Goal: Transaction & Acquisition: Book appointment/travel/reservation

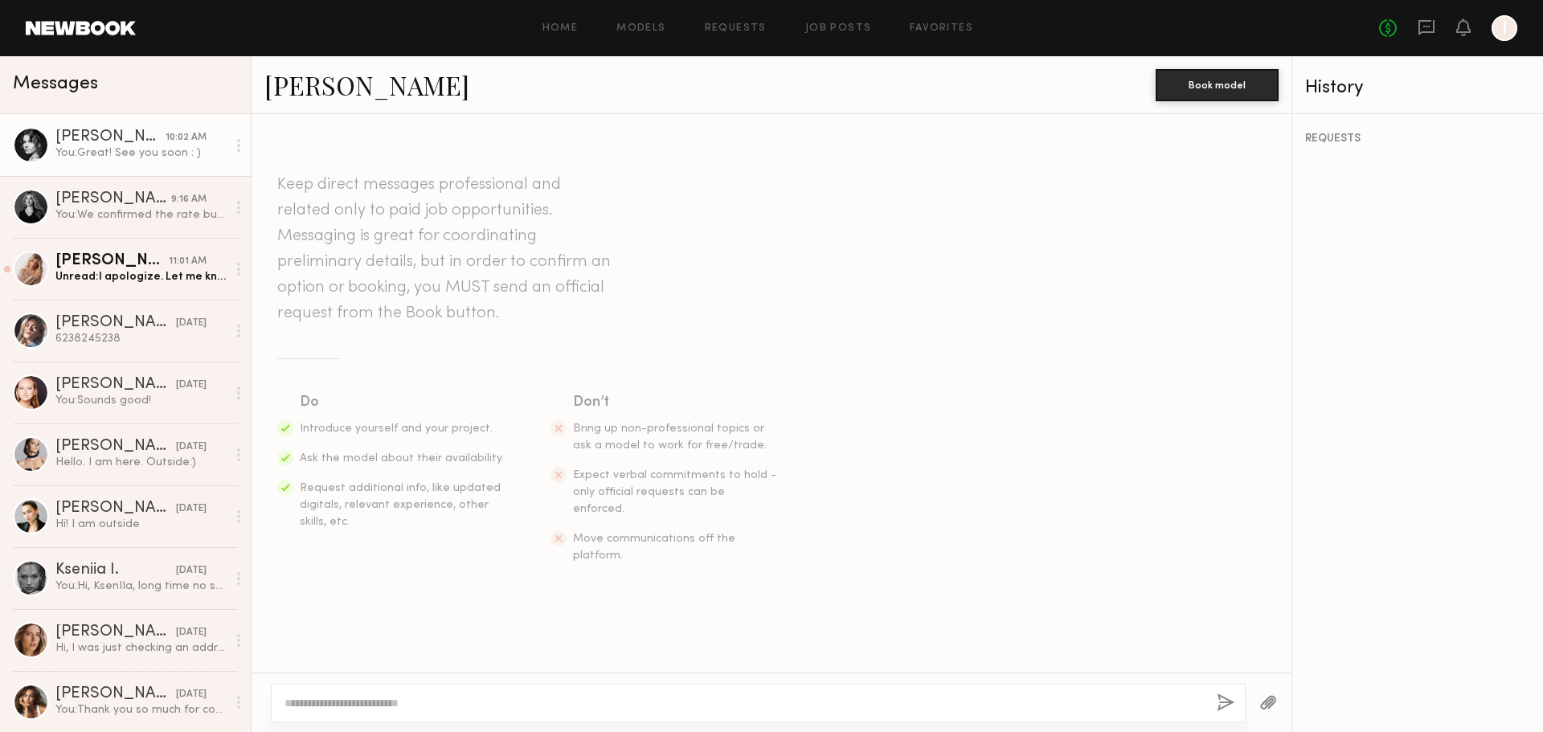
scroll to position [1480, 0]
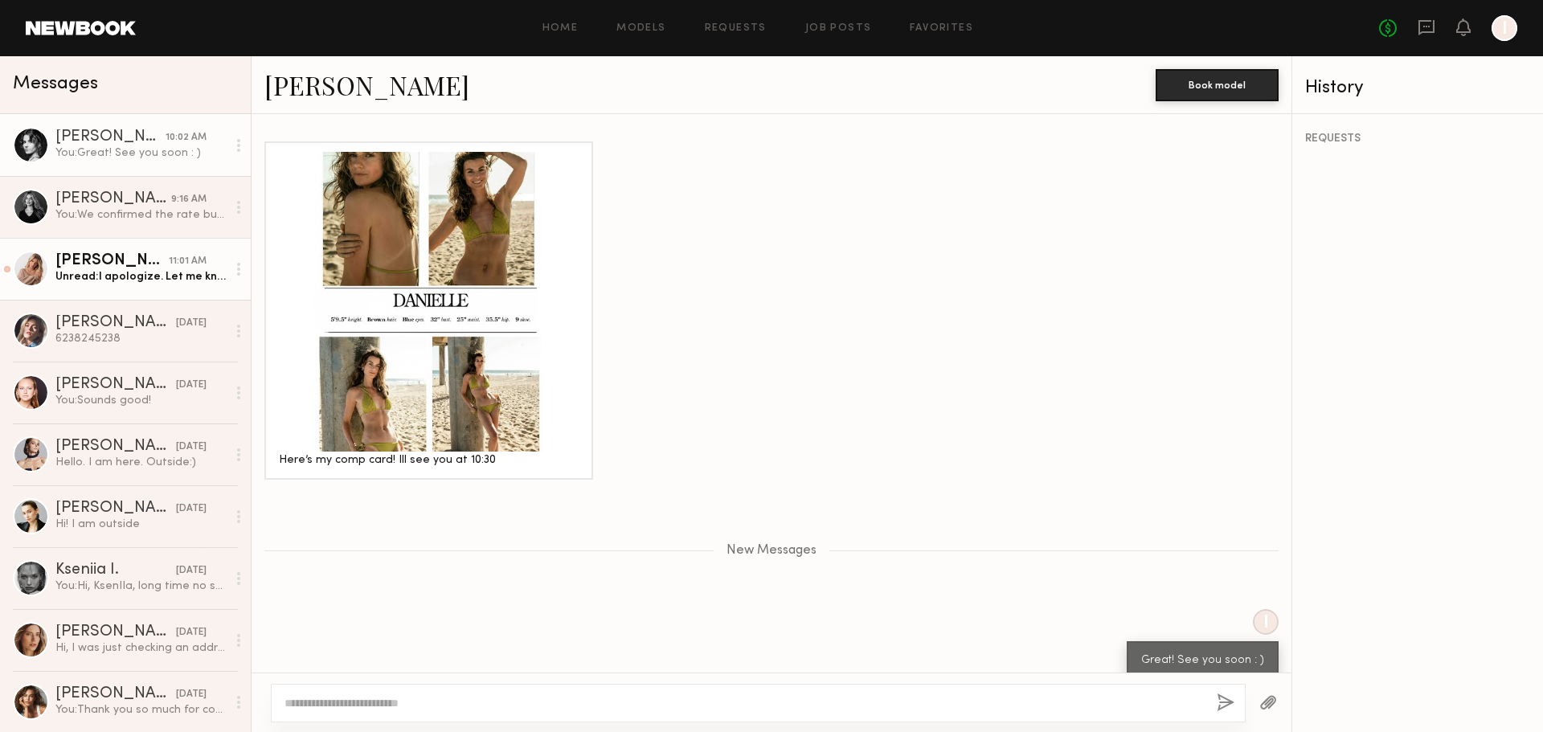
click at [128, 262] on div "Weronika R." at bounding box center [111, 261] width 113 height 16
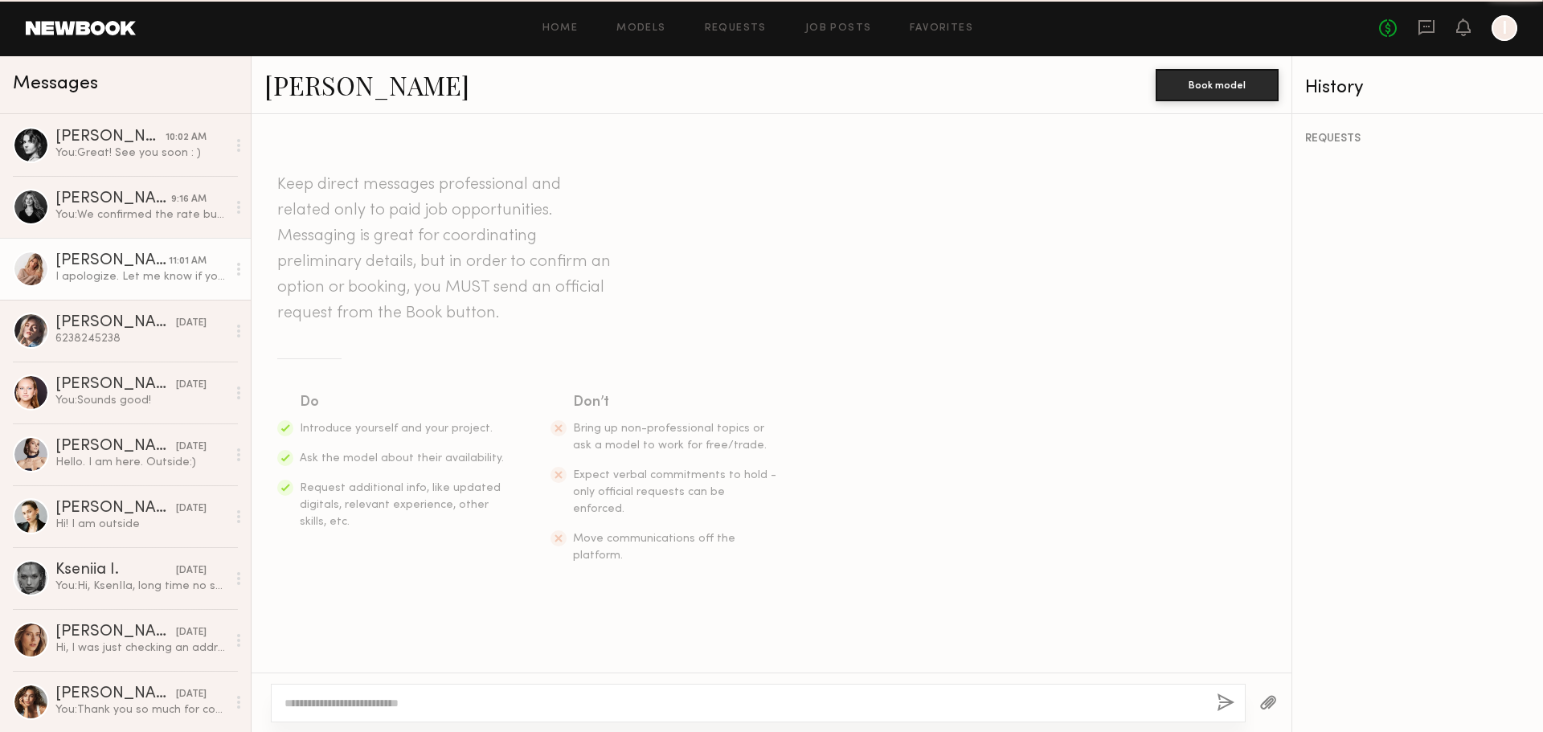
scroll to position [604, 0]
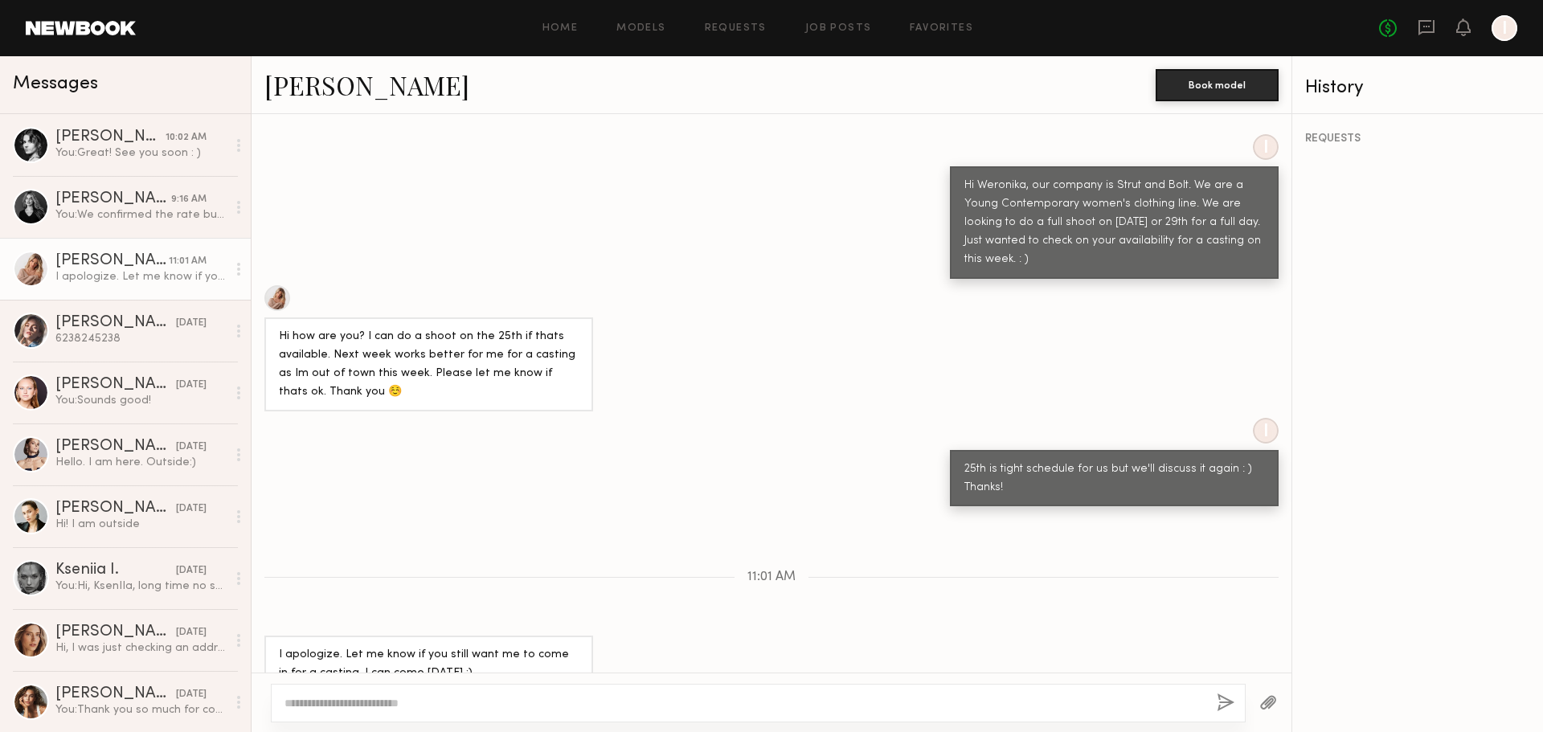
click at [31, 273] on div at bounding box center [31, 269] width 36 height 36
click at [343, 74] on link "Weronika R." at bounding box center [366, 85] width 205 height 35
click at [113, 198] on div "Amanda G." at bounding box center [113, 199] width 116 height 16
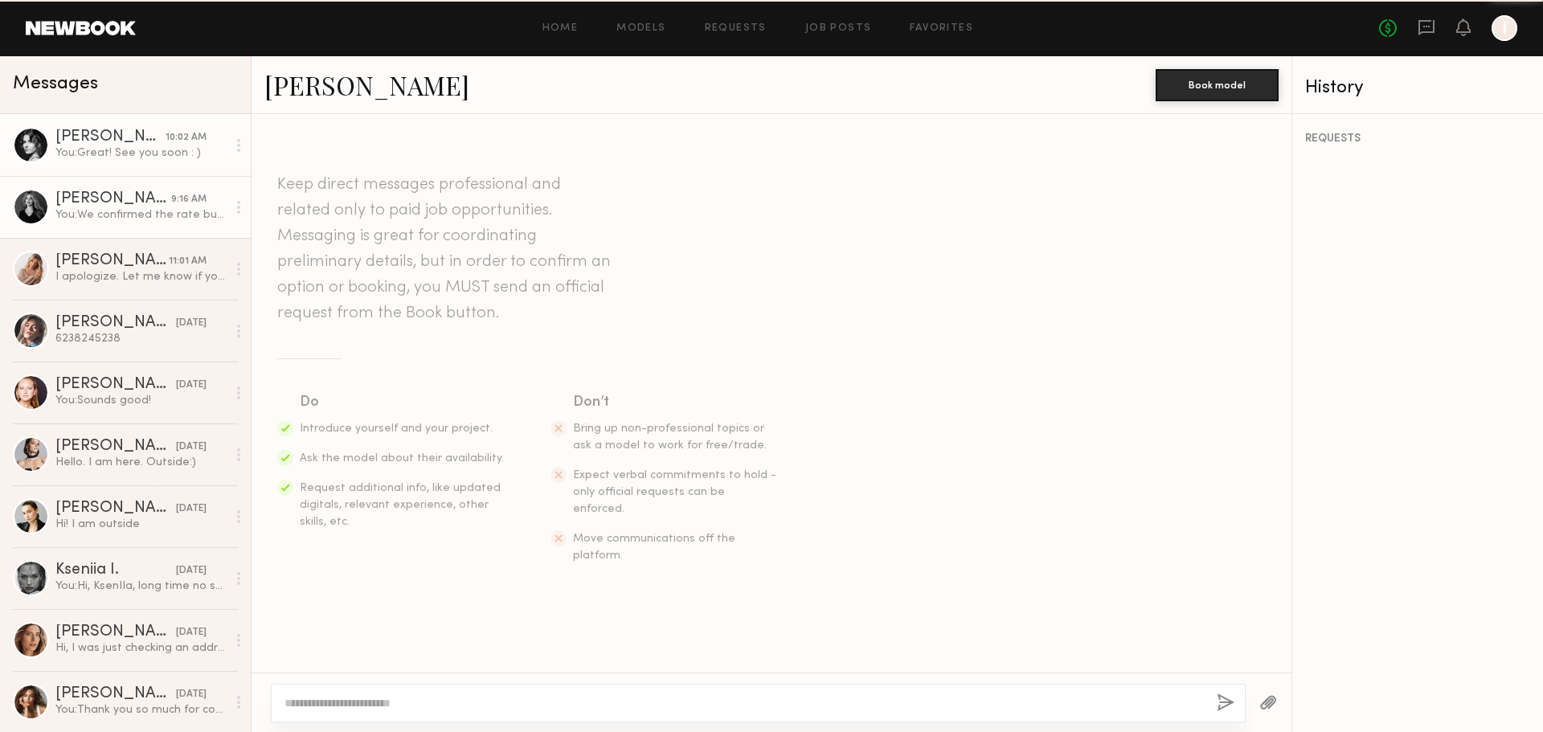
scroll to position [825, 0]
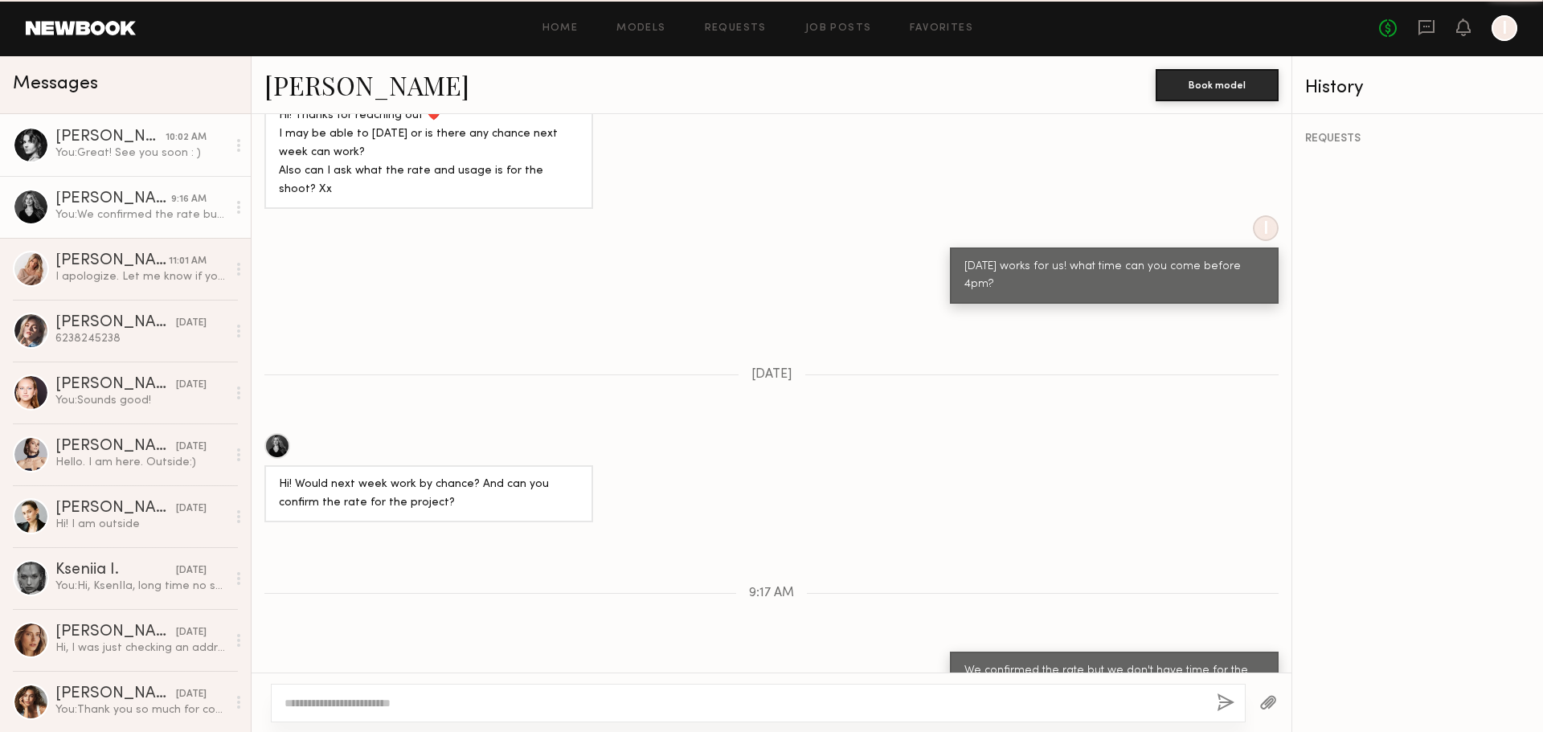
click at [115, 155] on div "You: Great! See you soon : )" at bounding box center [140, 152] width 171 height 15
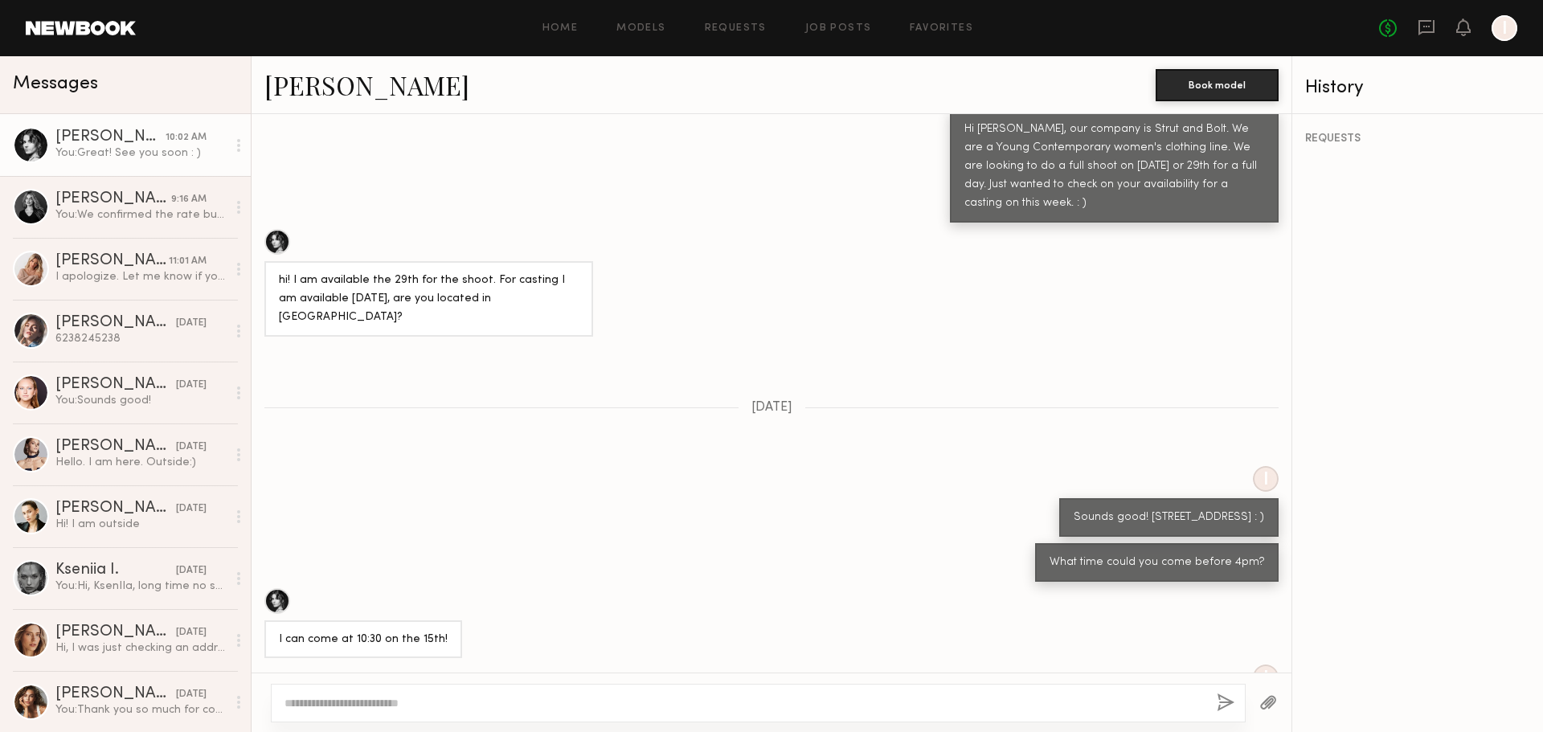
scroll to position [804, 0]
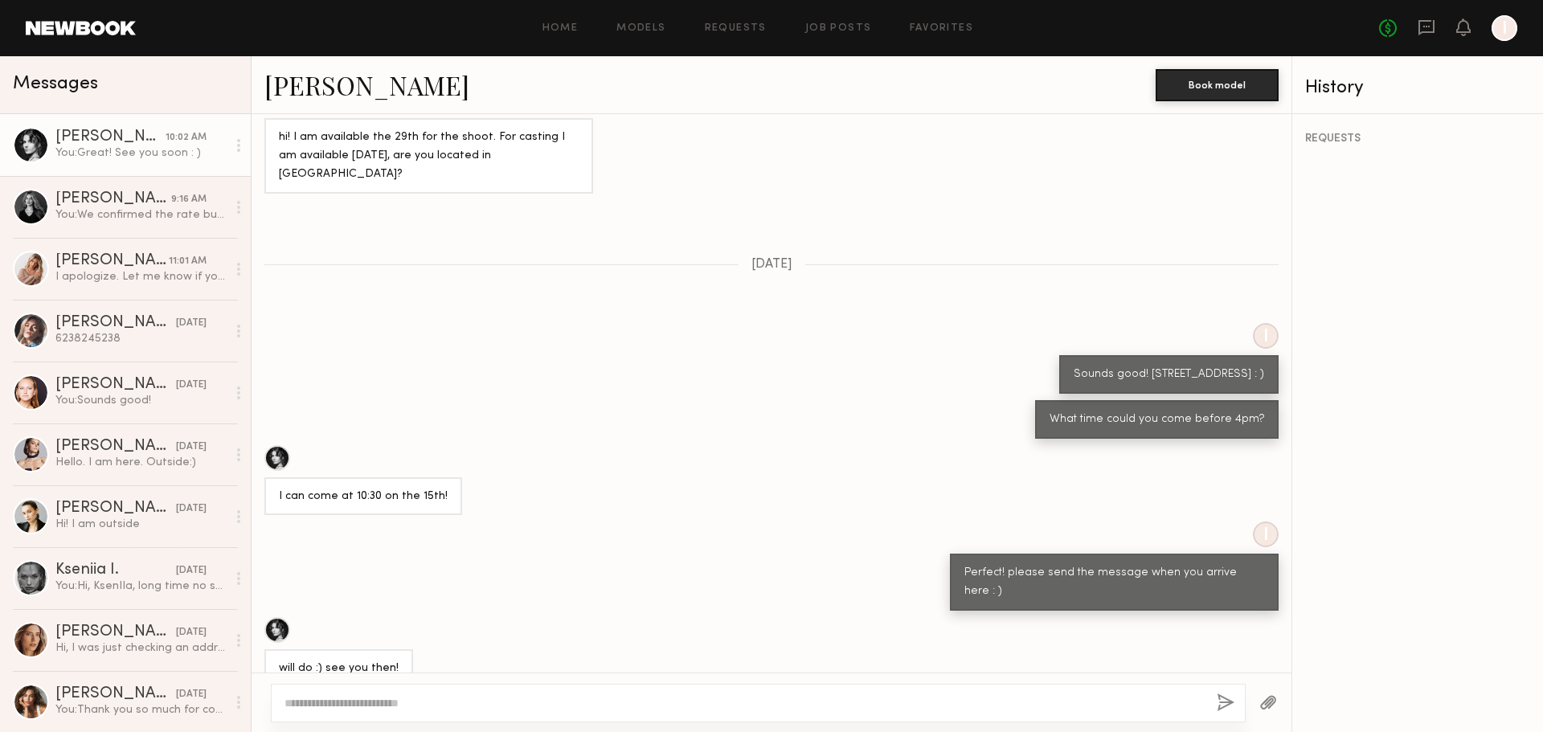
click at [1464, 371] on div "REQUESTS" at bounding box center [1417, 423] width 251 height 618
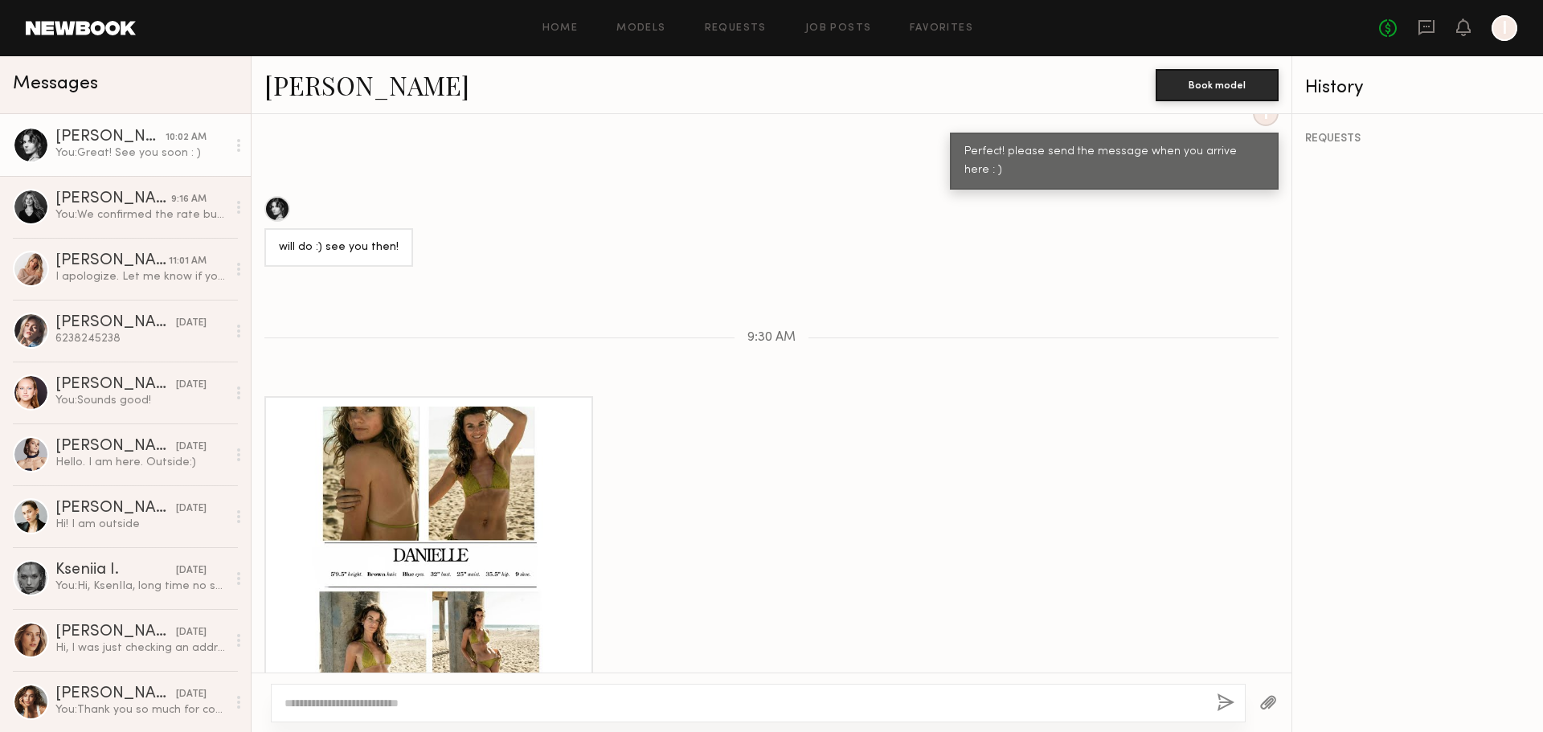
scroll to position [1113, 0]
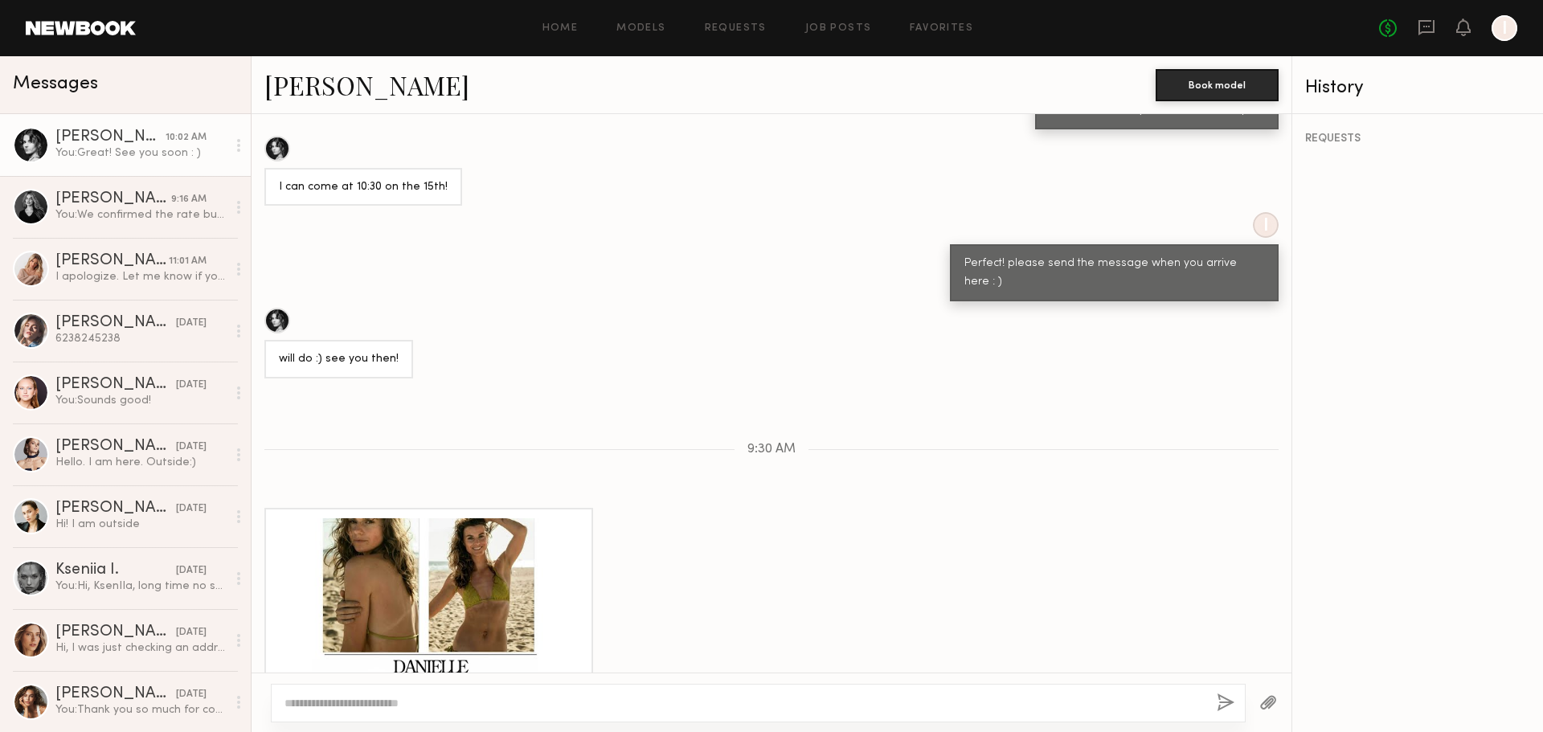
click at [330, 84] on link "Danielle S." at bounding box center [366, 85] width 205 height 35
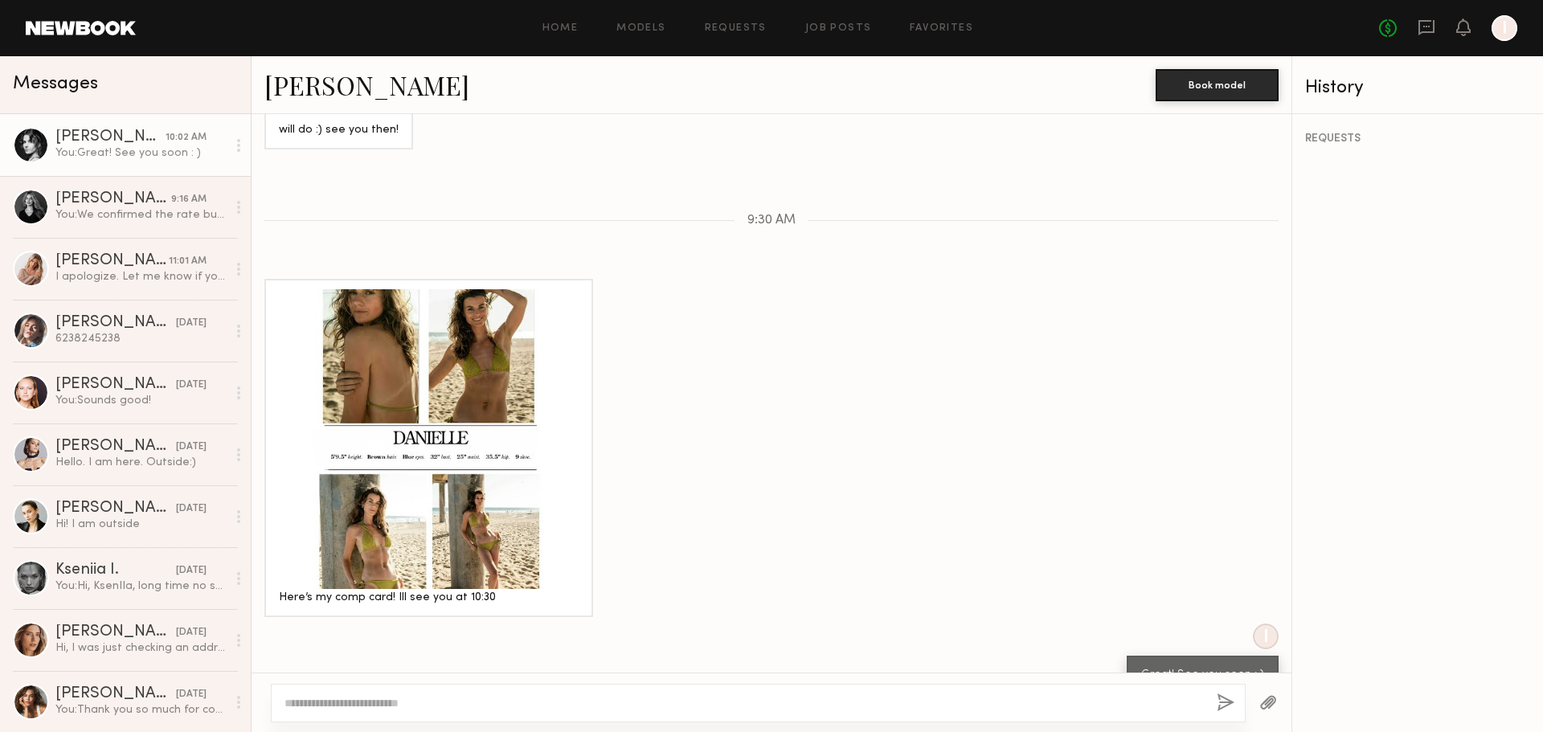
scroll to position [1354, 0]
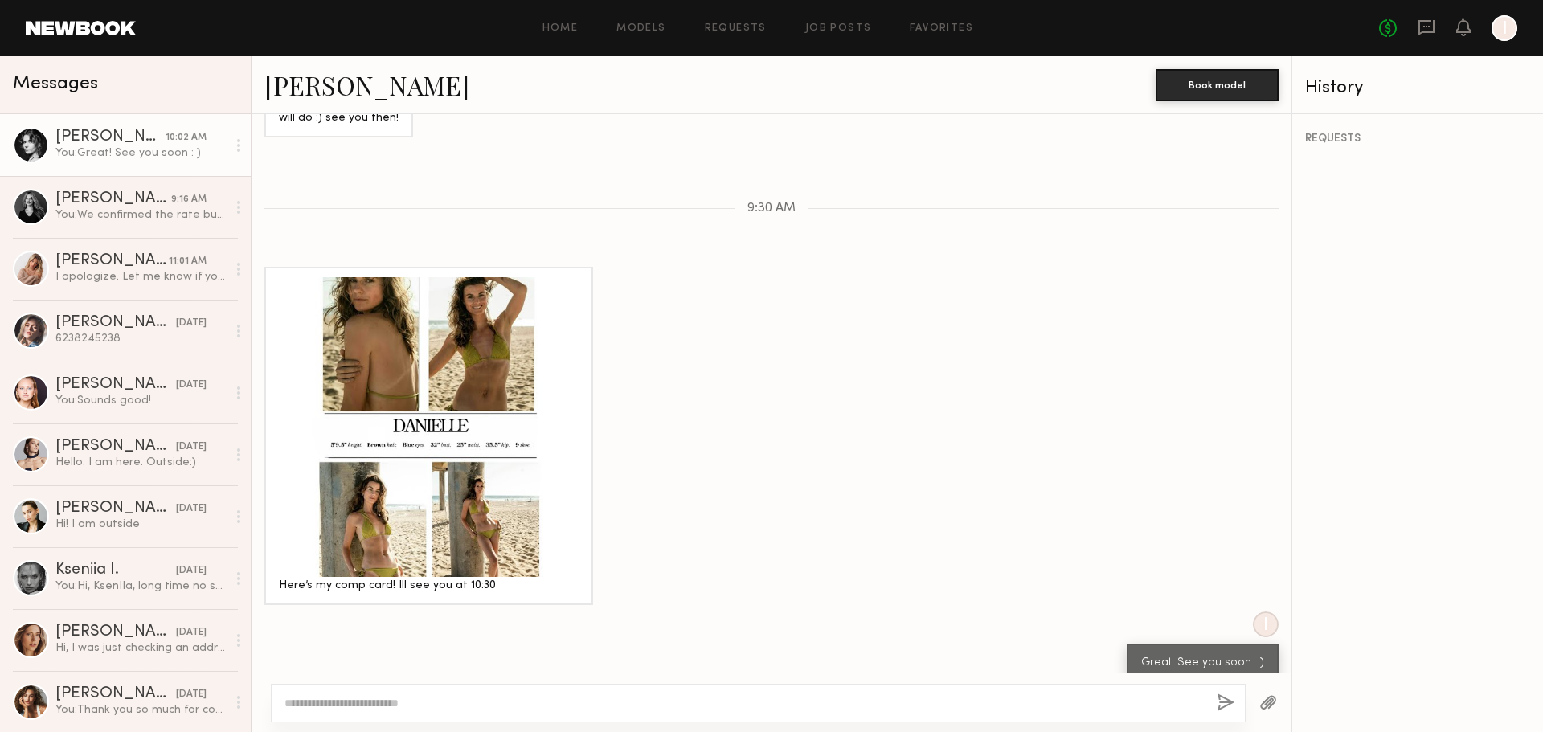
click at [379, 297] on div at bounding box center [429, 427] width 300 height 300
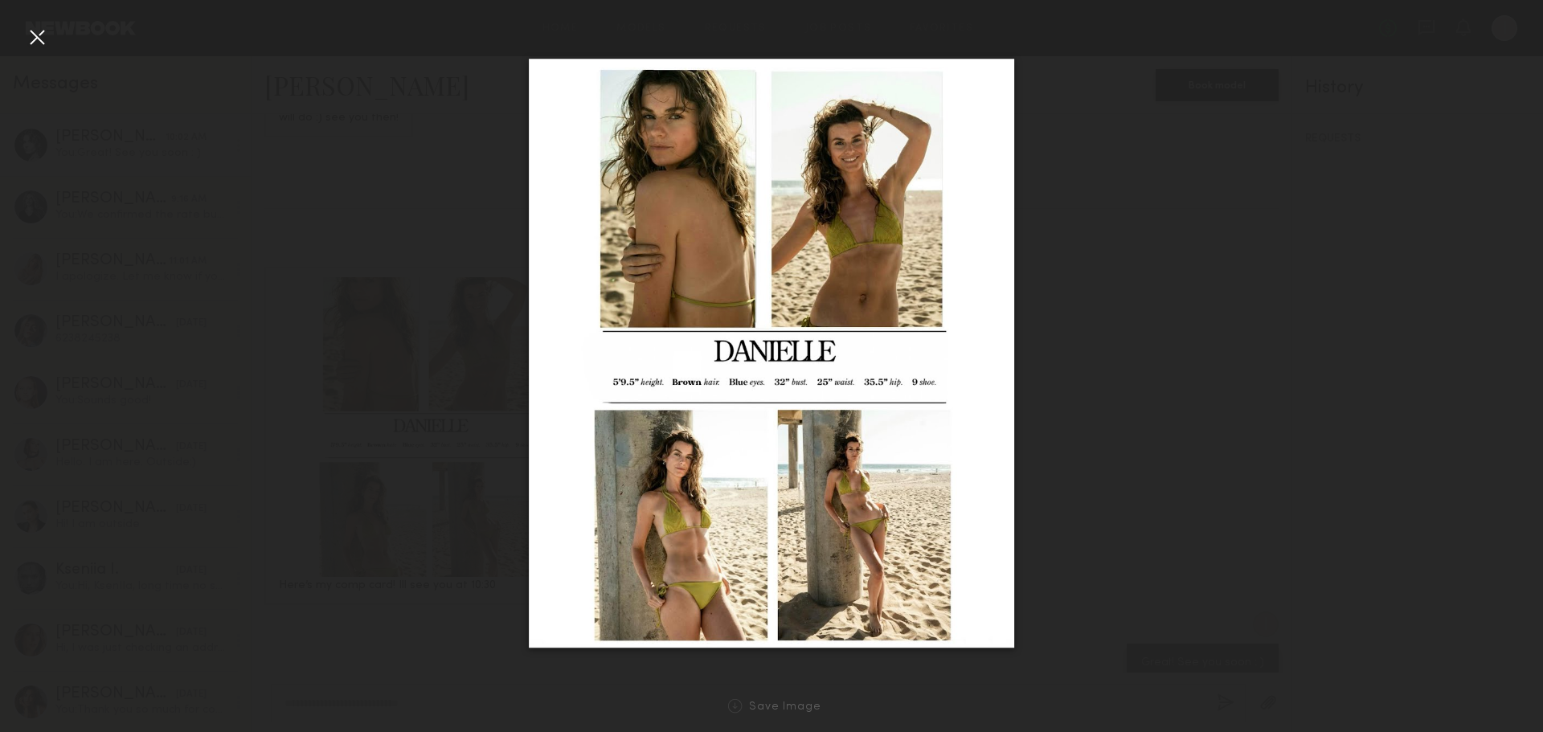
click at [1191, 189] on div at bounding box center [771, 353] width 1543 height 655
click at [1190, 190] on div at bounding box center [771, 353] width 1543 height 655
click at [31, 36] on div at bounding box center [37, 37] width 26 height 26
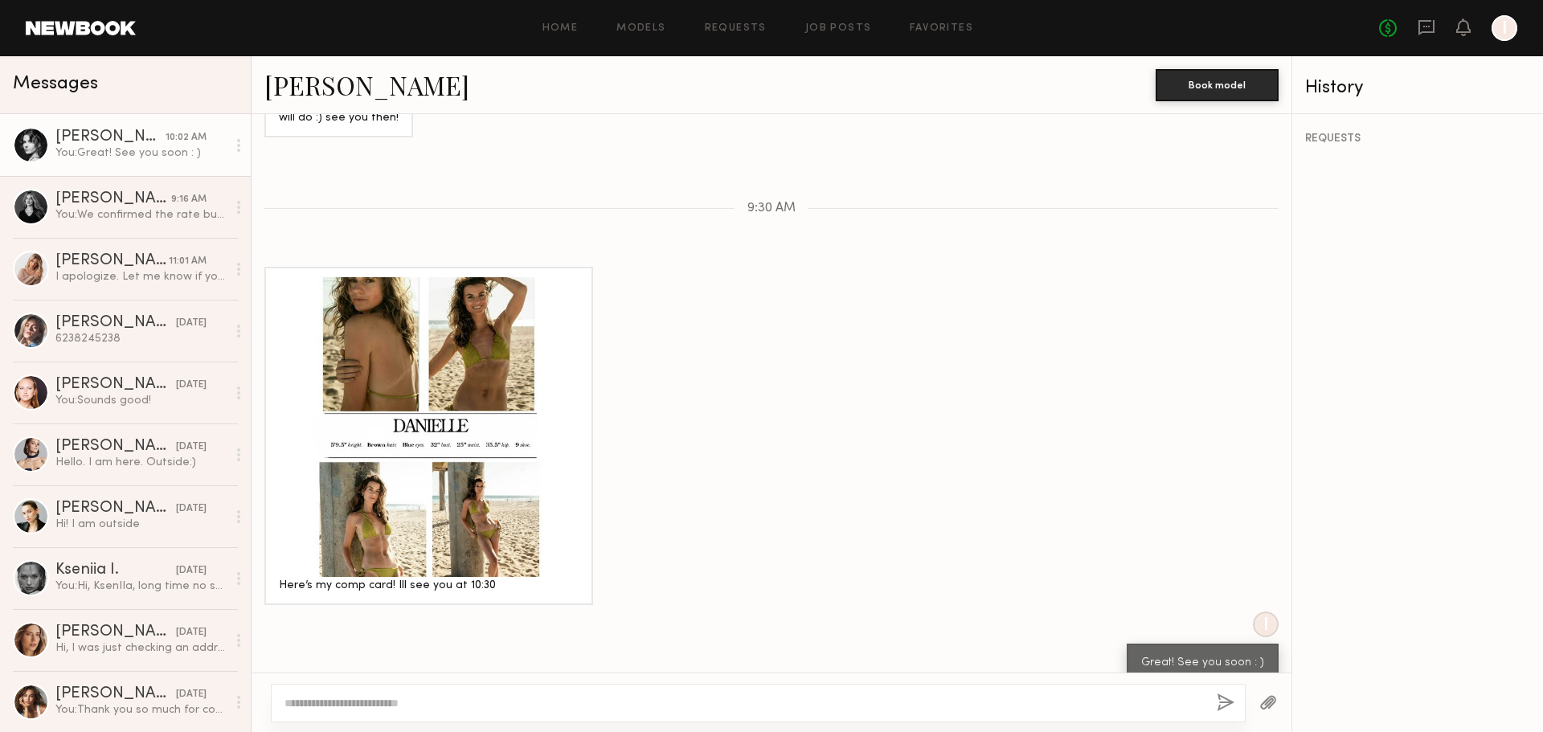
click at [291, 103] on div "Danielle S. Book model" at bounding box center [772, 85] width 1040 height 58
click at [317, 89] on link "Danielle S." at bounding box center [366, 85] width 205 height 35
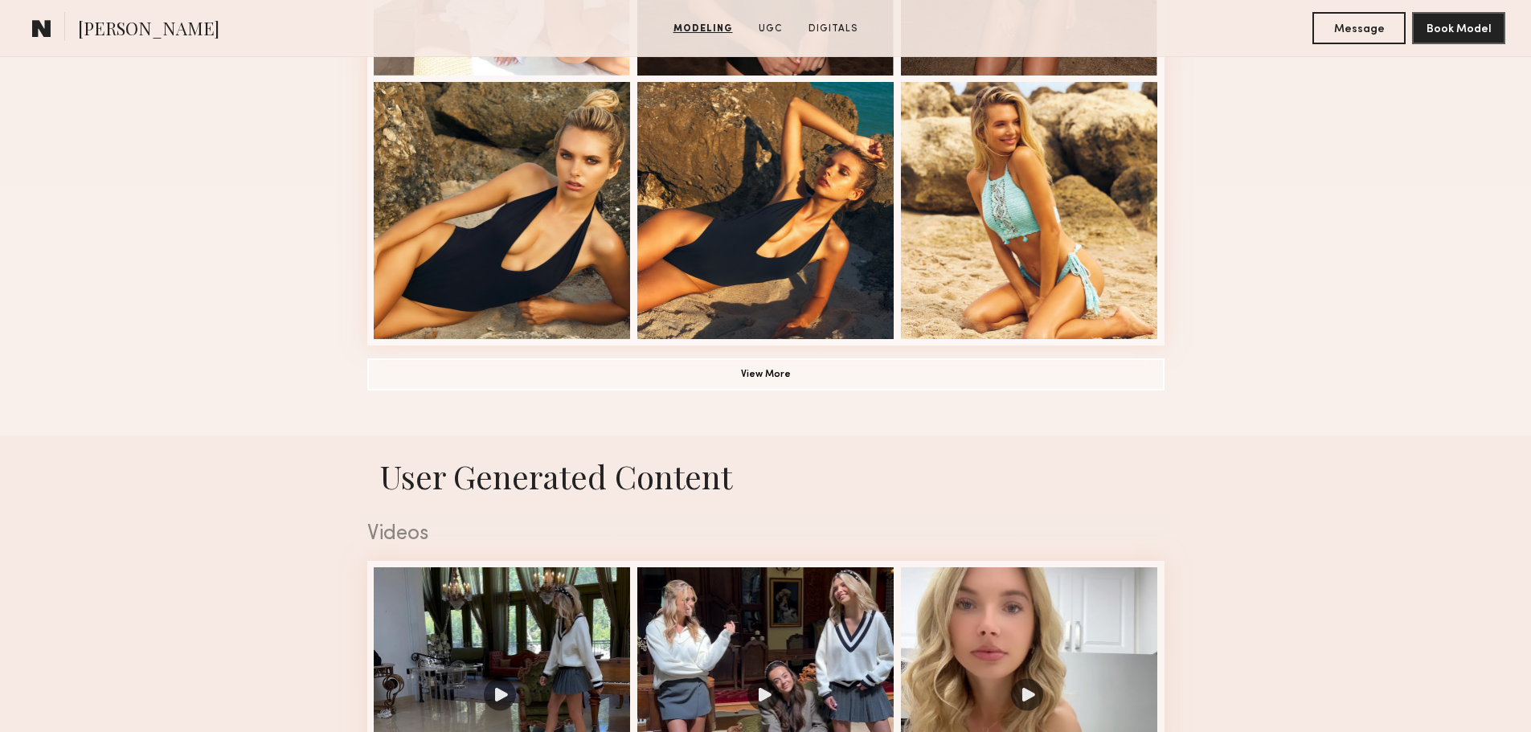
scroll to position [1206, 0]
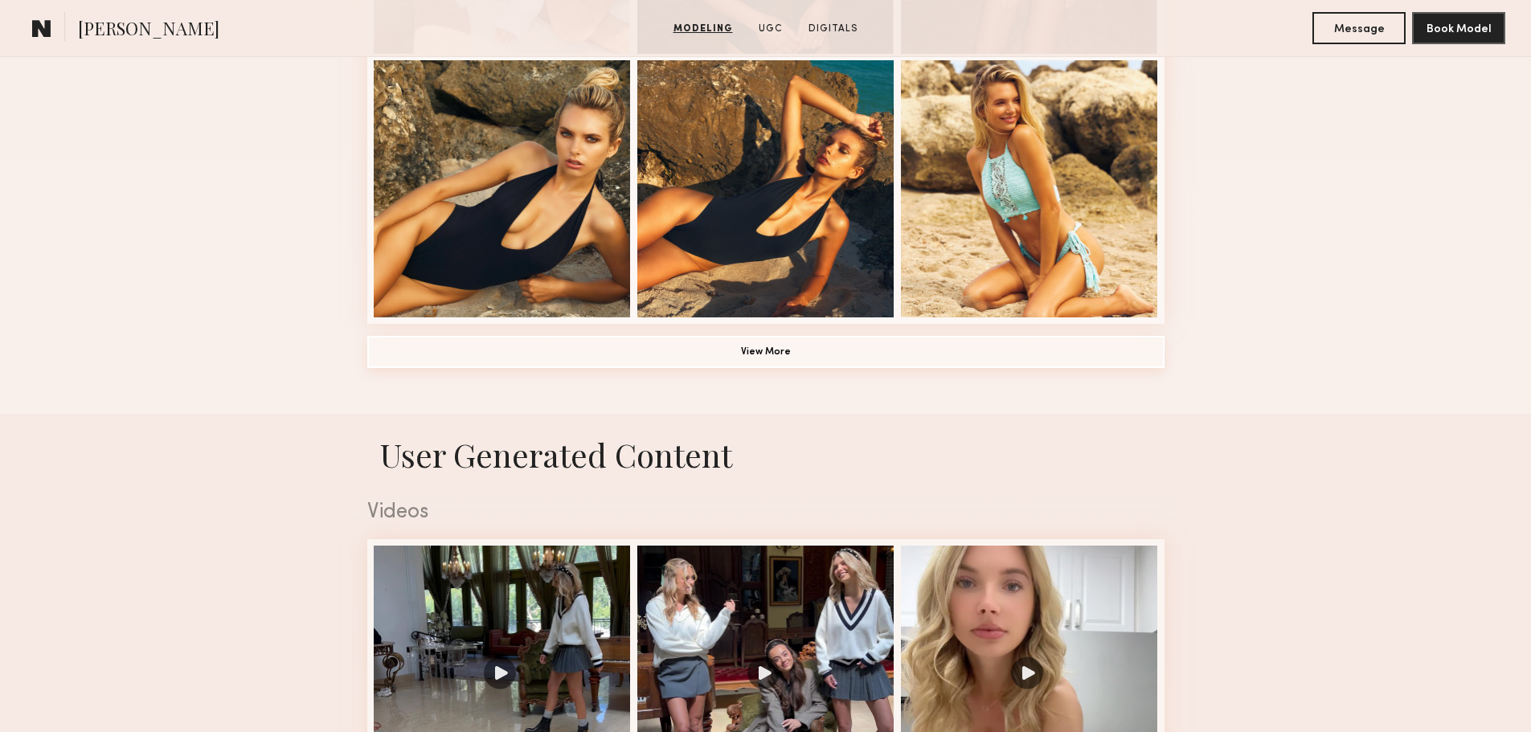
click at [791, 364] on button "View More" at bounding box center [765, 352] width 797 height 32
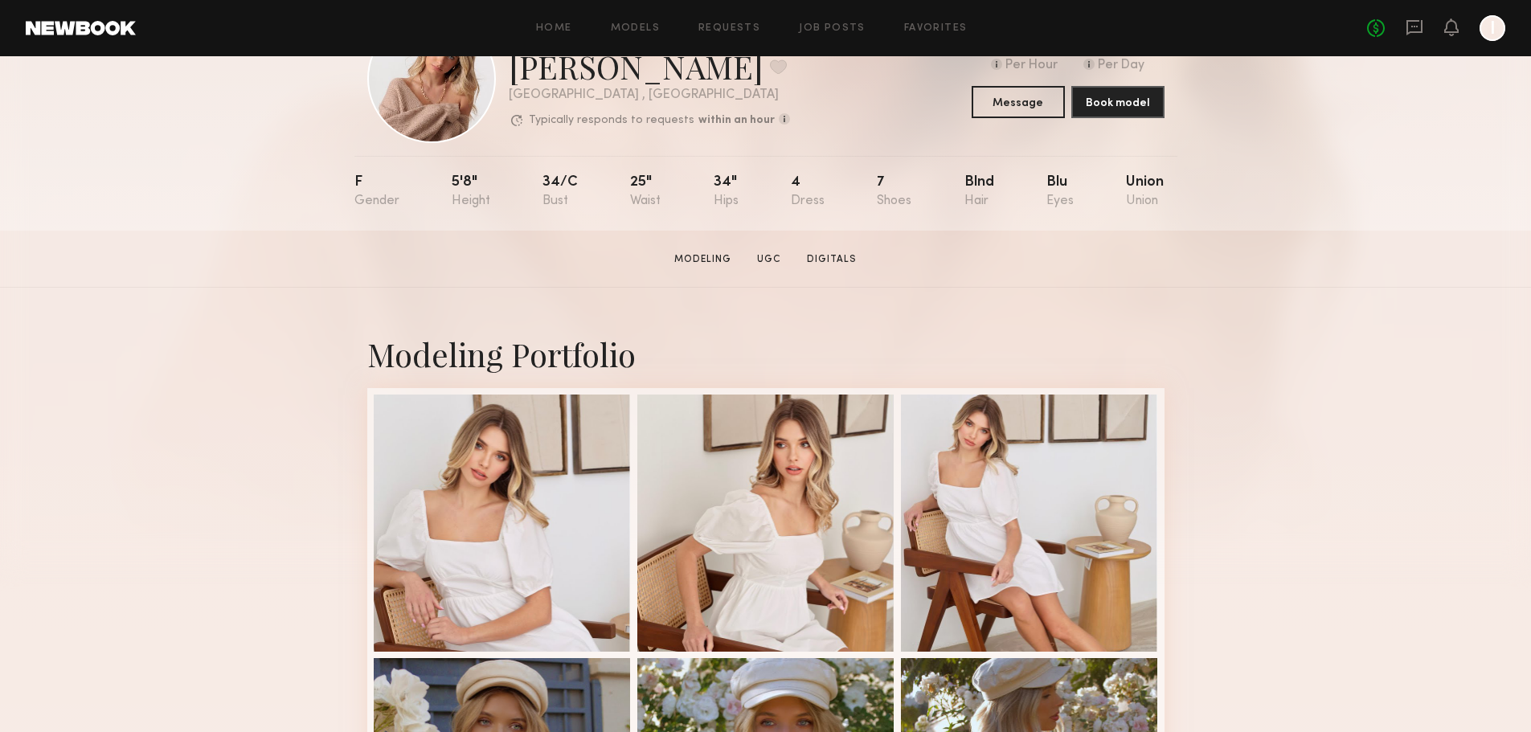
scroll to position [0, 0]
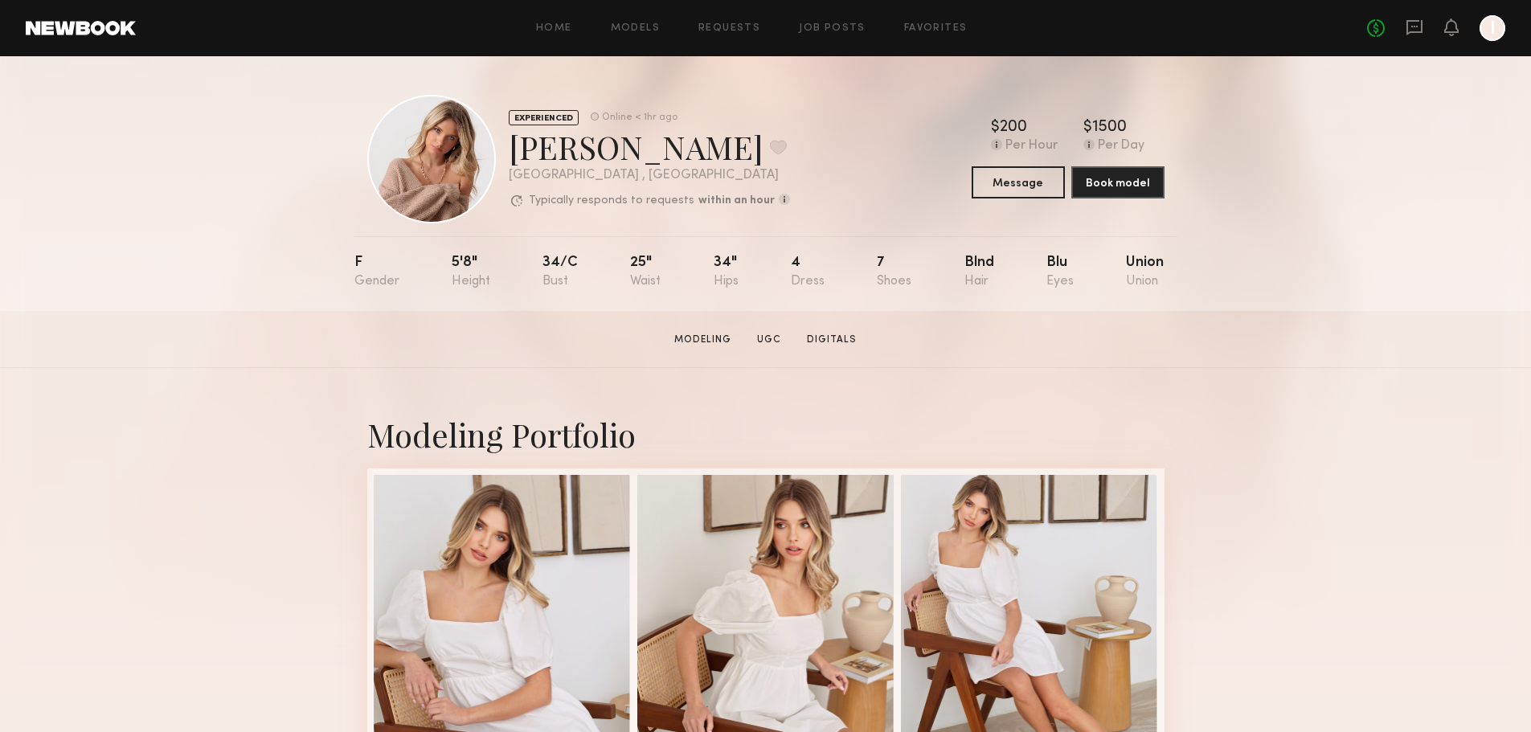
click at [445, 154] on div at bounding box center [431, 159] width 129 height 129
click at [526, 575] on div at bounding box center [502, 601] width 257 height 257
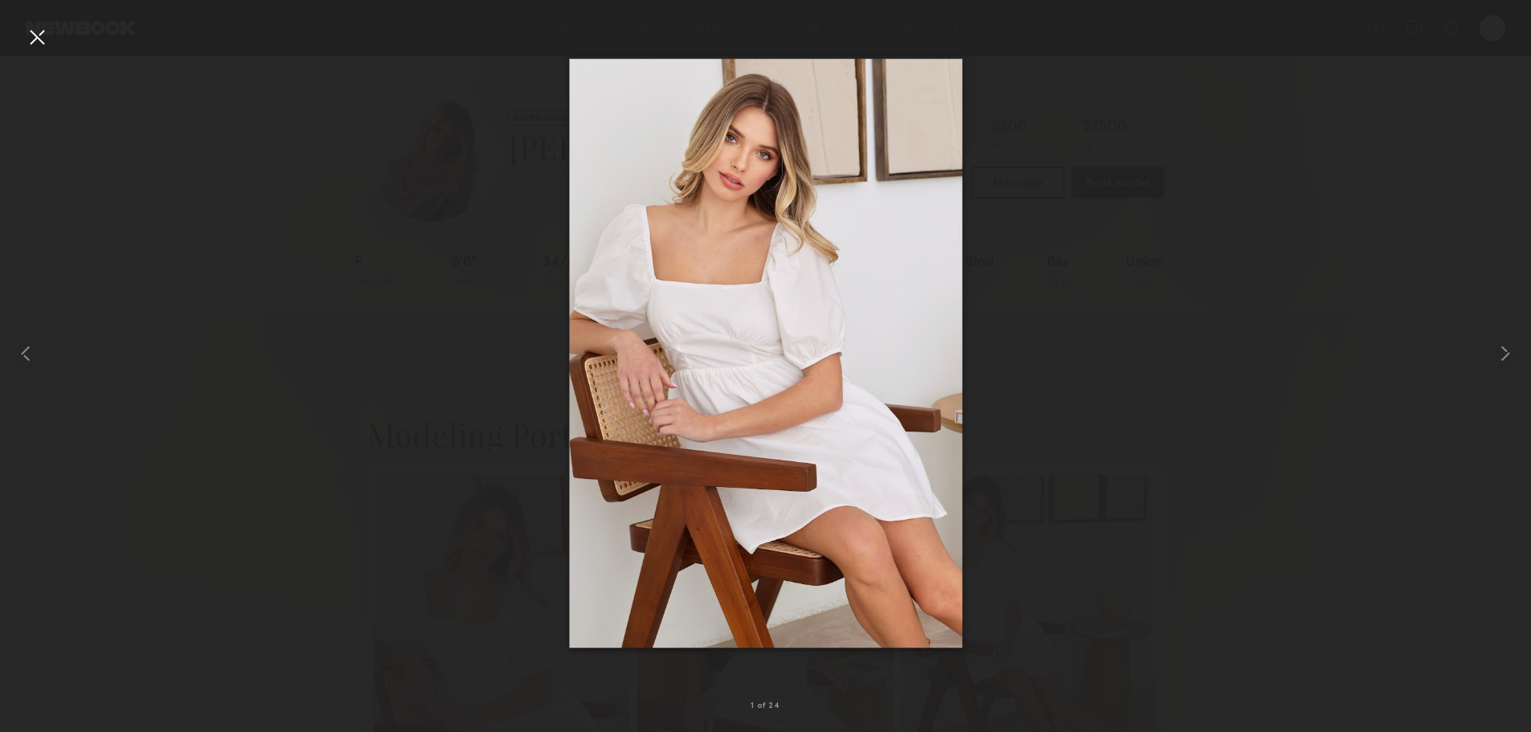
click at [1085, 133] on div at bounding box center [765, 353] width 1531 height 655
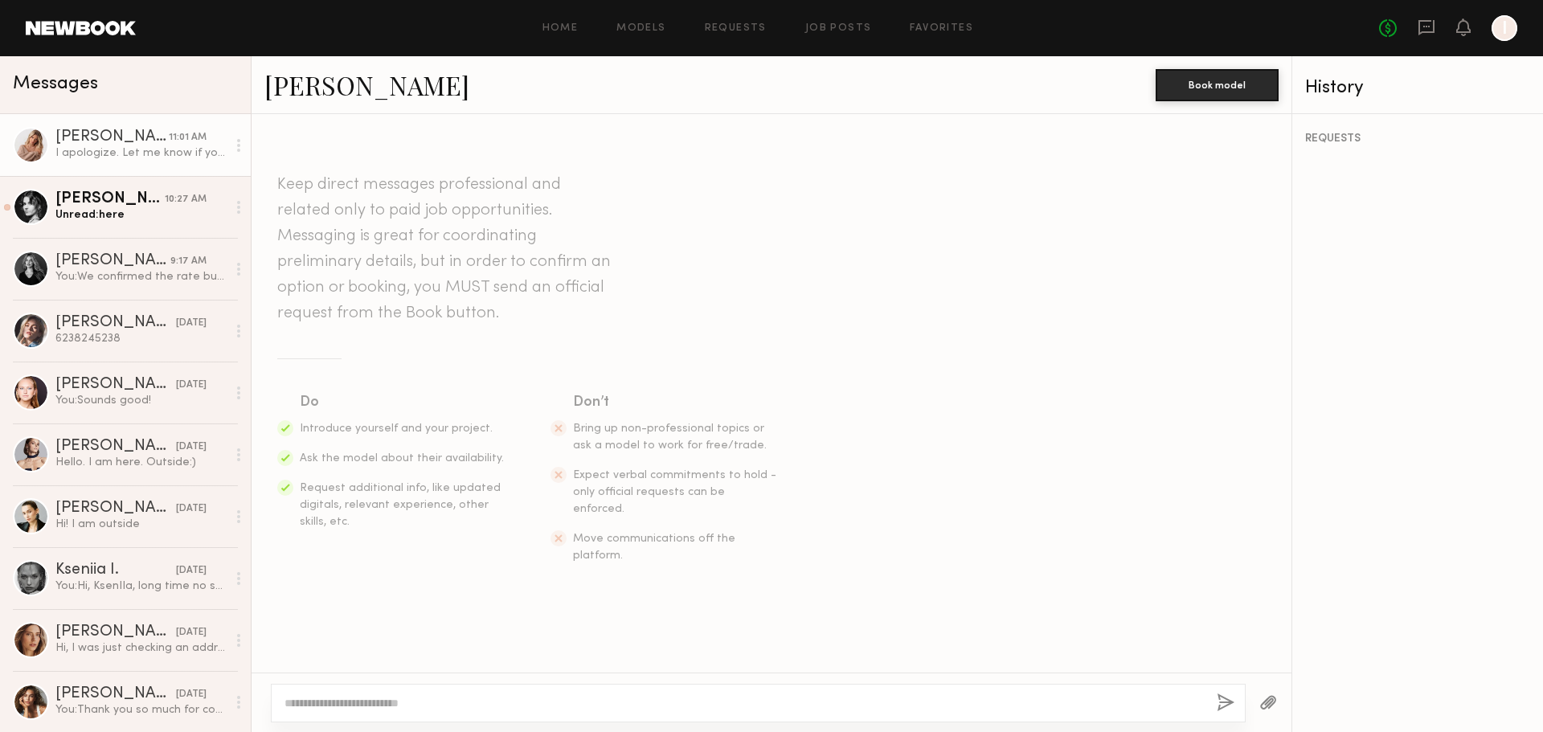
scroll to position [604, 0]
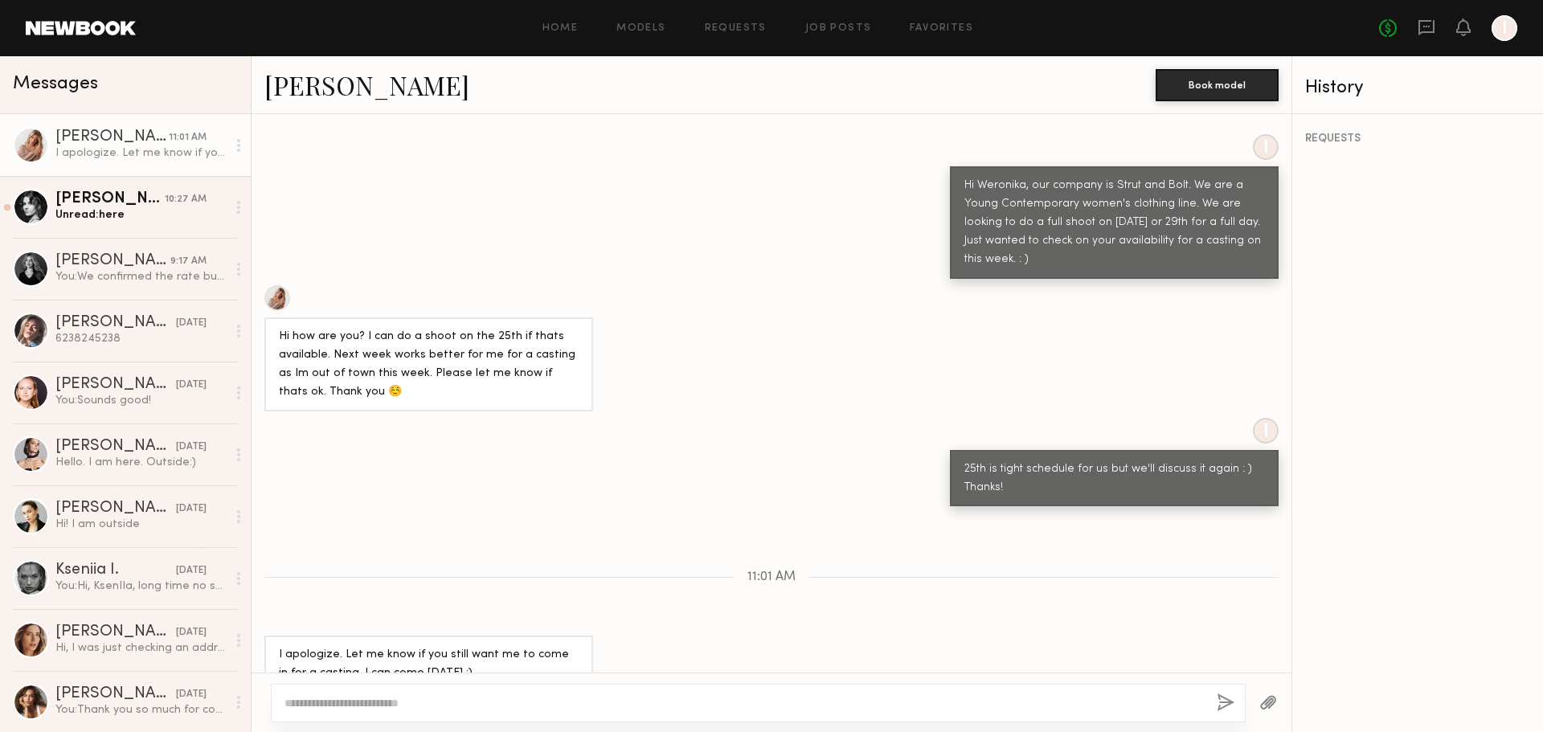
click at [506, 448] on div "I 25th is tight schedule for us but we'll discuss it again : ) Thanks!" at bounding box center [772, 462] width 1040 height 89
click at [19, 211] on div at bounding box center [31, 207] width 36 height 36
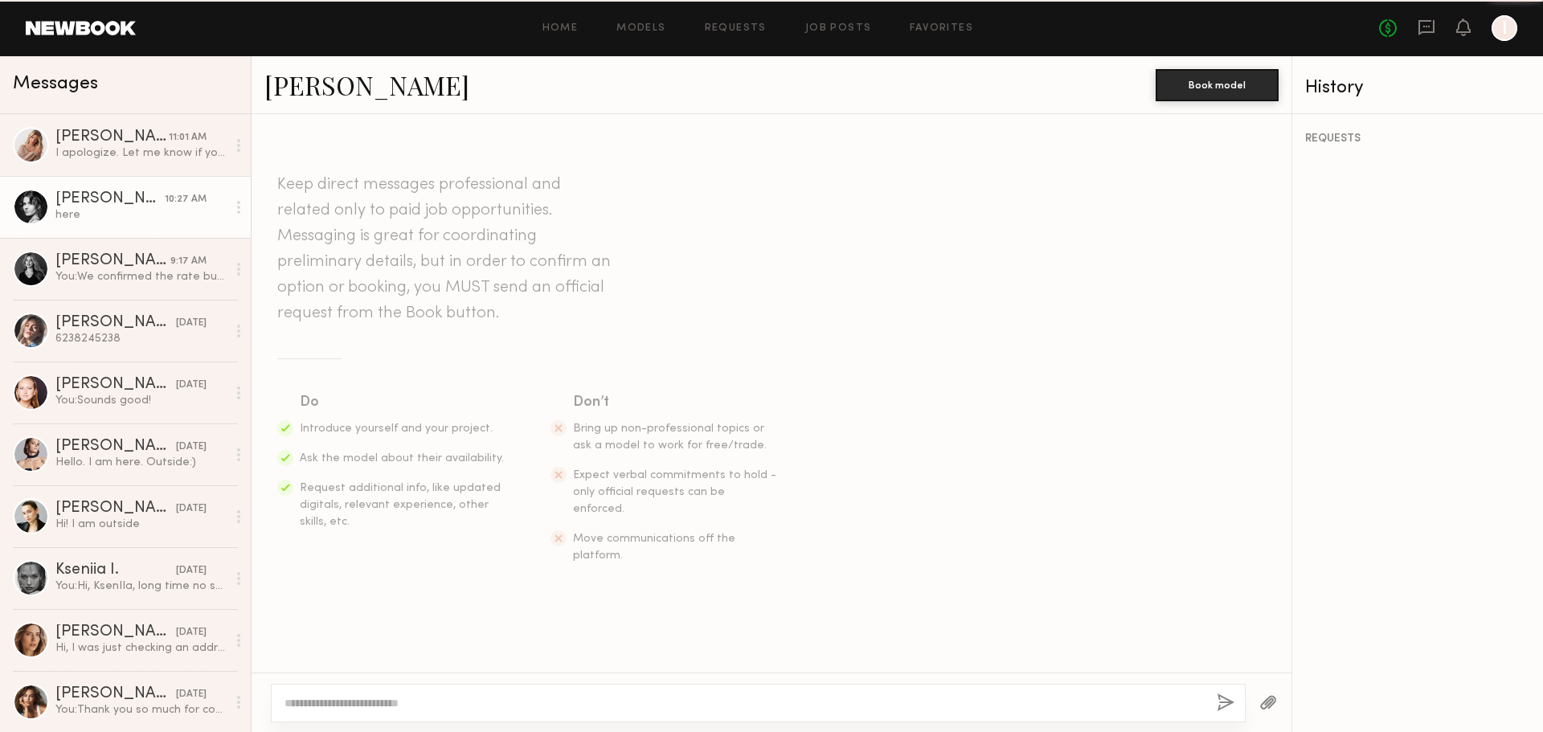
scroll to position [1354, 0]
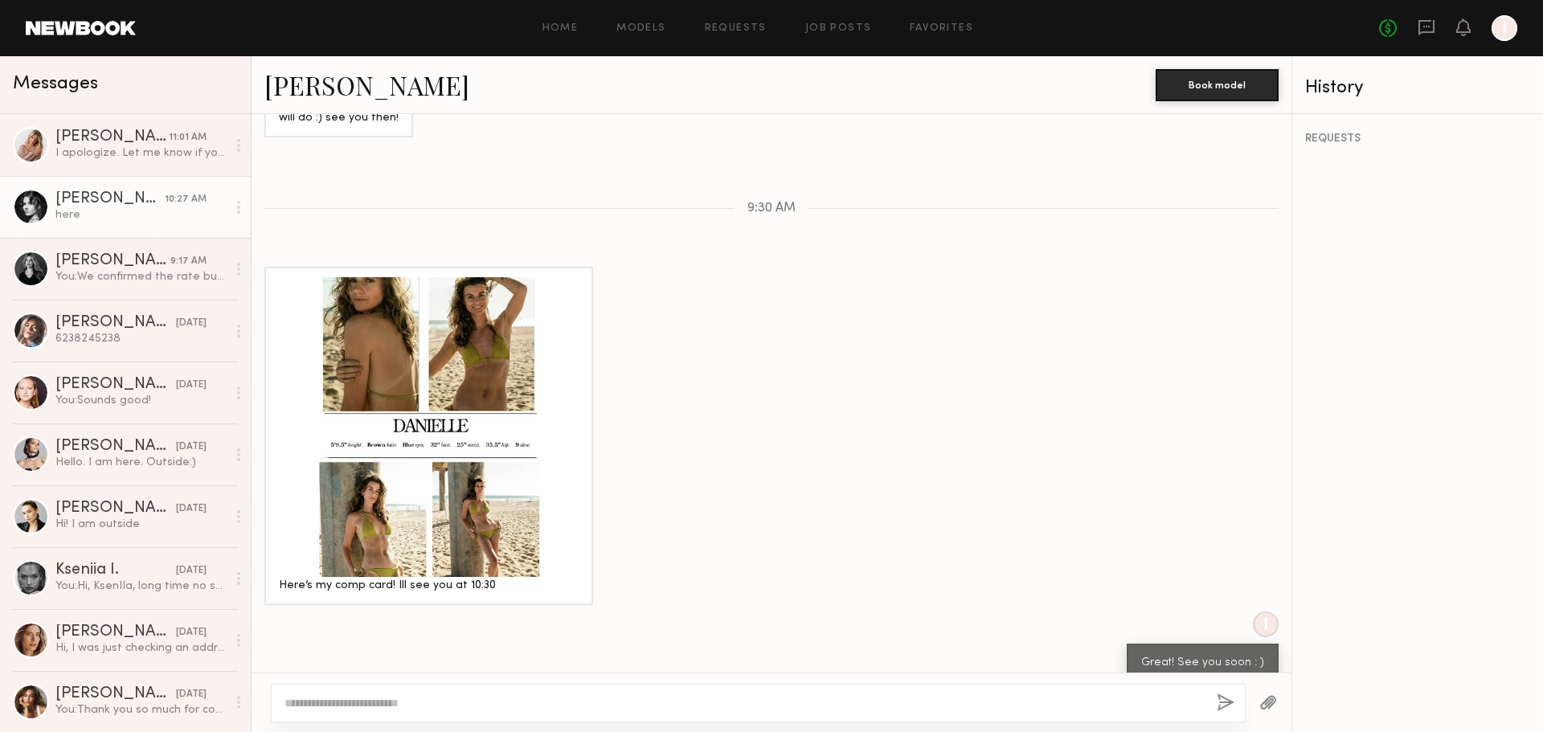
click at [318, 92] on link "Danielle S." at bounding box center [366, 85] width 205 height 35
click at [25, 328] on div at bounding box center [31, 331] width 36 height 36
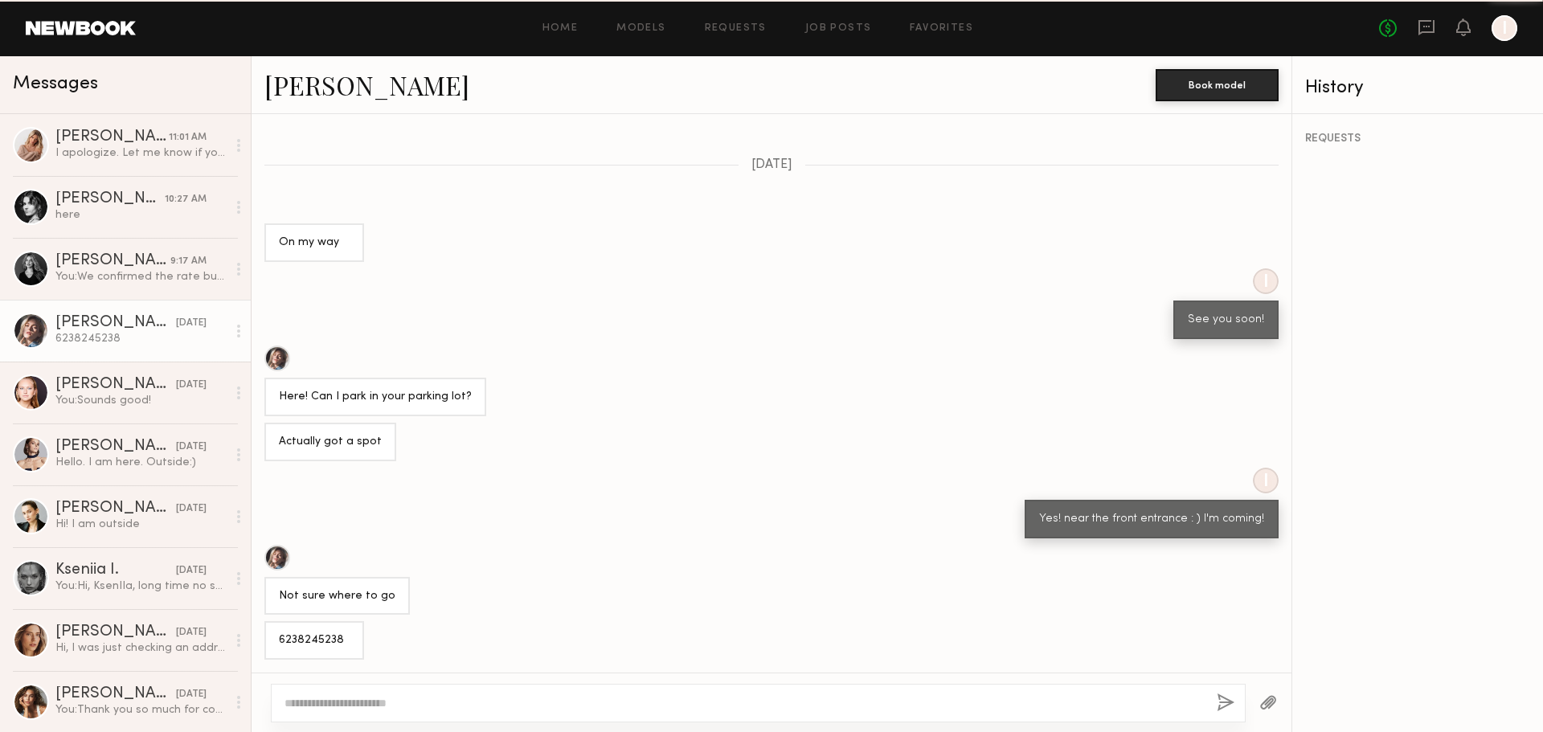
scroll to position [416, 0]
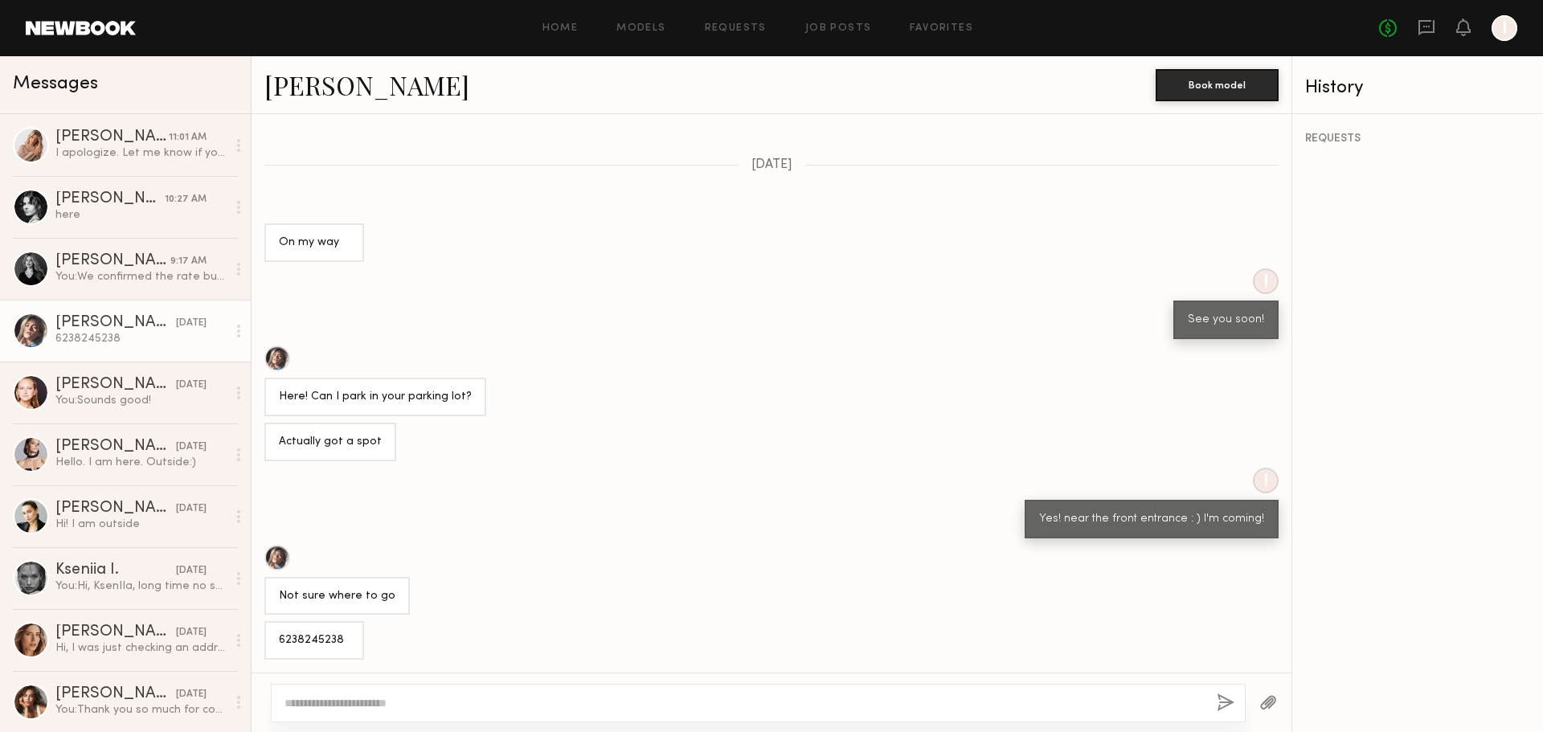
click at [279, 362] on div at bounding box center [277, 359] width 26 height 26
click at [31, 457] on div at bounding box center [31, 454] width 36 height 36
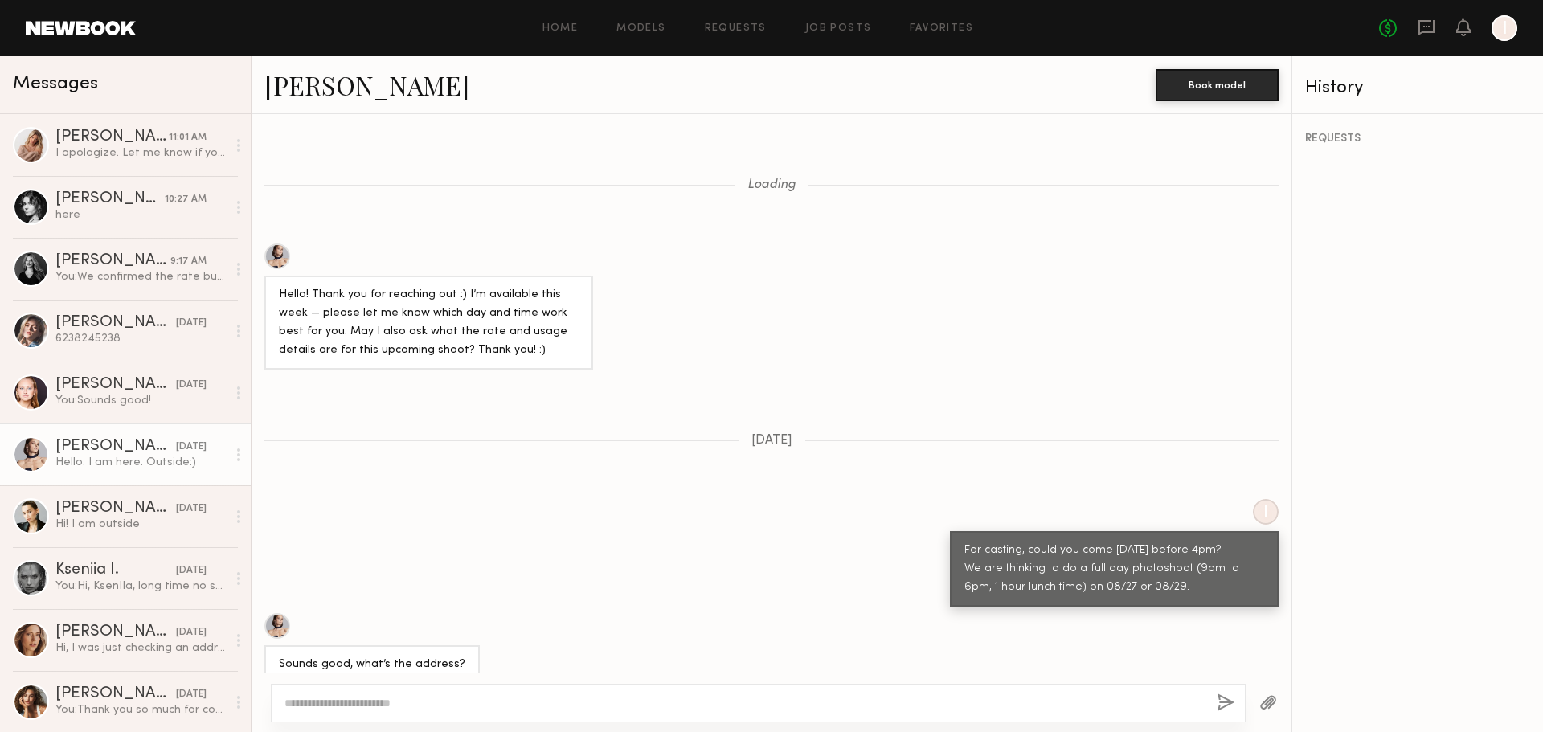
scroll to position [703, 0]
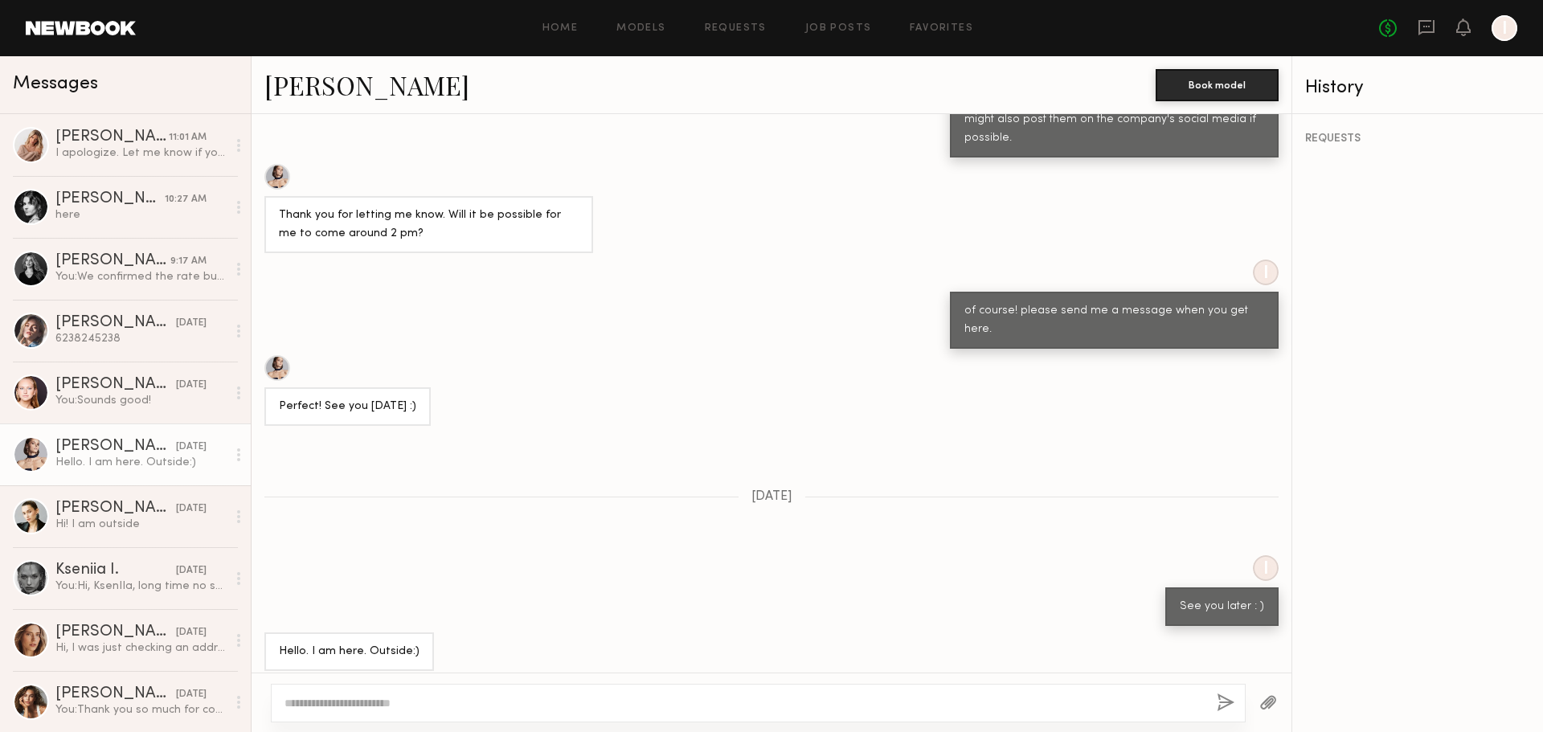
click at [326, 96] on link "[PERSON_NAME]" at bounding box center [366, 85] width 205 height 35
click at [125, 143] on div "[PERSON_NAME]" at bounding box center [111, 137] width 113 height 16
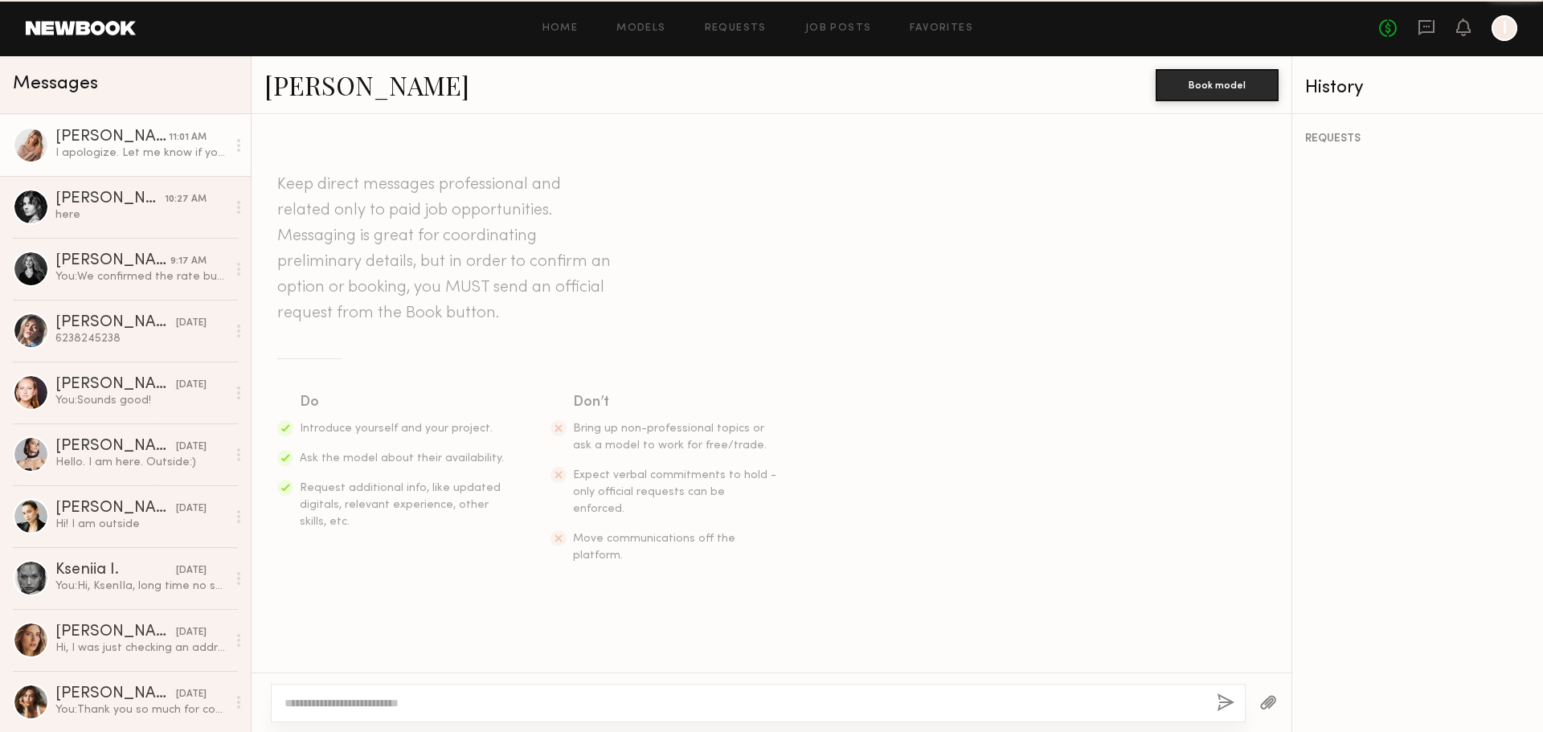
scroll to position [604, 0]
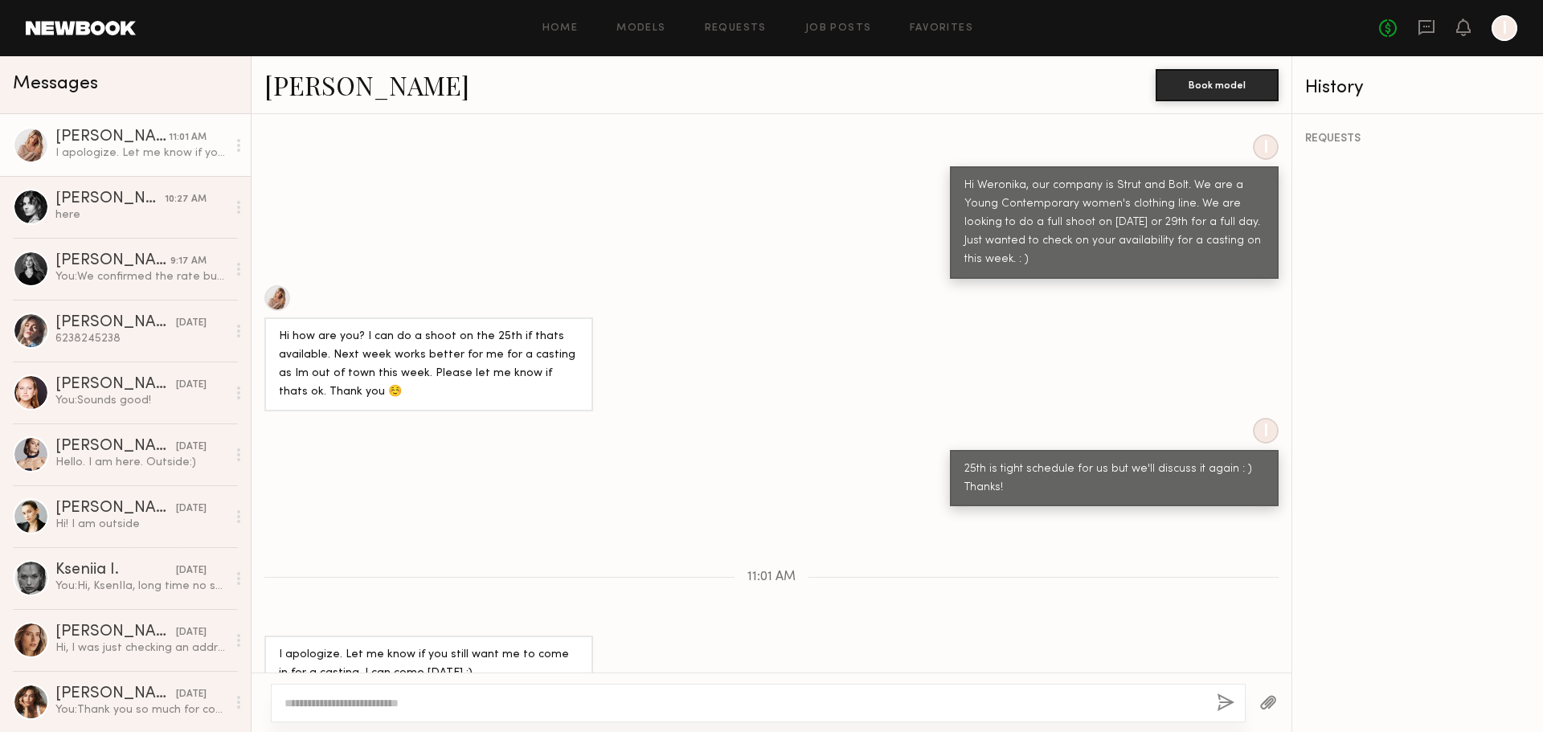
click at [282, 285] on div at bounding box center [277, 298] width 26 height 26
click at [454, 205] on div "I Hi Weronika, our company is Strut and Bolt. We are a Young Contemporary women…" at bounding box center [772, 206] width 1040 height 145
click at [37, 200] on div at bounding box center [31, 207] width 36 height 36
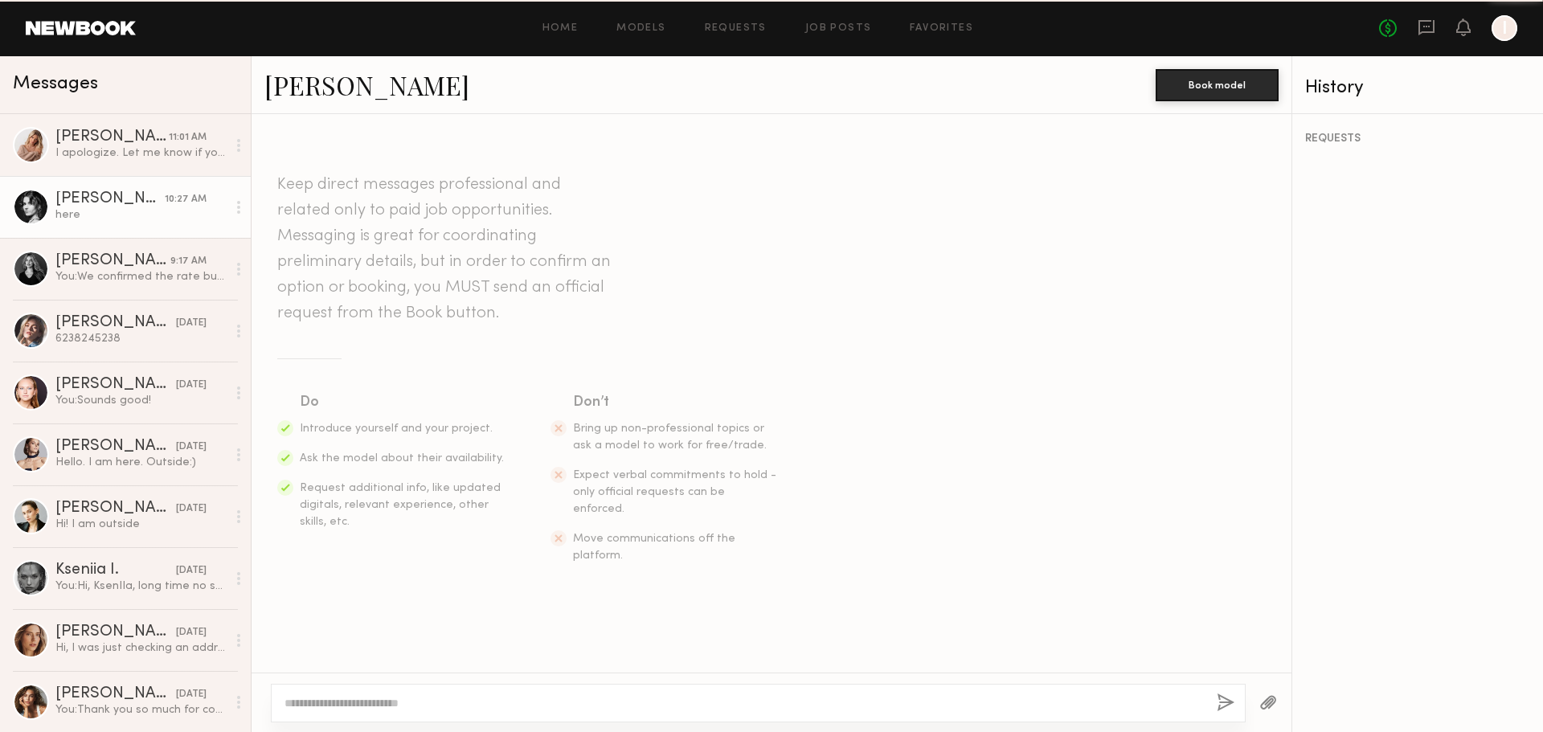
scroll to position [1354, 0]
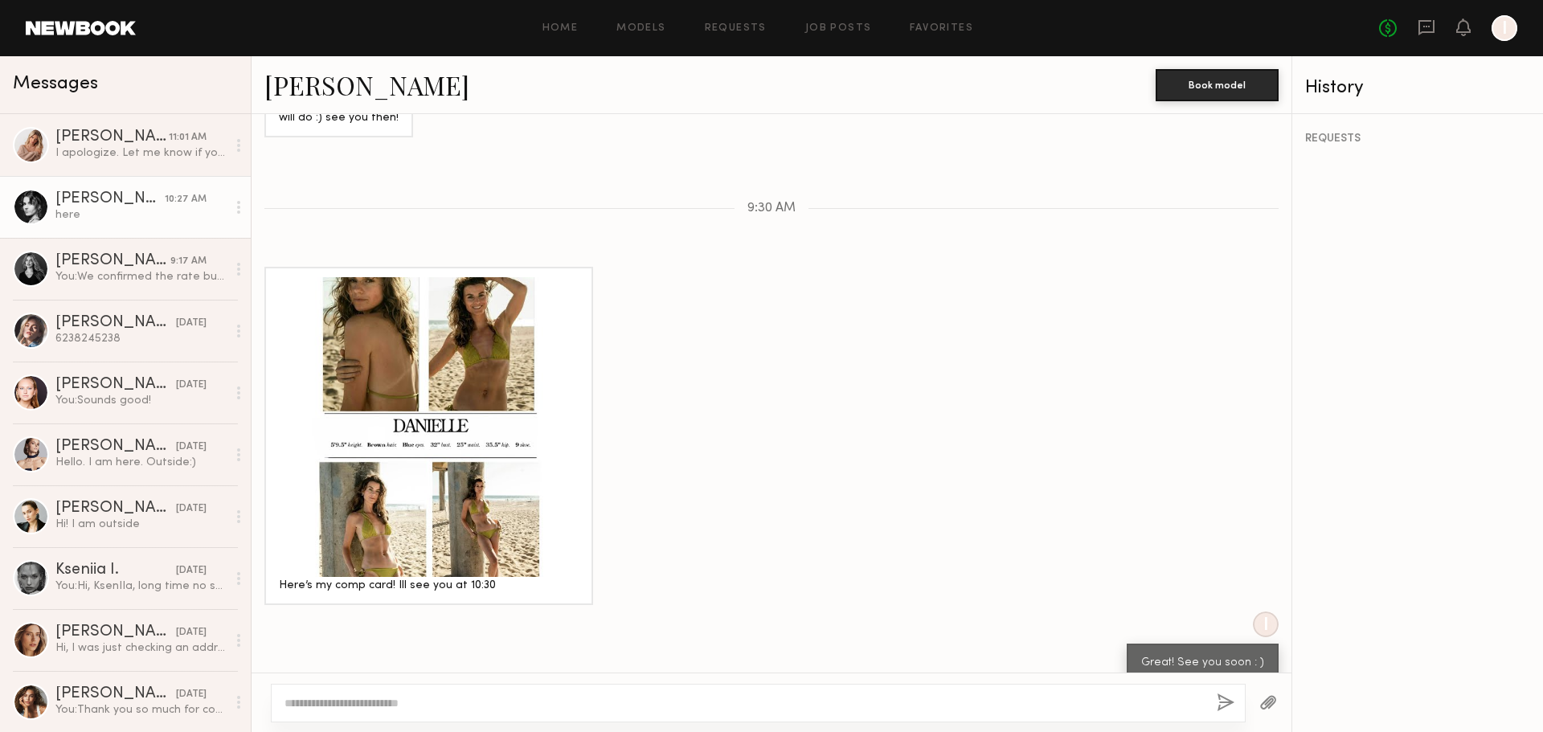
click at [894, 277] on div "Here’s my comp card! Ill see you at 10:30" at bounding box center [772, 436] width 1040 height 338
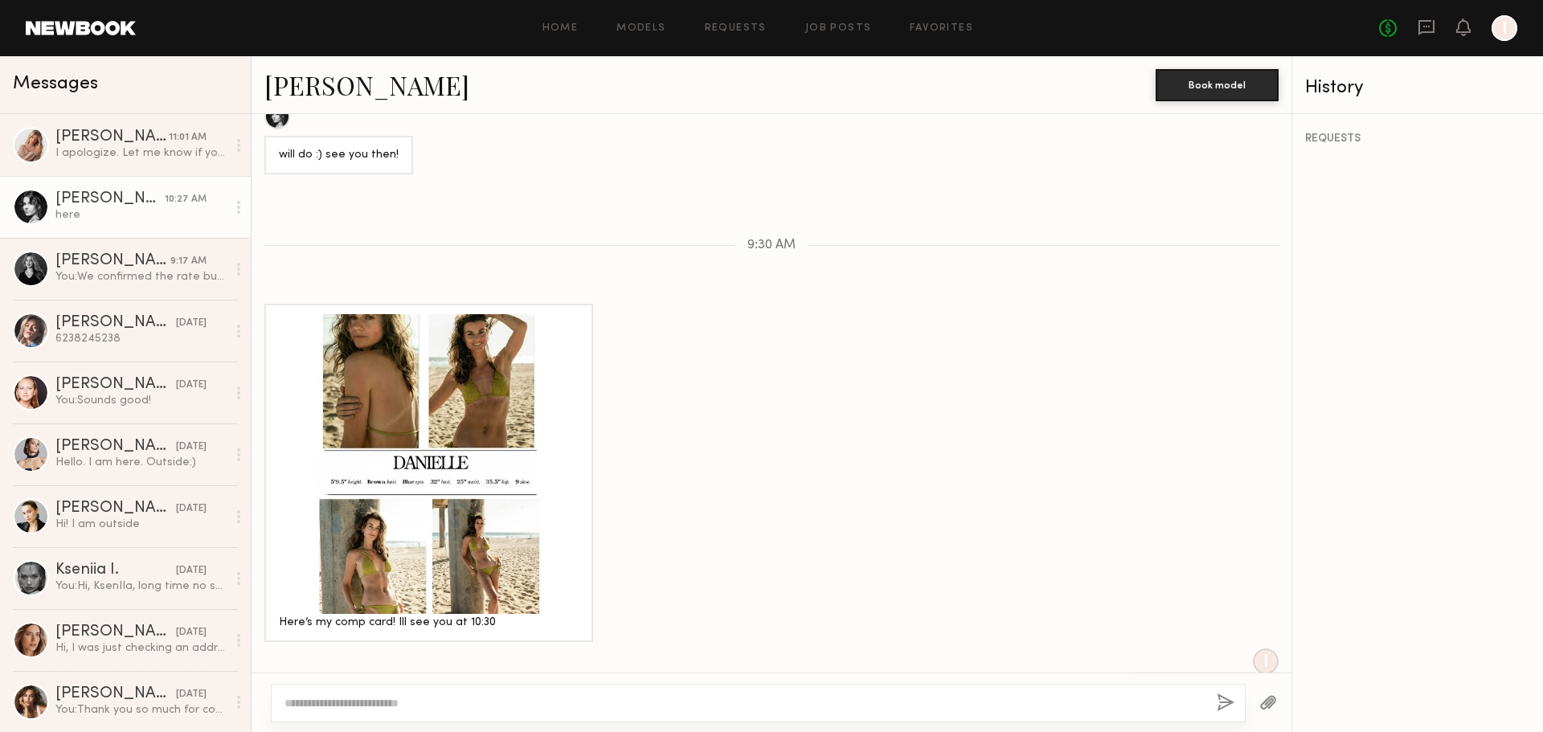
scroll to position [1274, 0]
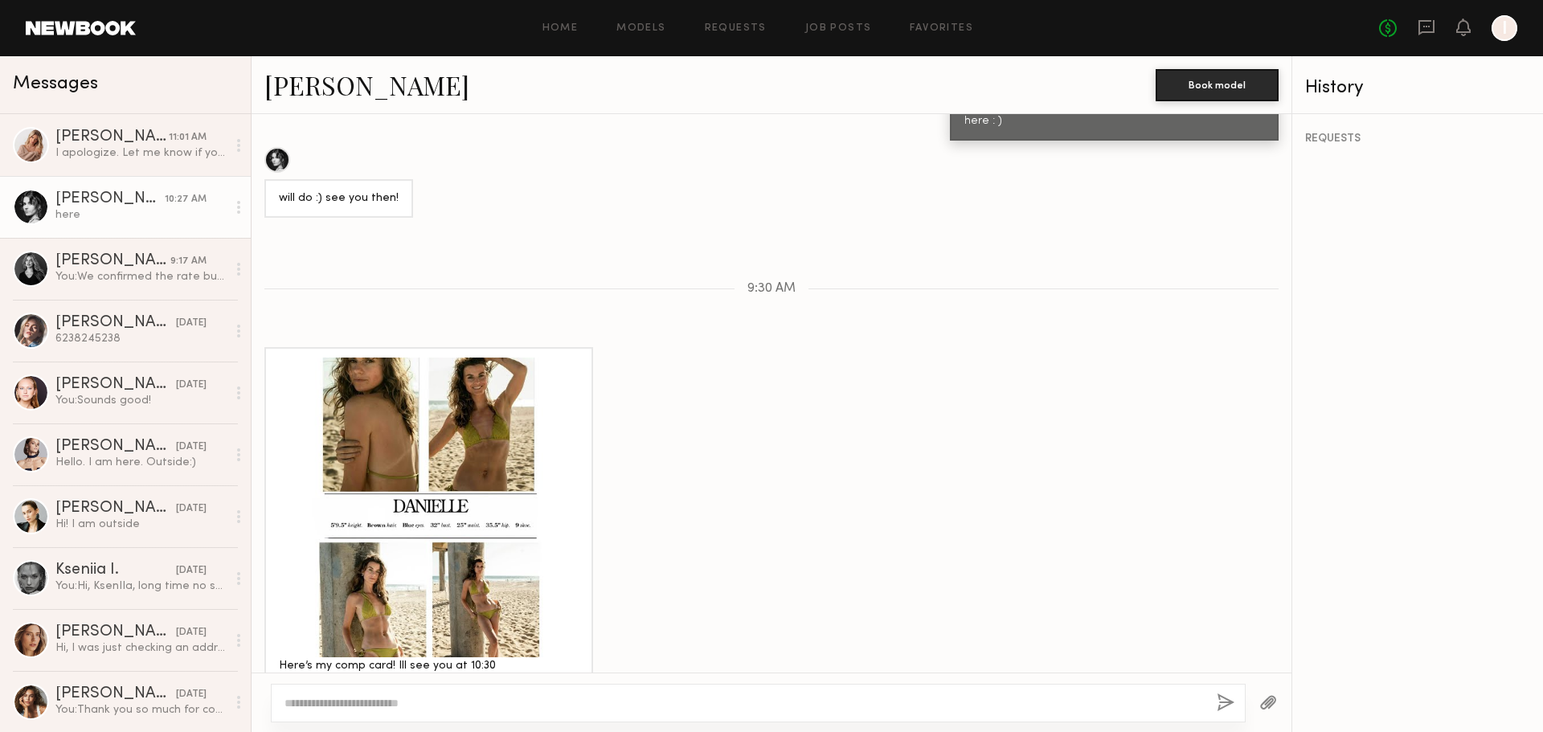
click at [819, 355] on div "Here’s my comp card! Ill see you at 10:30" at bounding box center [772, 516] width 1040 height 338
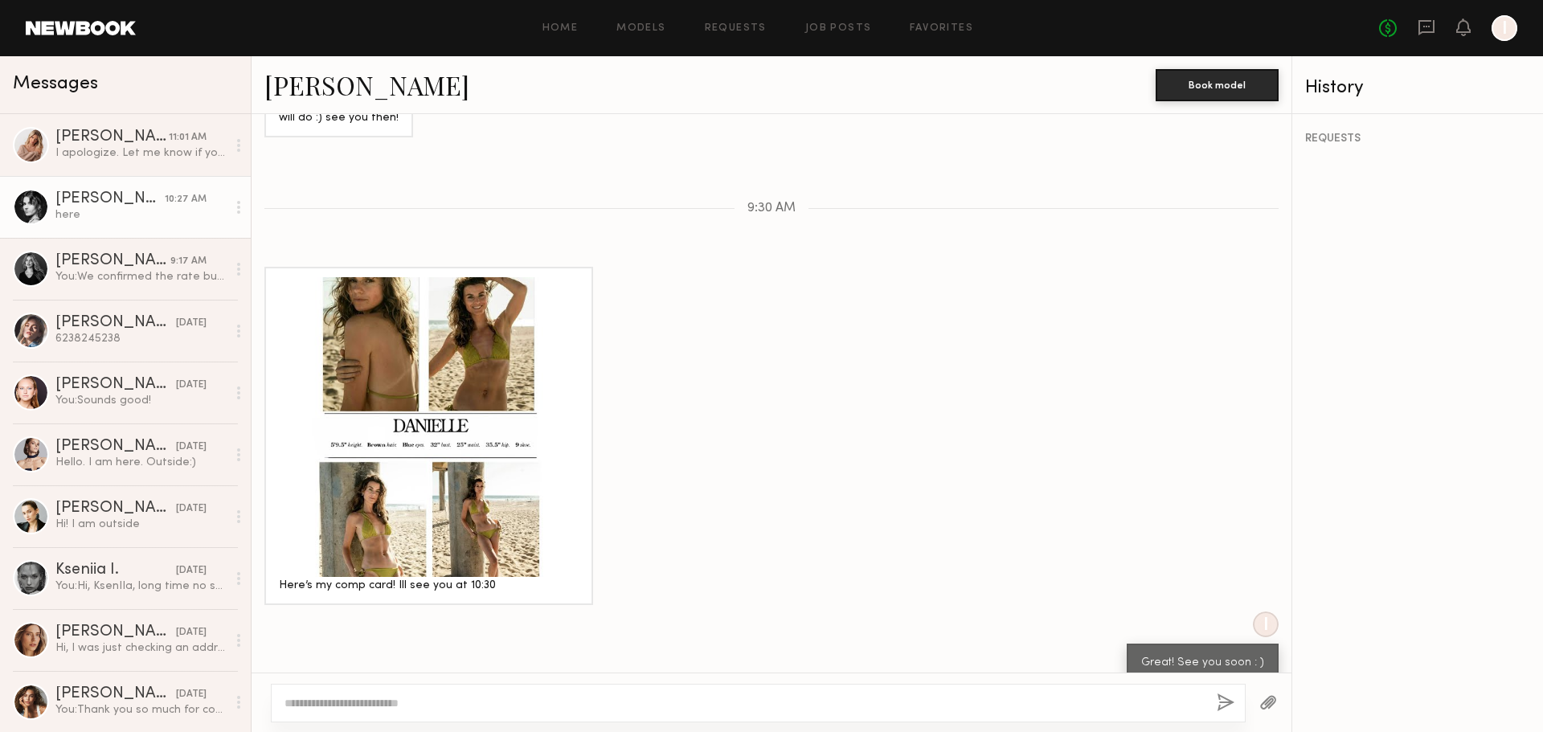
click at [838, 340] on div "Here’s my comp card! Ill see you at 10:30" at bounding box center [772, 436] width 1040 height 338
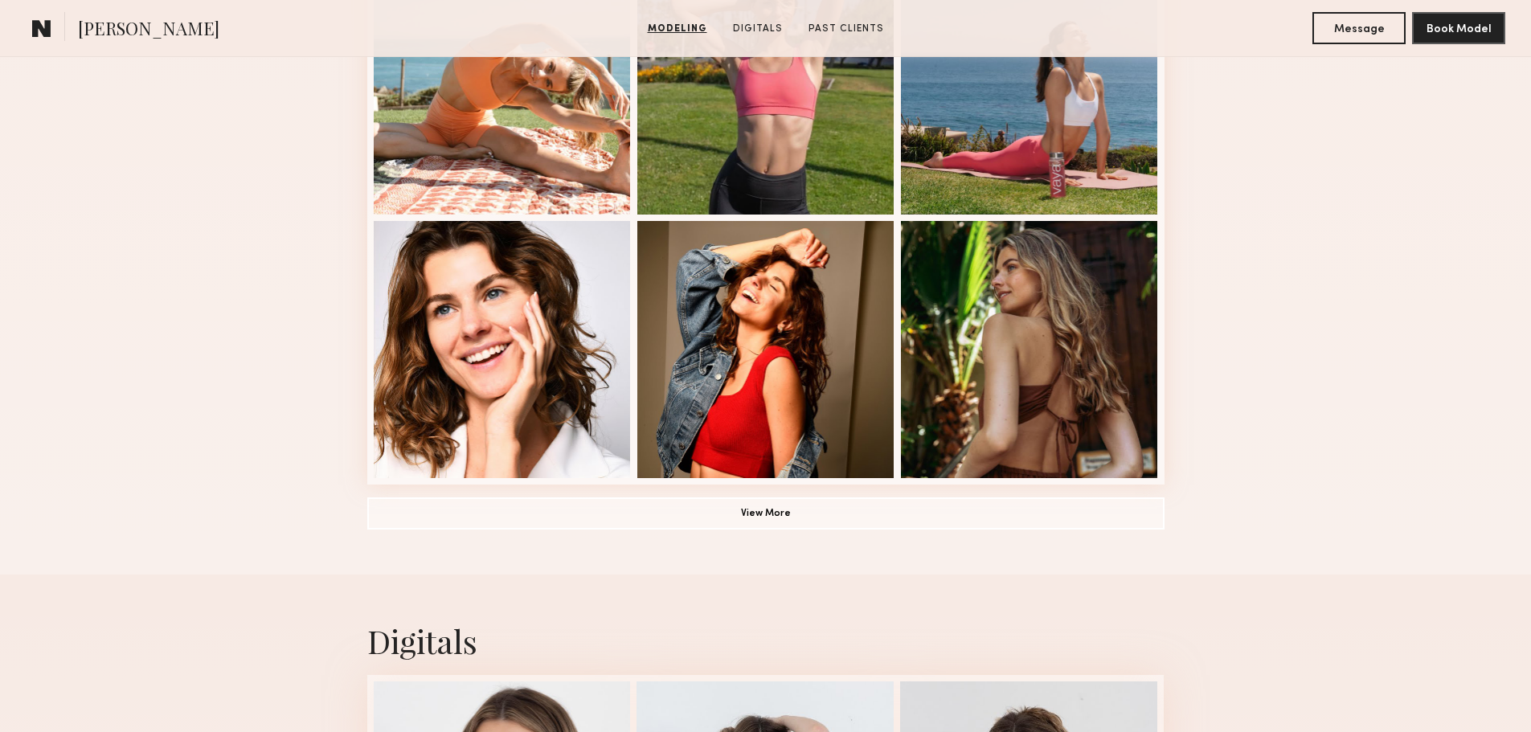
scroll to position [1366, 0]
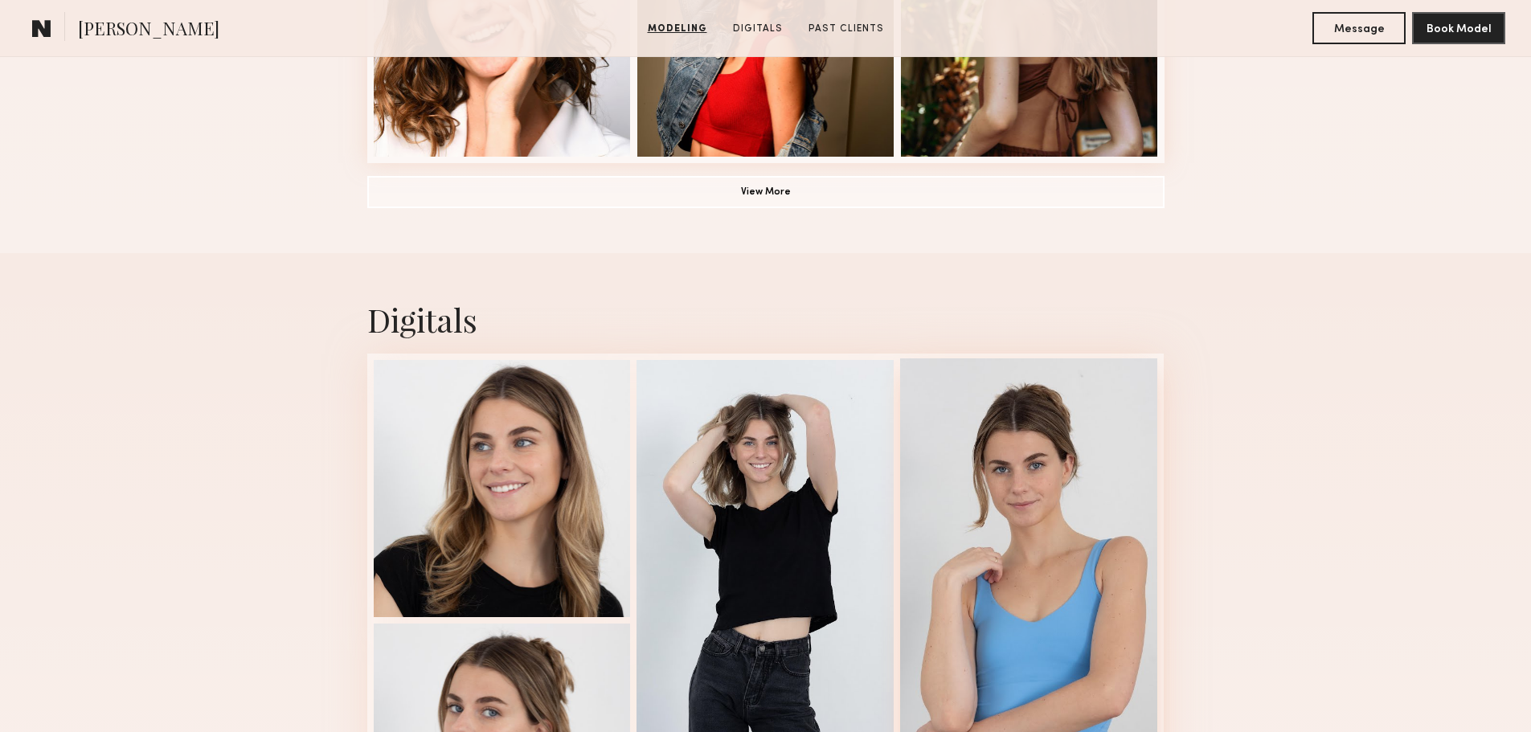
click at [1002, 479] on div at bounding box center [1028, 618] width 257 height 521
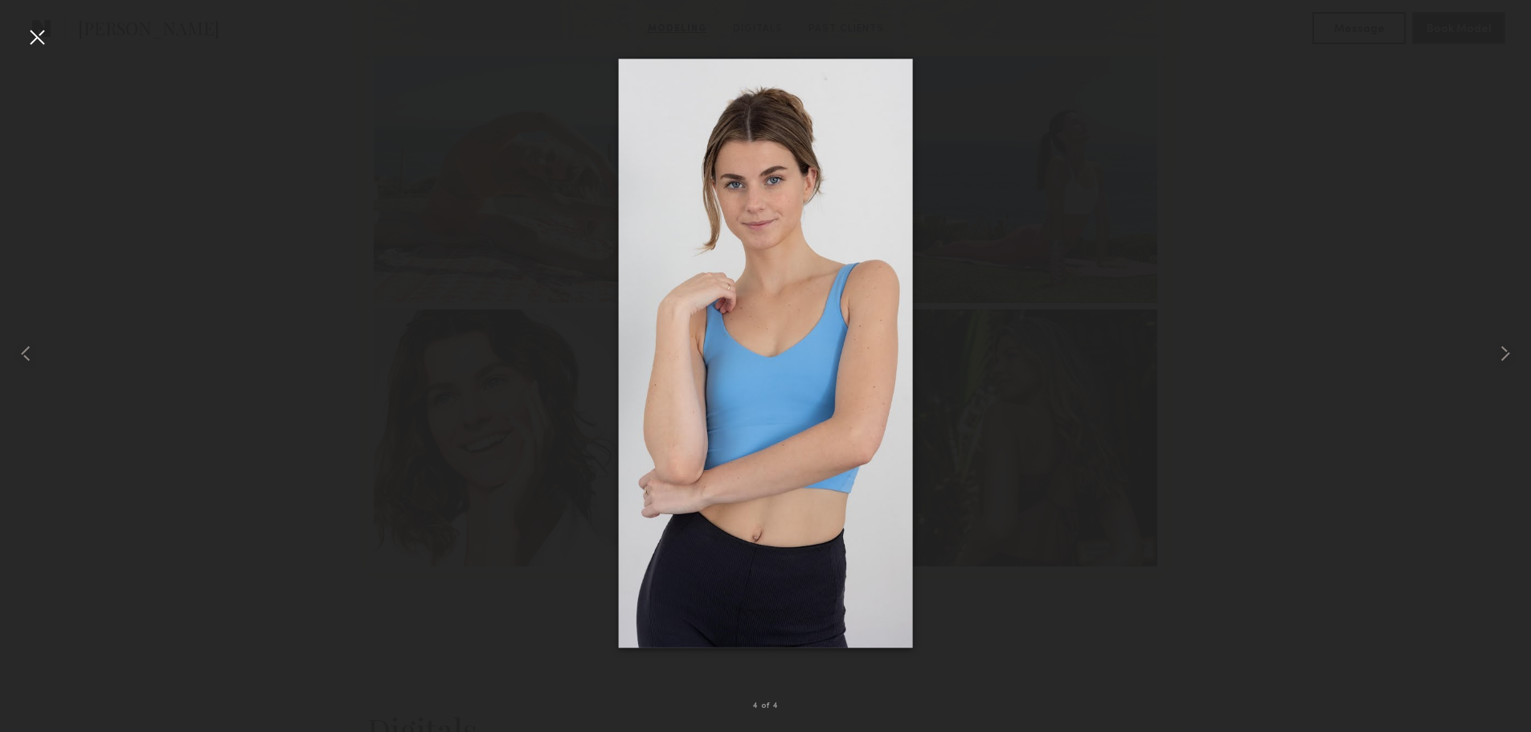
scroll to position [964, 0]
click at [33, 39] on div at bounding box center [37, 37] width 26 height 26
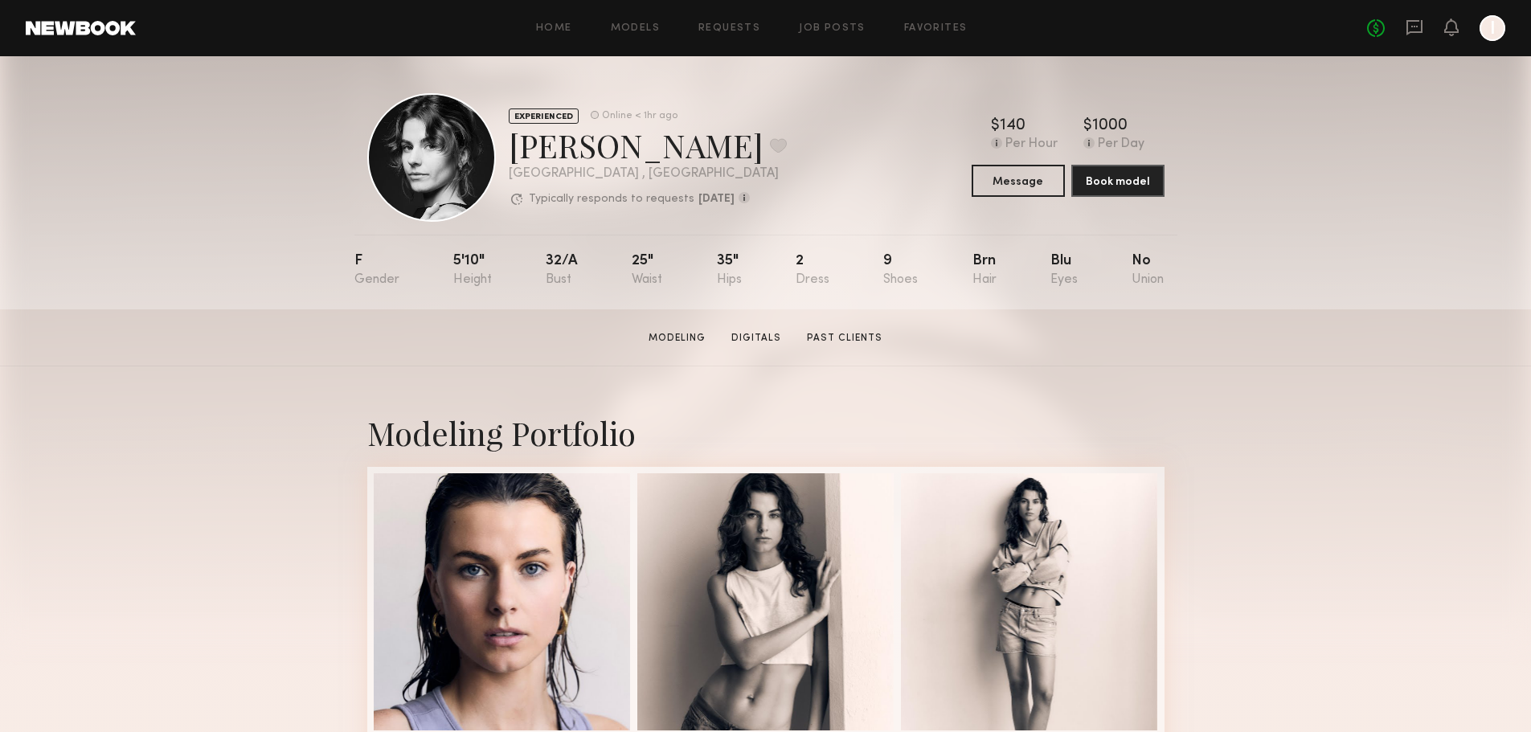
scroll to position [0, 0]
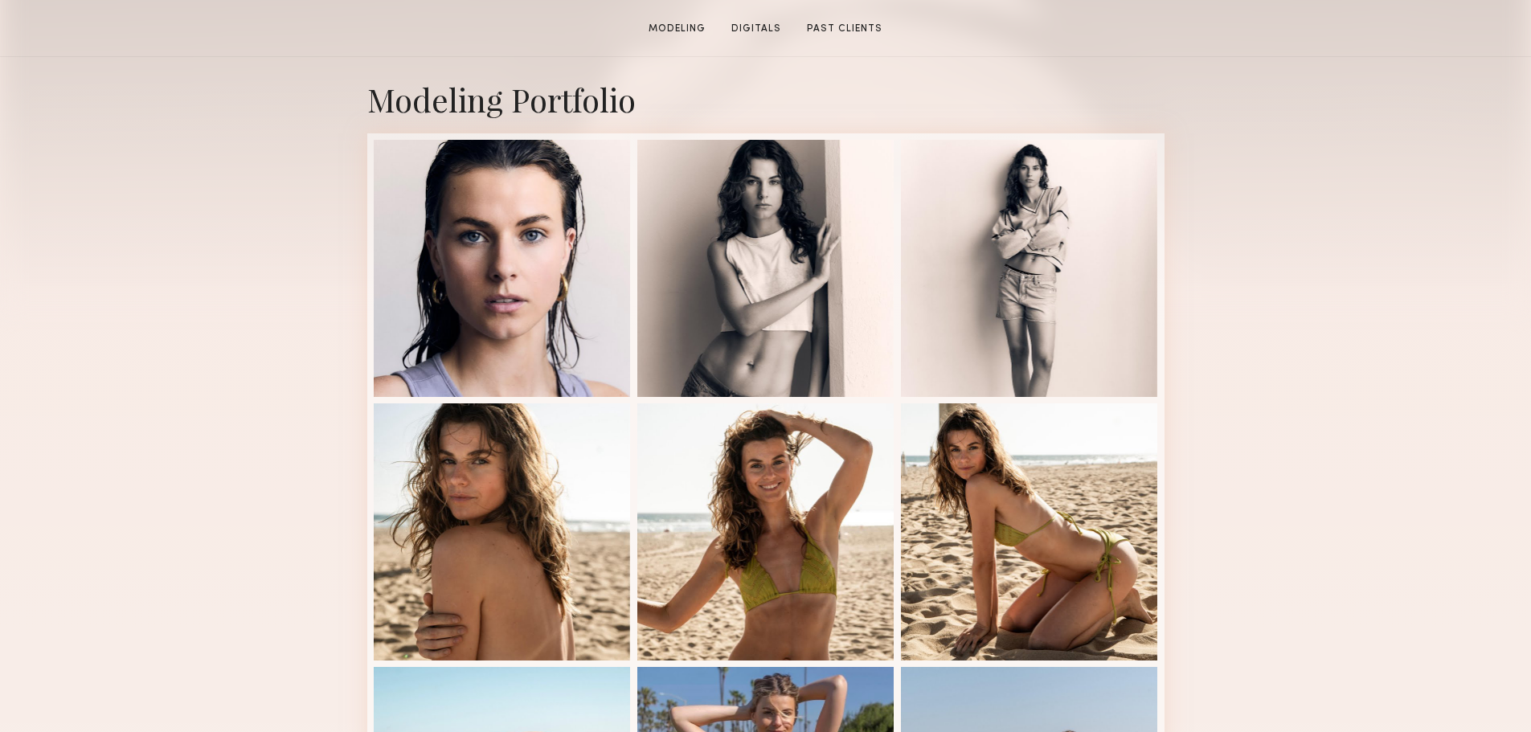
scroll to position [402, 0]
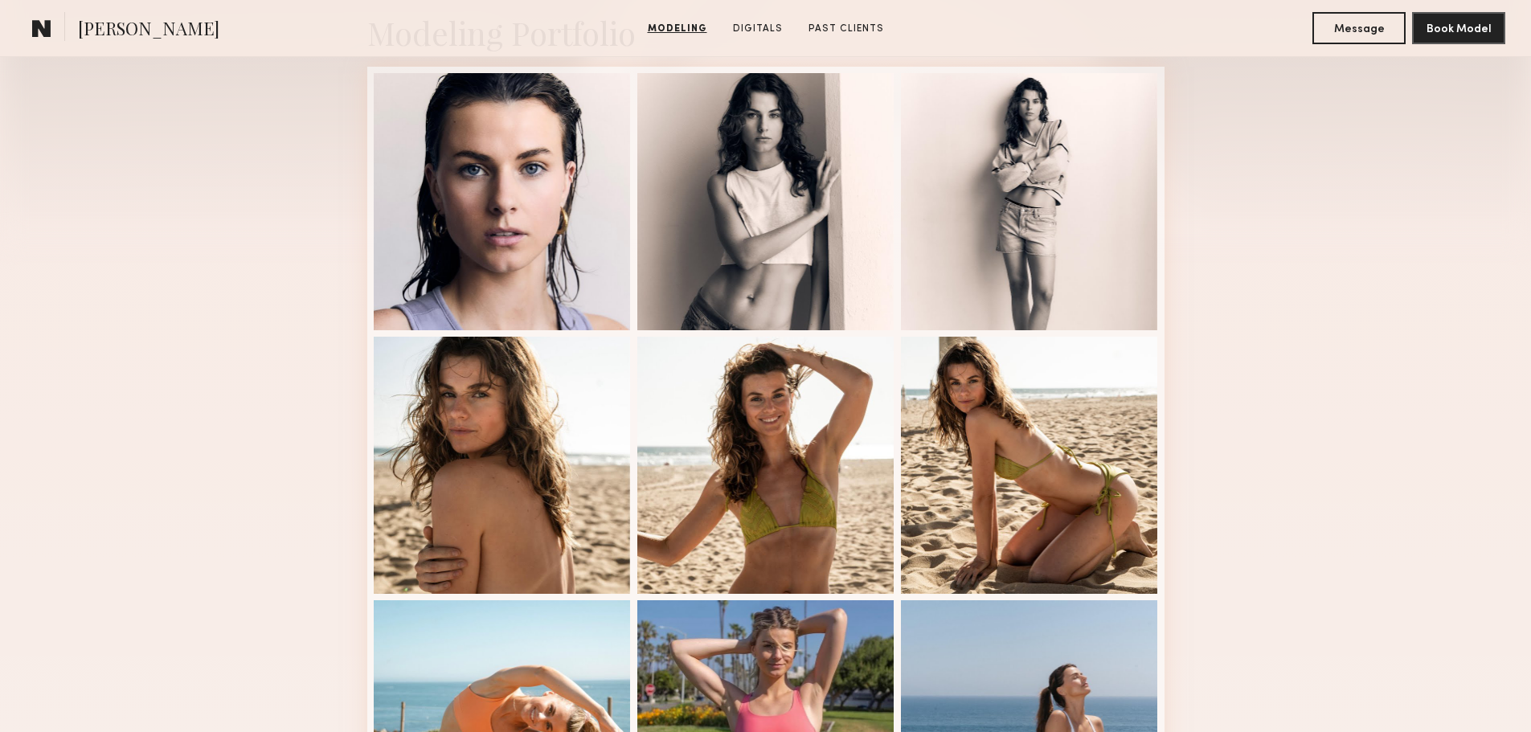
click at [1255, 402] on div "Modeling Portfolio View More" at bounding box center [765, 591] width 1531 height 1251
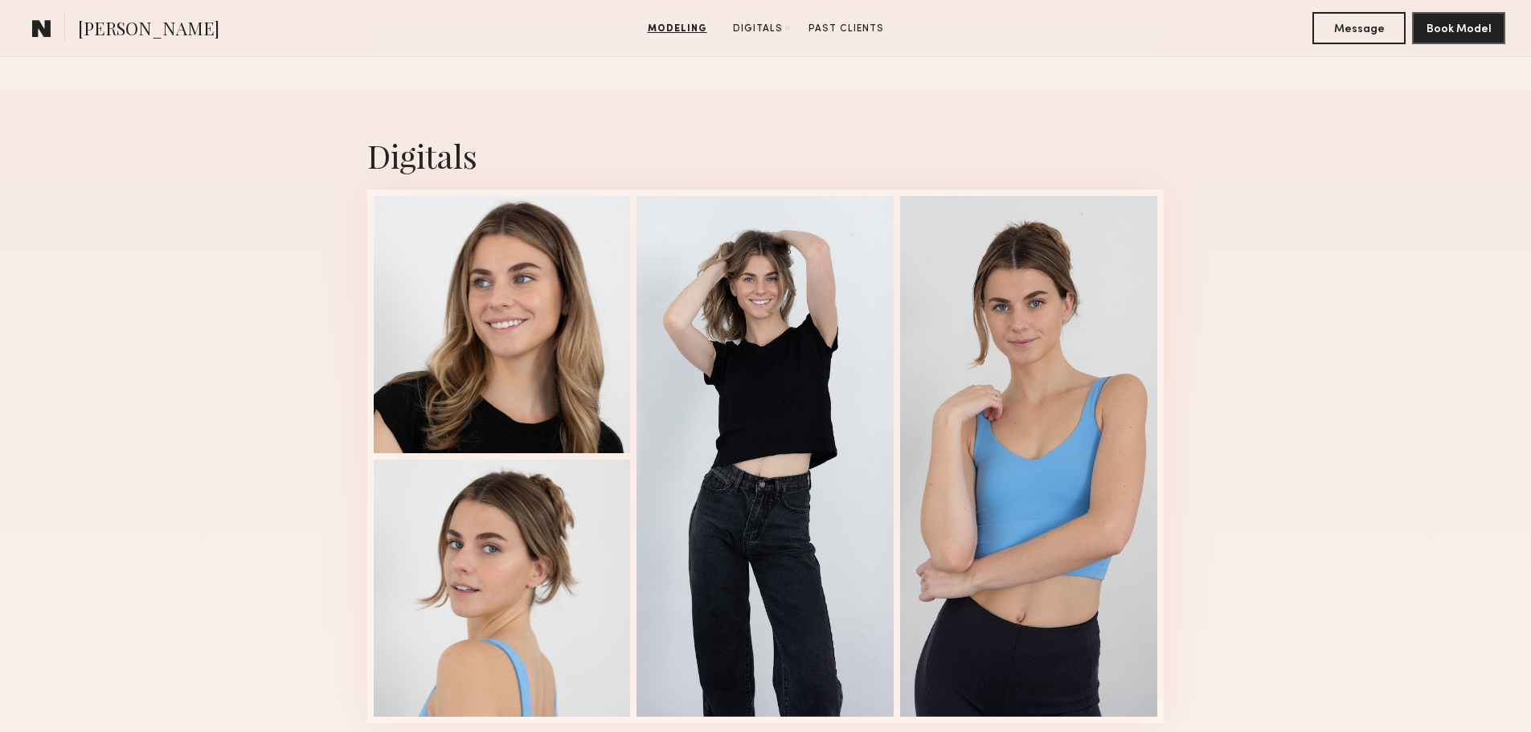
scroll to position [1607, 0]
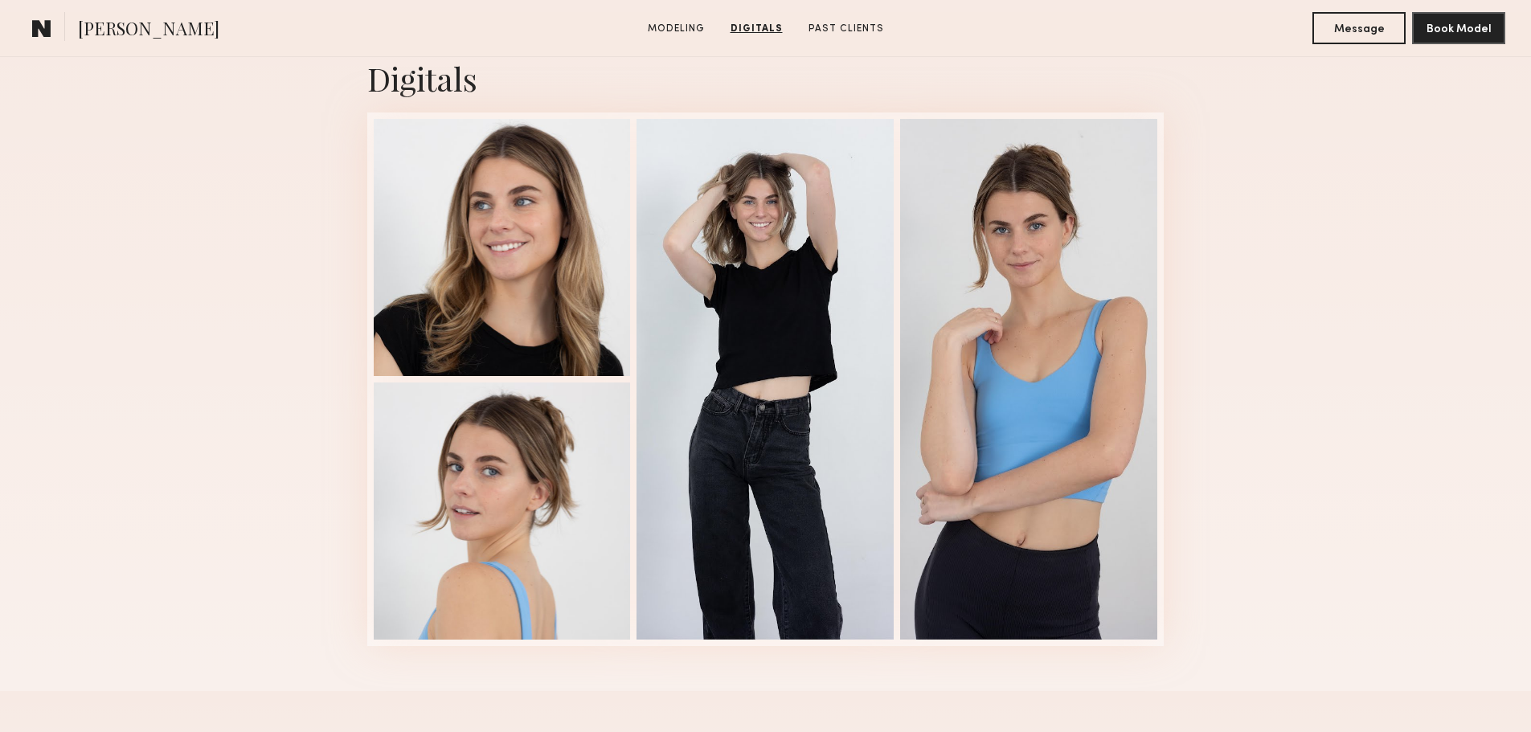
click at [1234, 294] on div "Digitals 4 of 4" at bounding box center [765, 351] width 1531 height 679
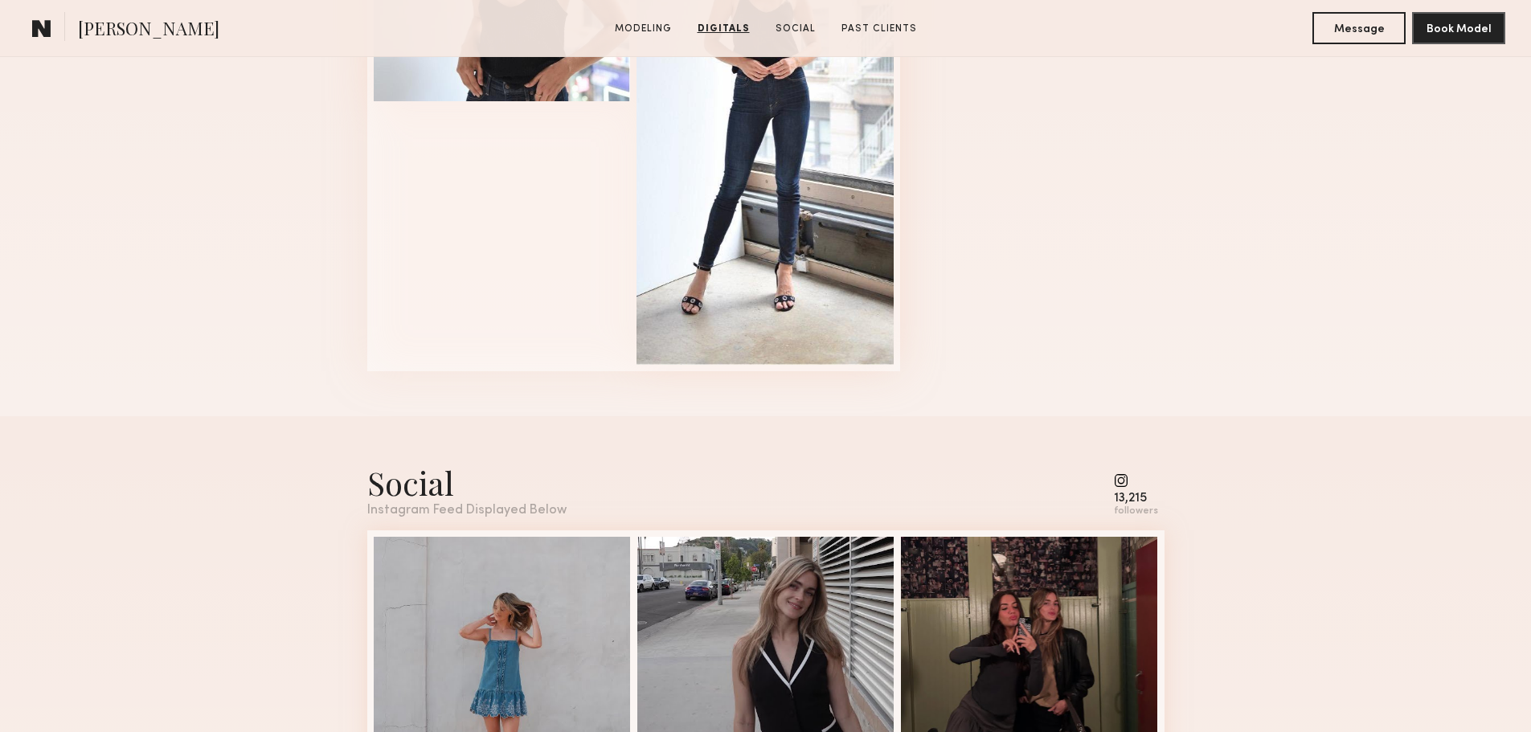
scroll to position [2170, 0]
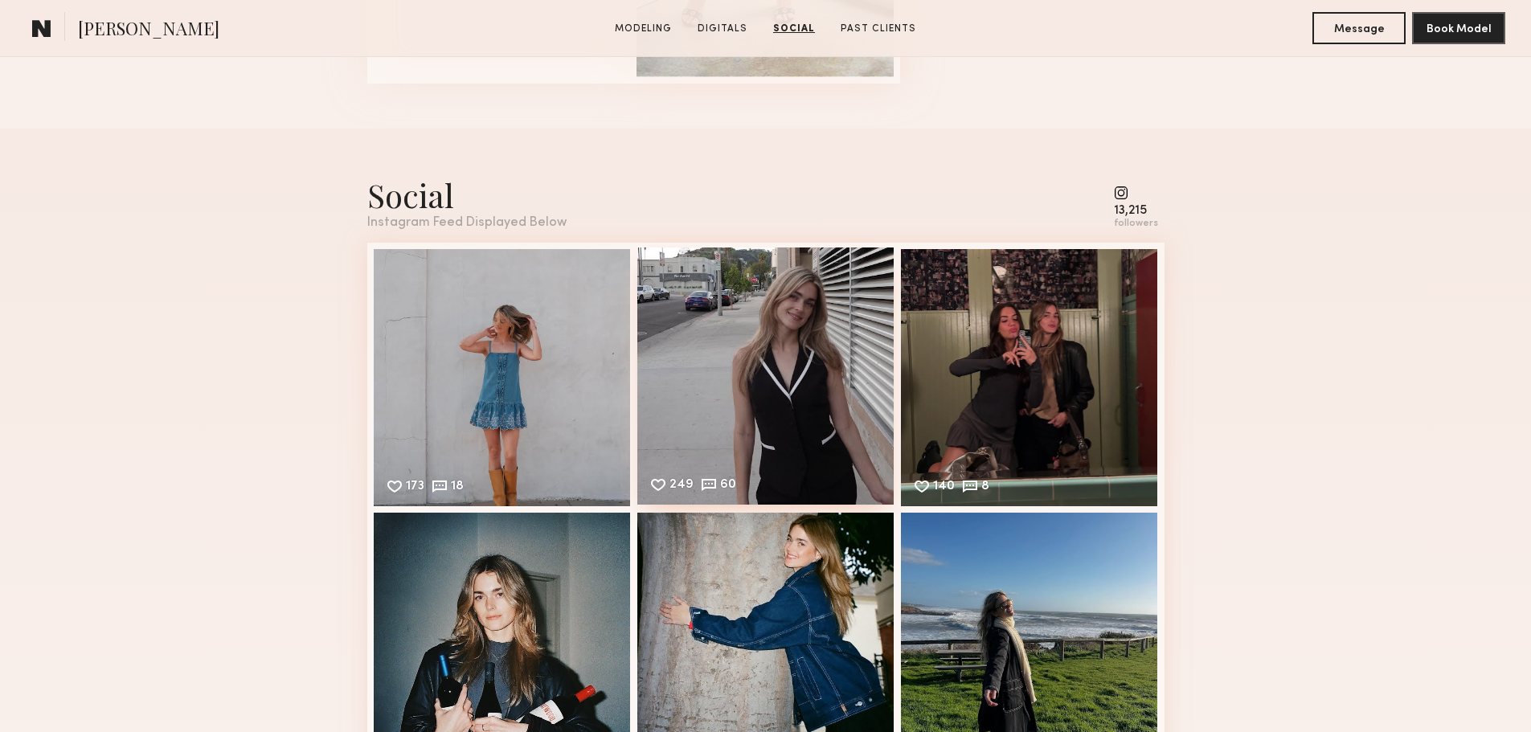
click at [836, 339] on div "249 60 Likes & comments displayed to show model’s engagement" at bounding box center [765, 376] width 257 height 257
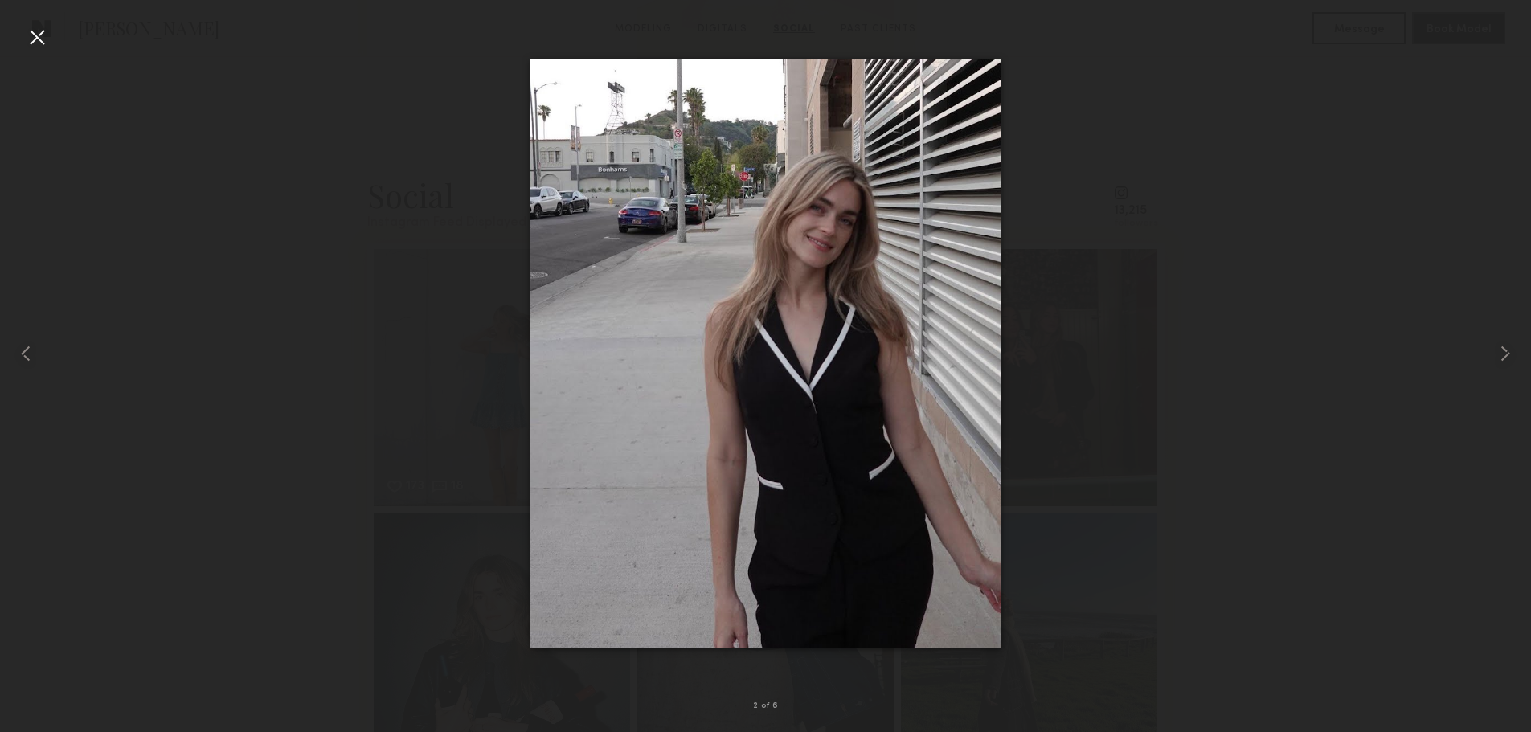
click at [31, 40] on div at bounding box center [37, 37] width 26 height 26
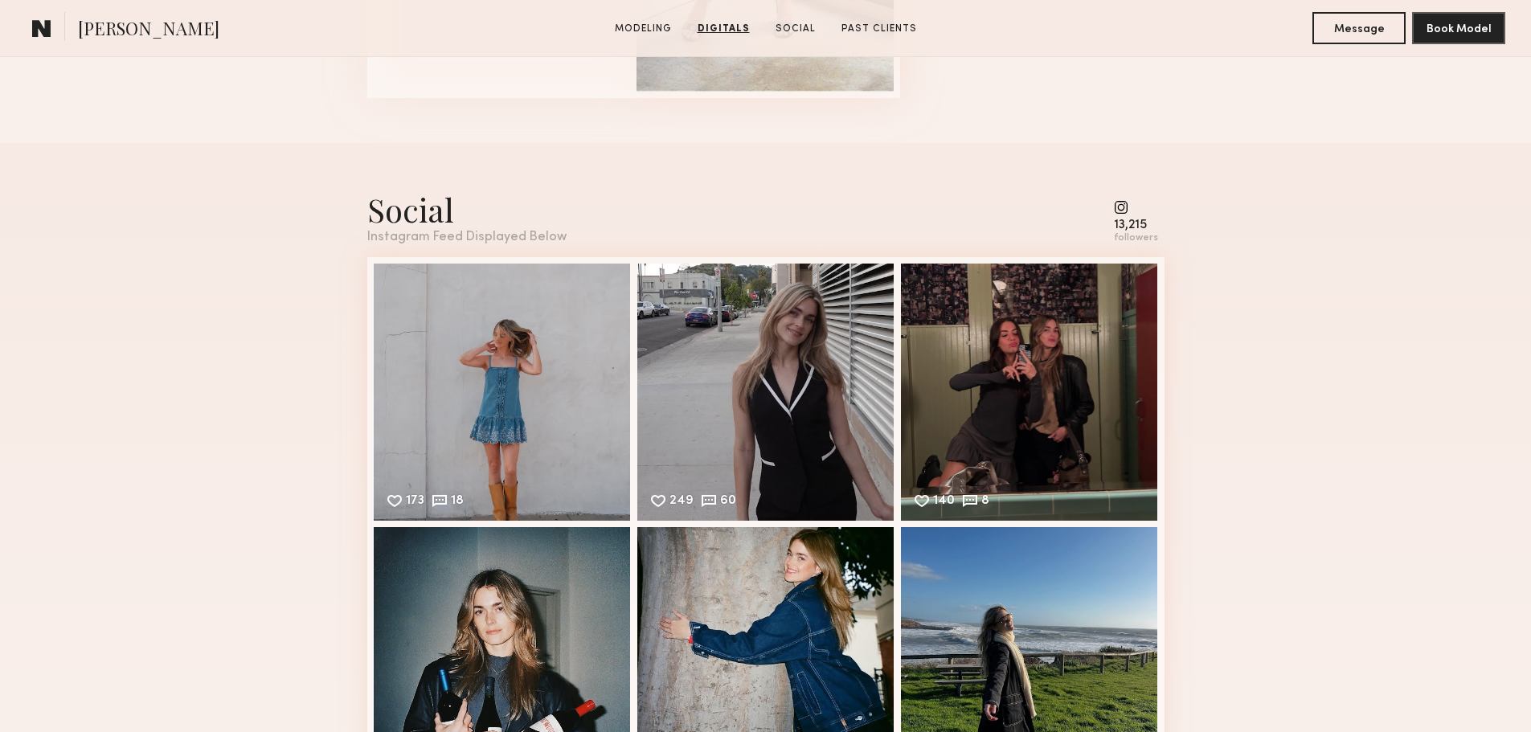
scroll to position [2411, 0]
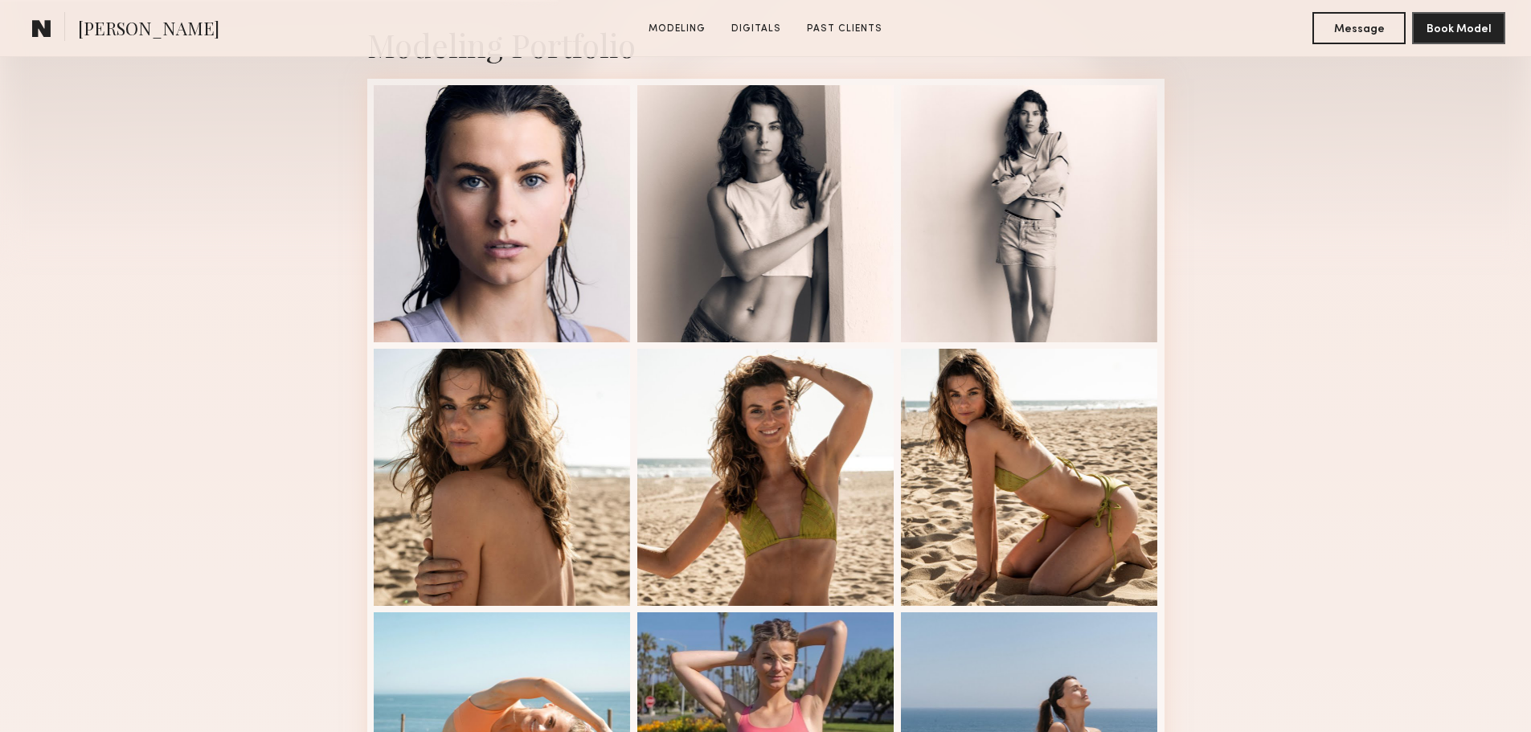
scroll to position [402, 0]
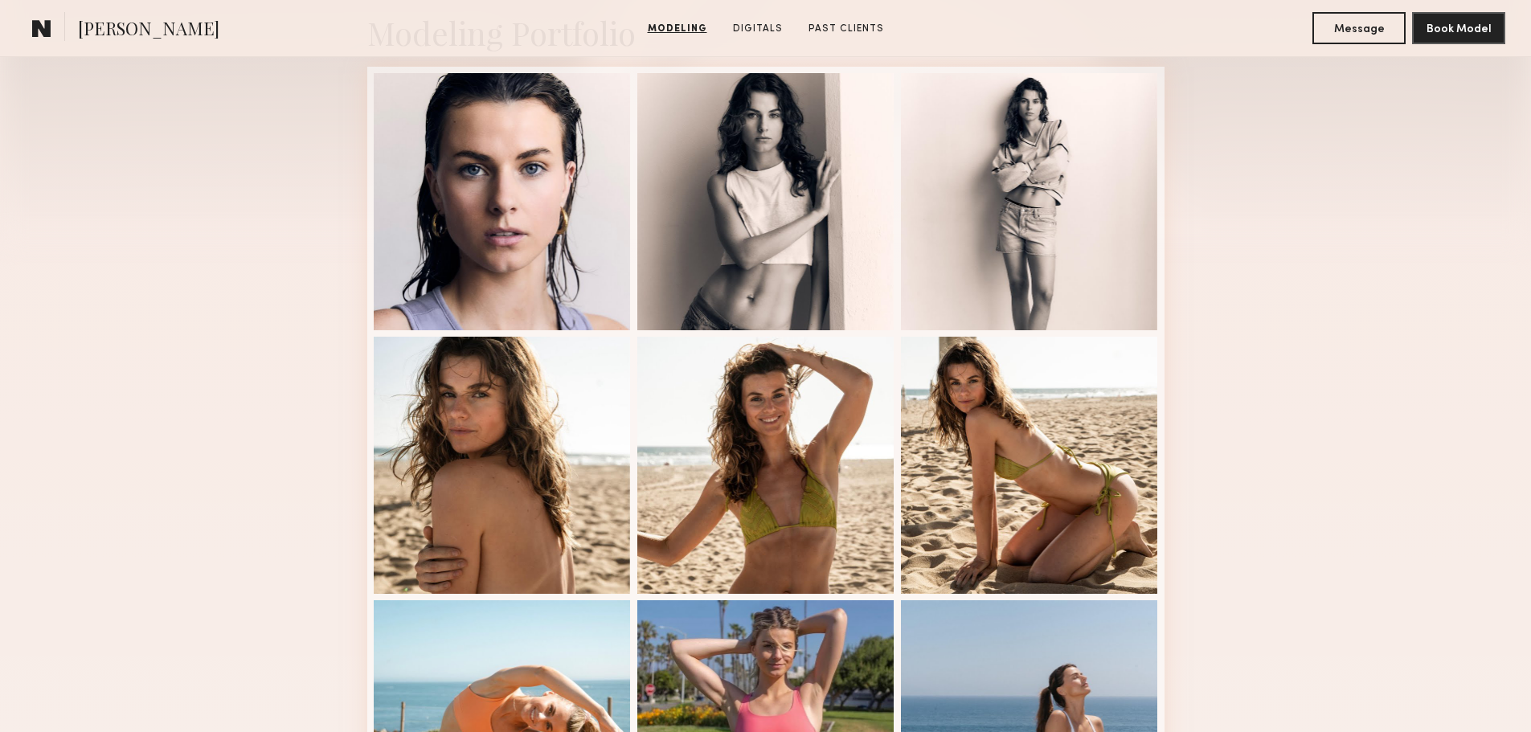
click at [1452, 293] on div "Modeling Portfolio View More" at bounding box center [765, 591] width 1531 height 1251
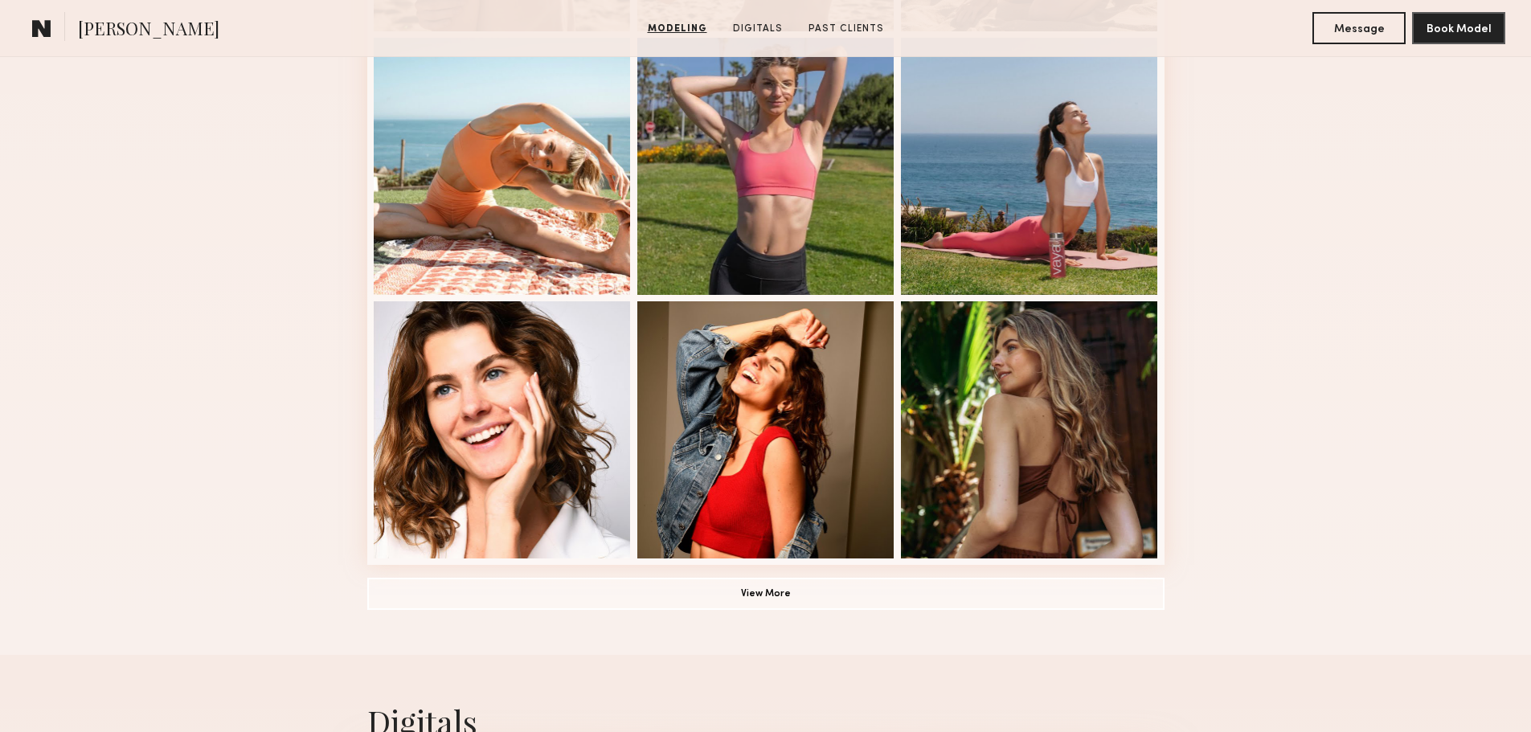
click at [1320, 285] on div "Modeling Portfolio View More" at bounding box center [765, 29] width 1531 height 1251
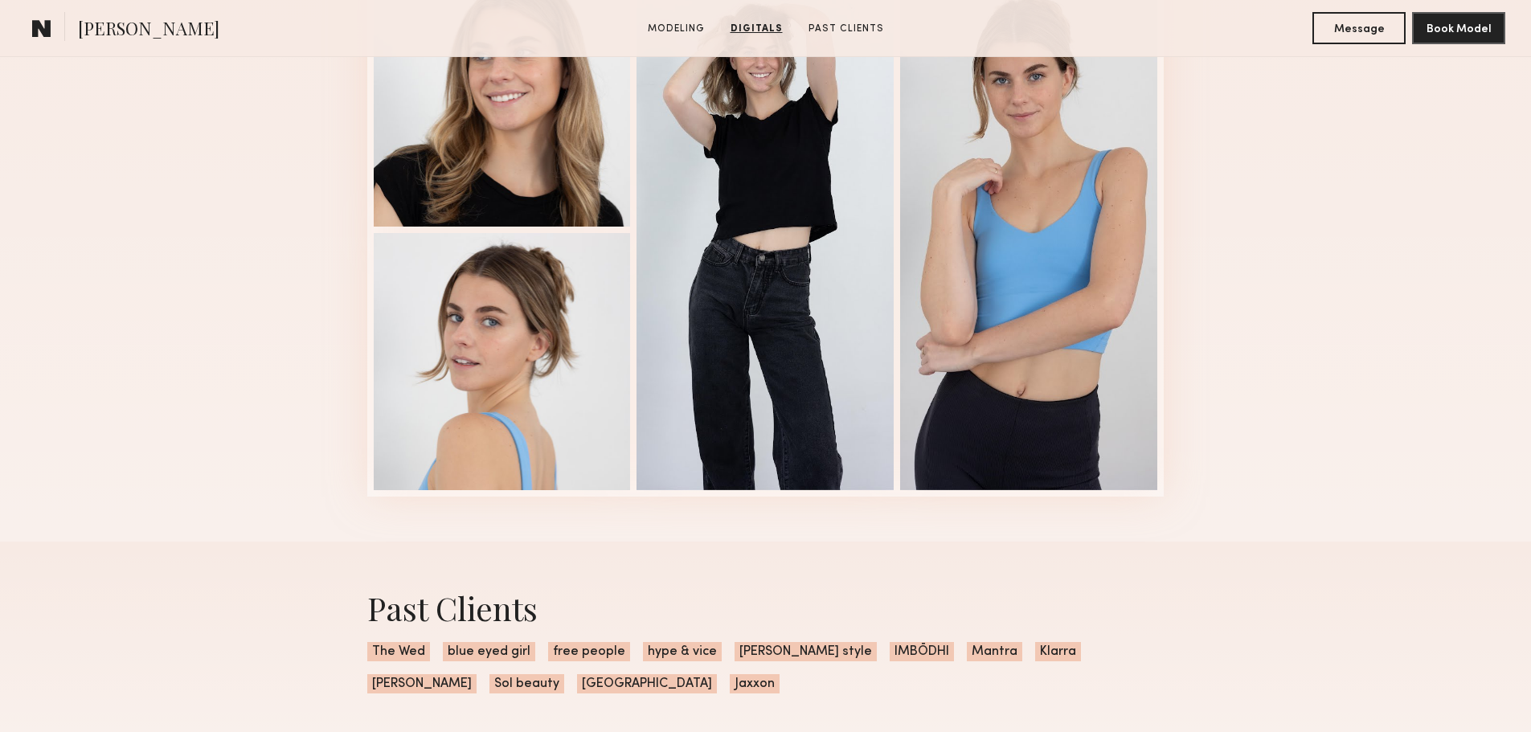
scroll to position [1607, 0]
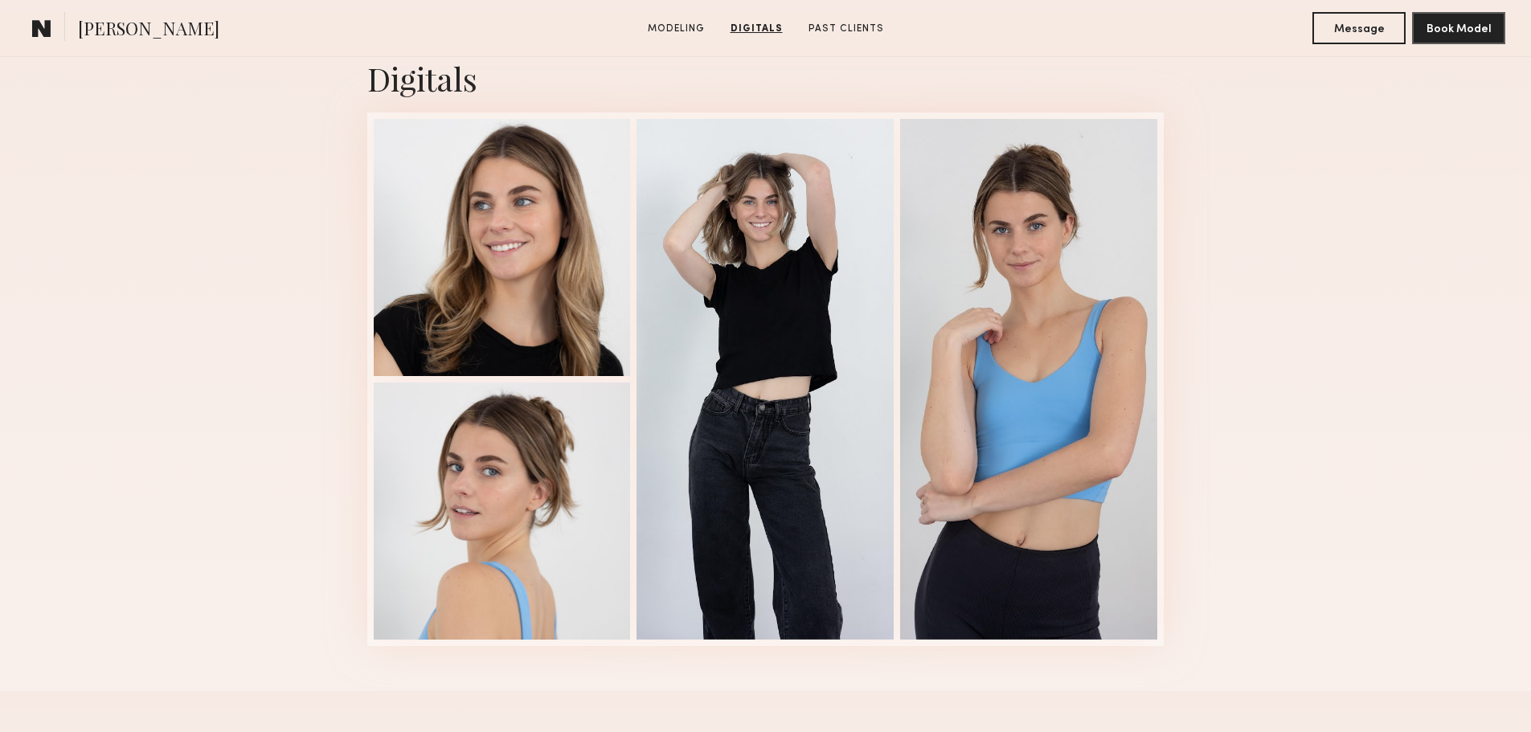
click at [1299, 283] on div "Digitals 1 of 4" at bounding box center [765, 351] width 1531 height 679
click at [1217, 434] on div "Digitals 1 of 4" at bounding box center [765, 351] width 1531 height 679
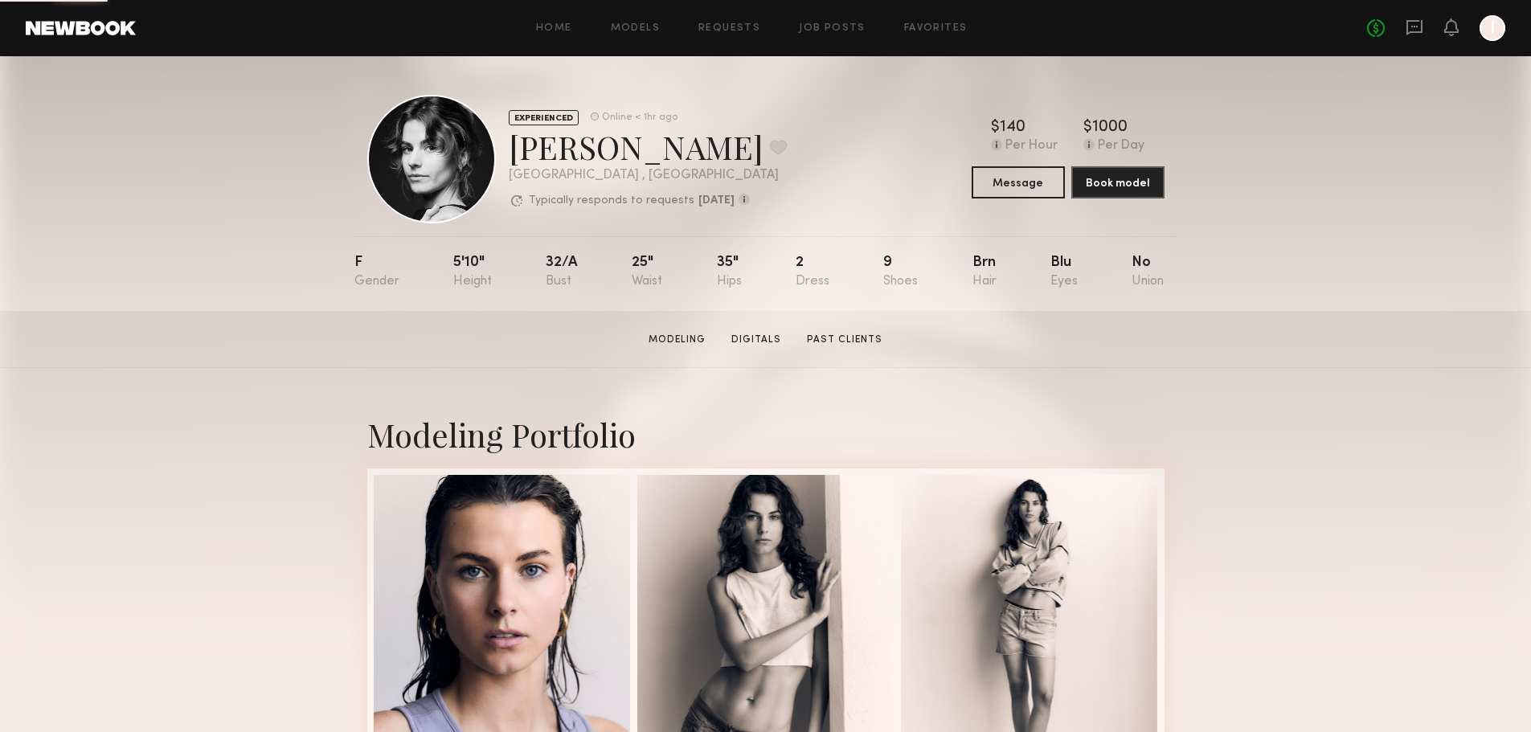
scroll to position [402, 0]
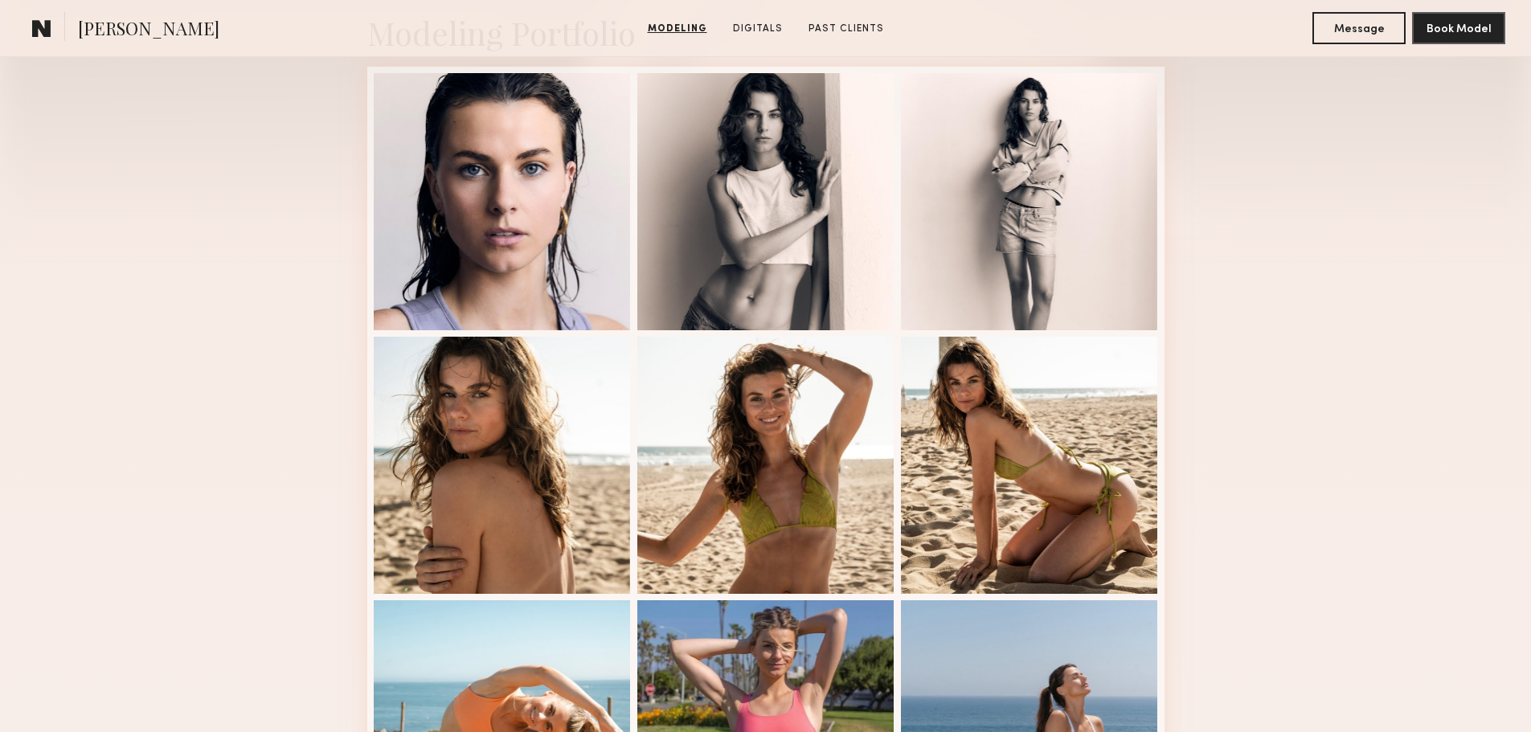
click at [1328, 317] on div "Modeling Portfolio View More" at bounding box center [765, 591] width 1531 height 1251
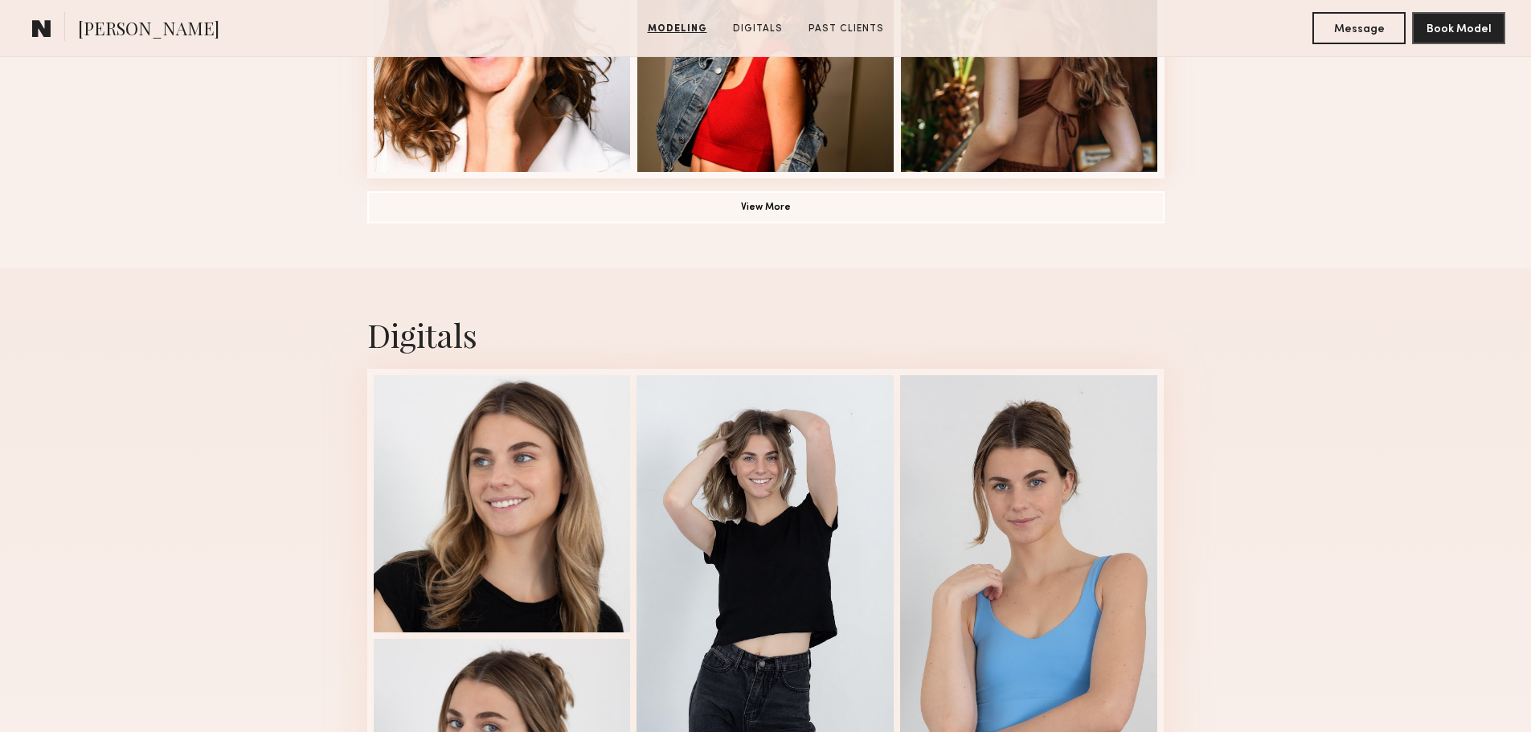
scroll to position [1366, 0]
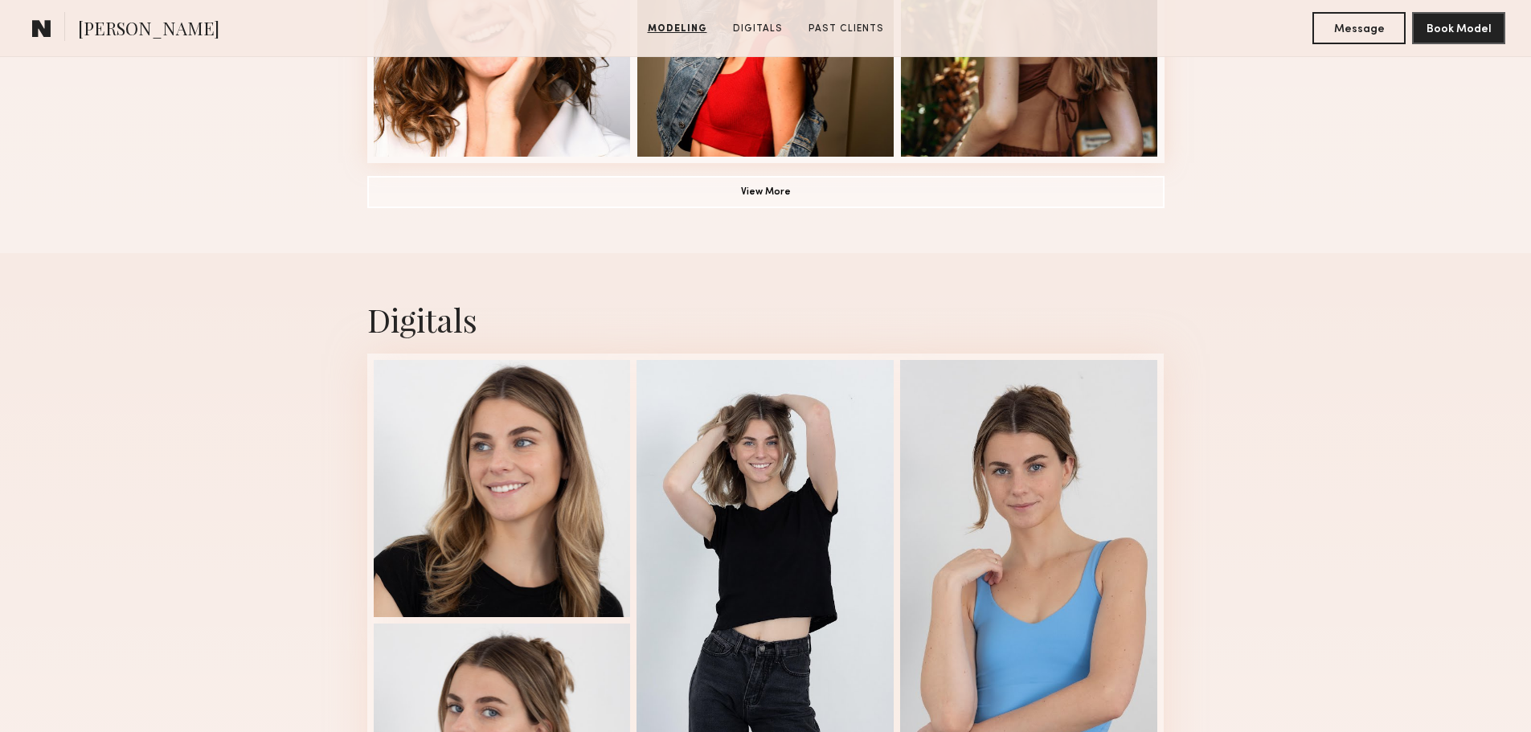
click at [792, 199] on button "View More" at bounding box center [765, 191] width 797 height 32
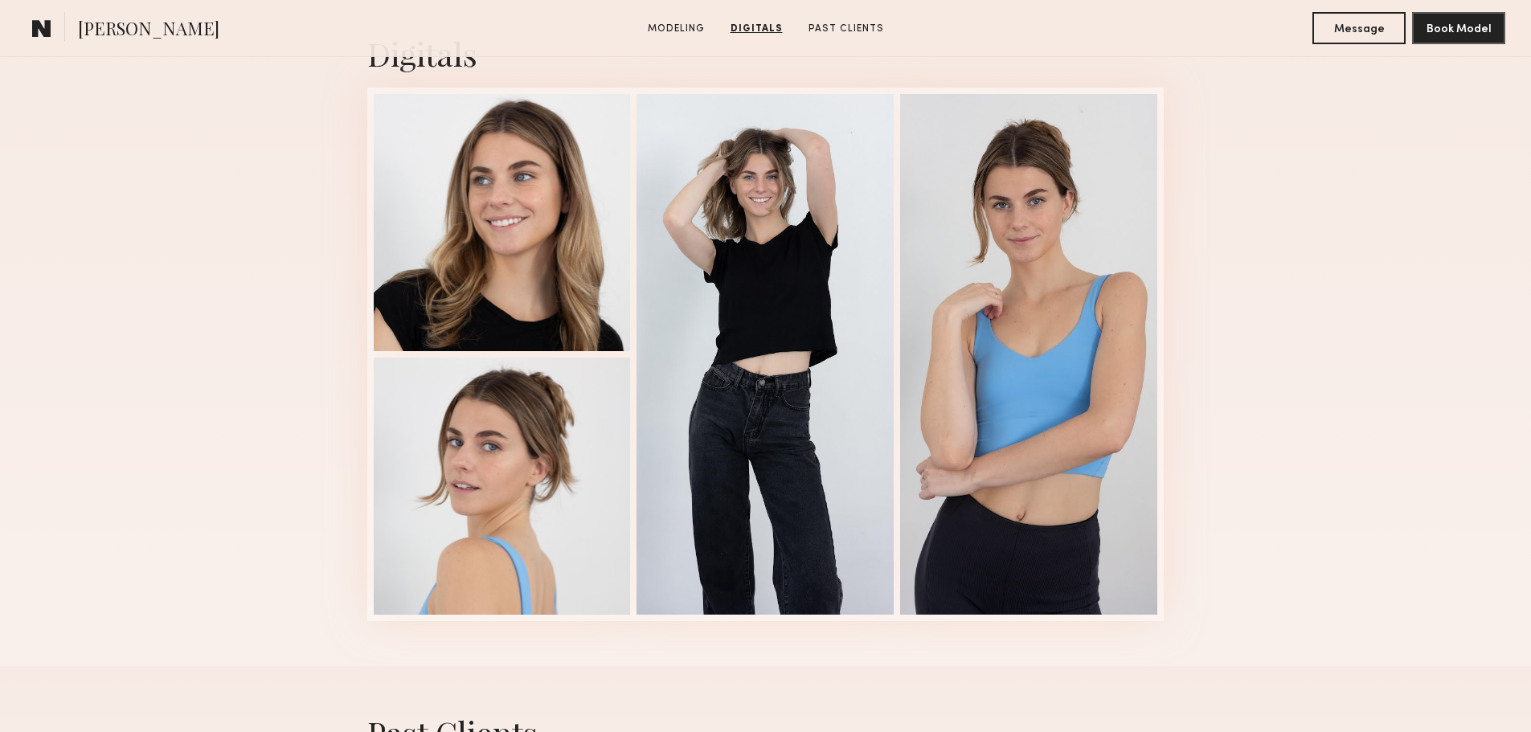
scroll to position [2411, 0]
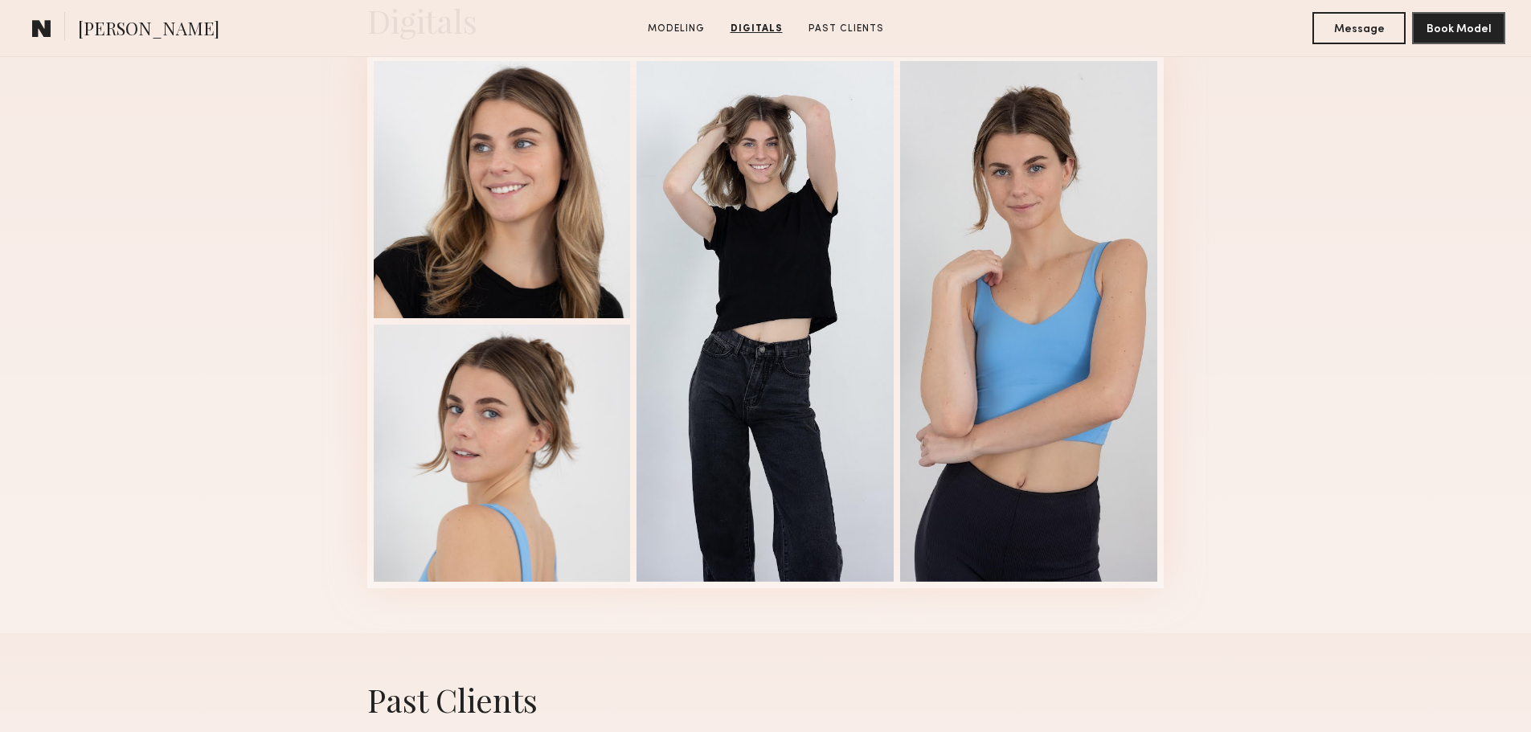
click at [1372, 227] on div "Digitals 1 of 4" at bounding box center [765, 293] width 1531 height 679
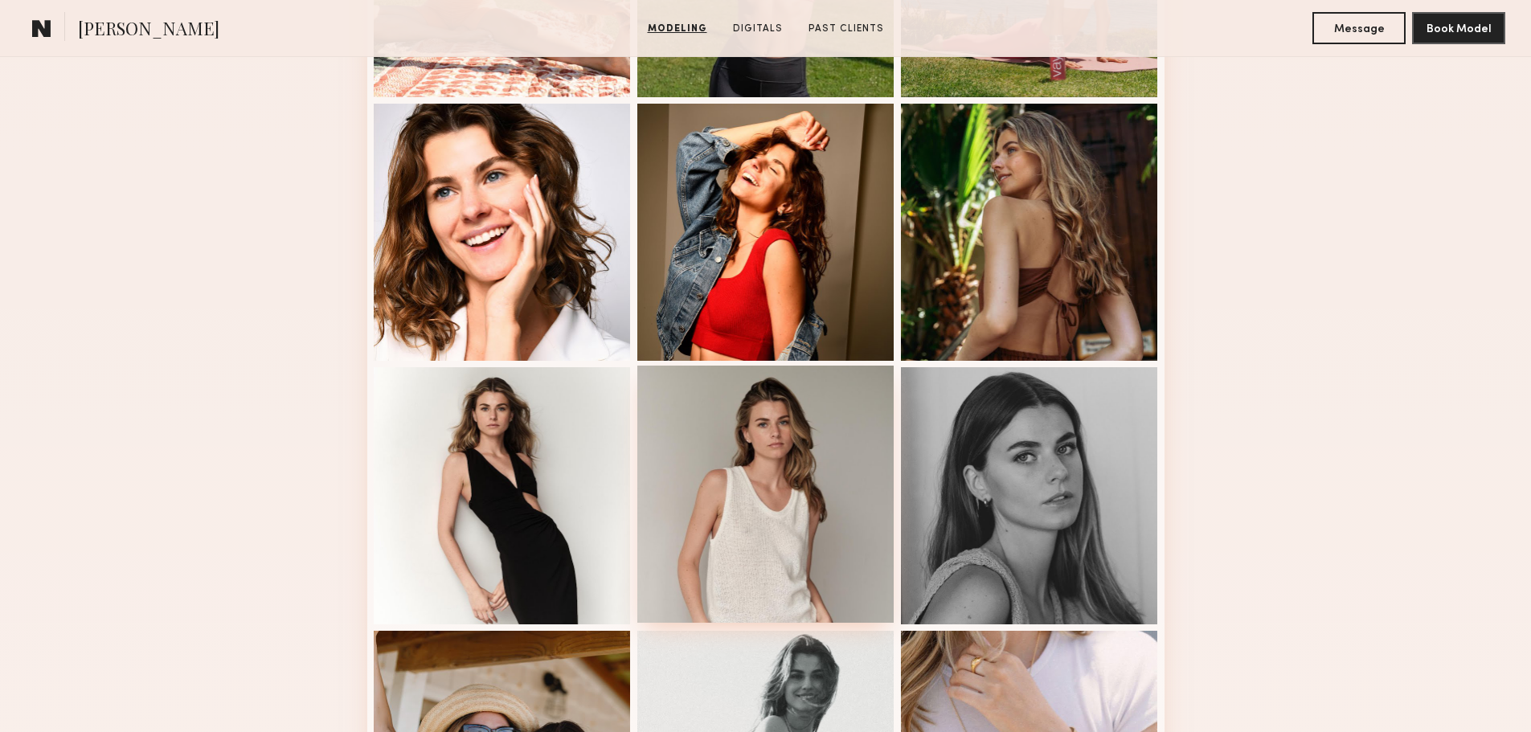
scroll to position [1156, 0]
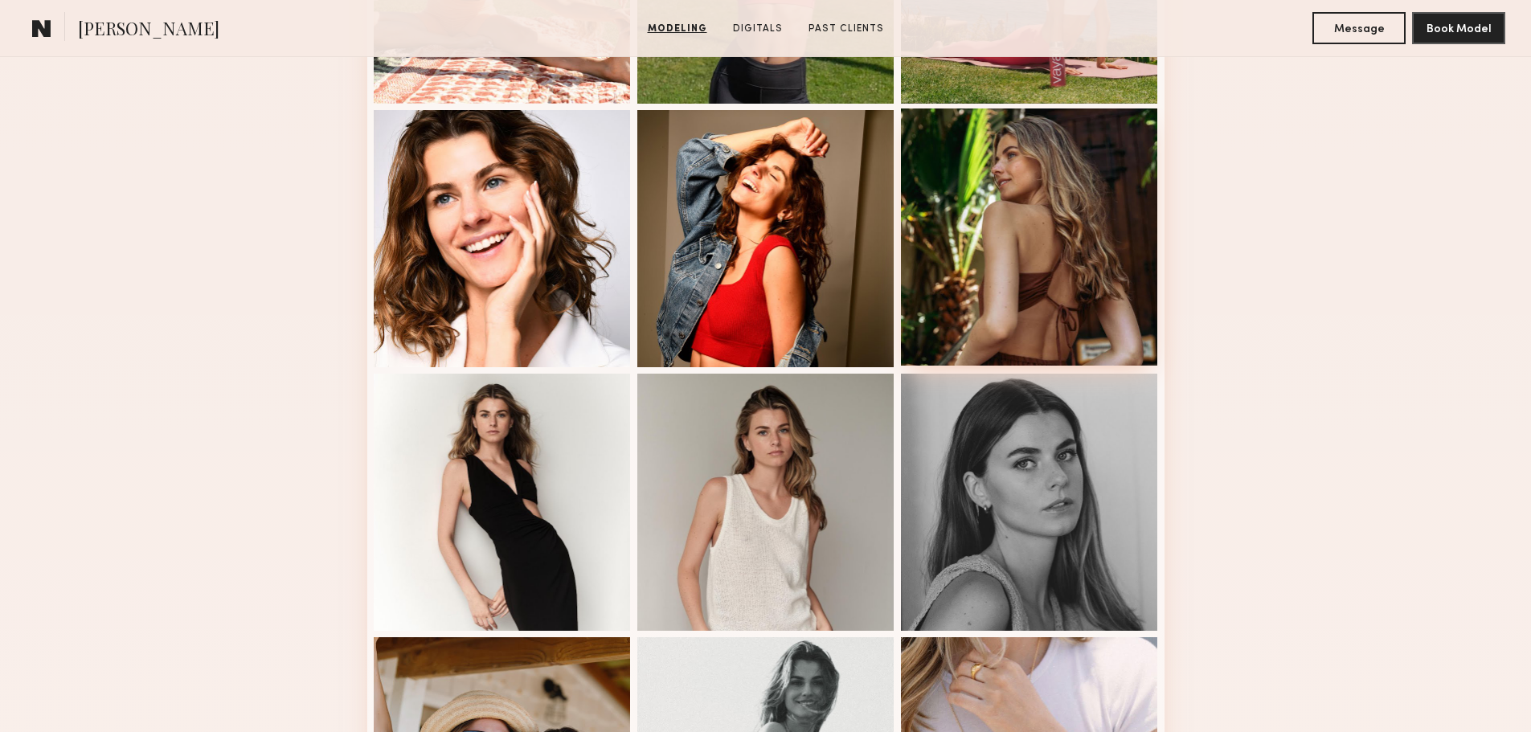
click at [997, 202] on div at bounding box center [1029, 237] width 257 height 257
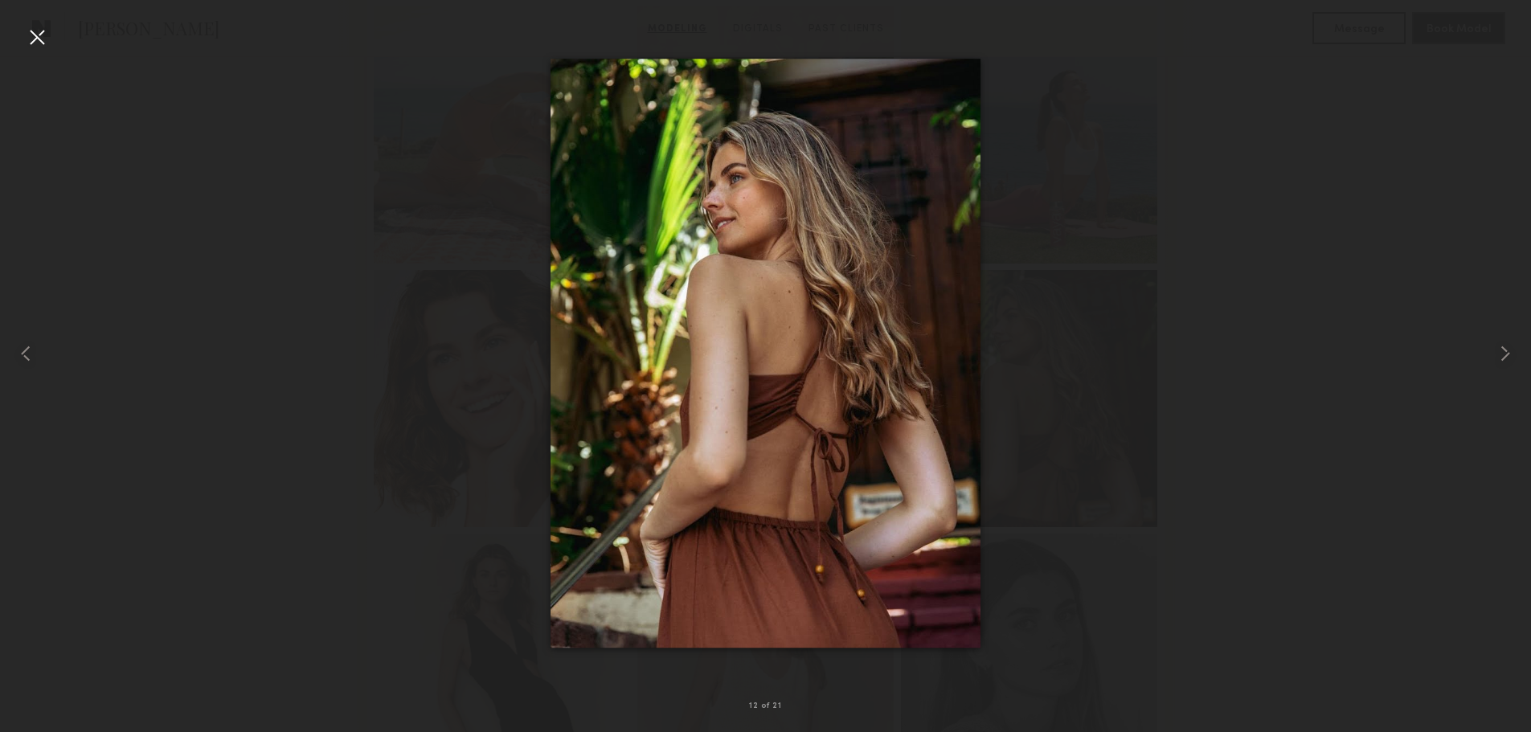
scroll to position [754, 0]
click at [1184, 203] on div at bounding box center [765, 353] width 1531 height 655
click at [36, 31] on div at bounding box center [37, 37] width 26 height 26
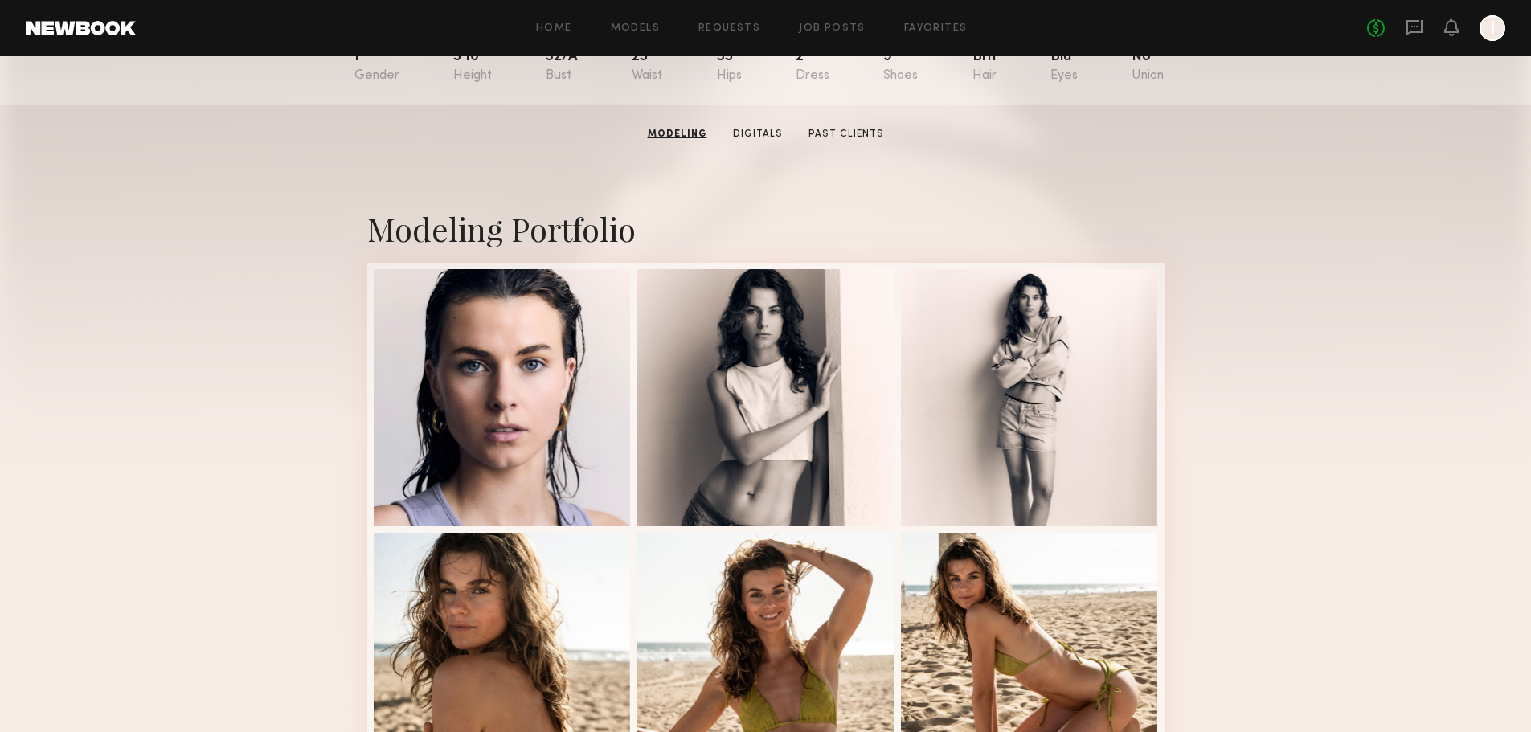
scroll to position [191, 0]
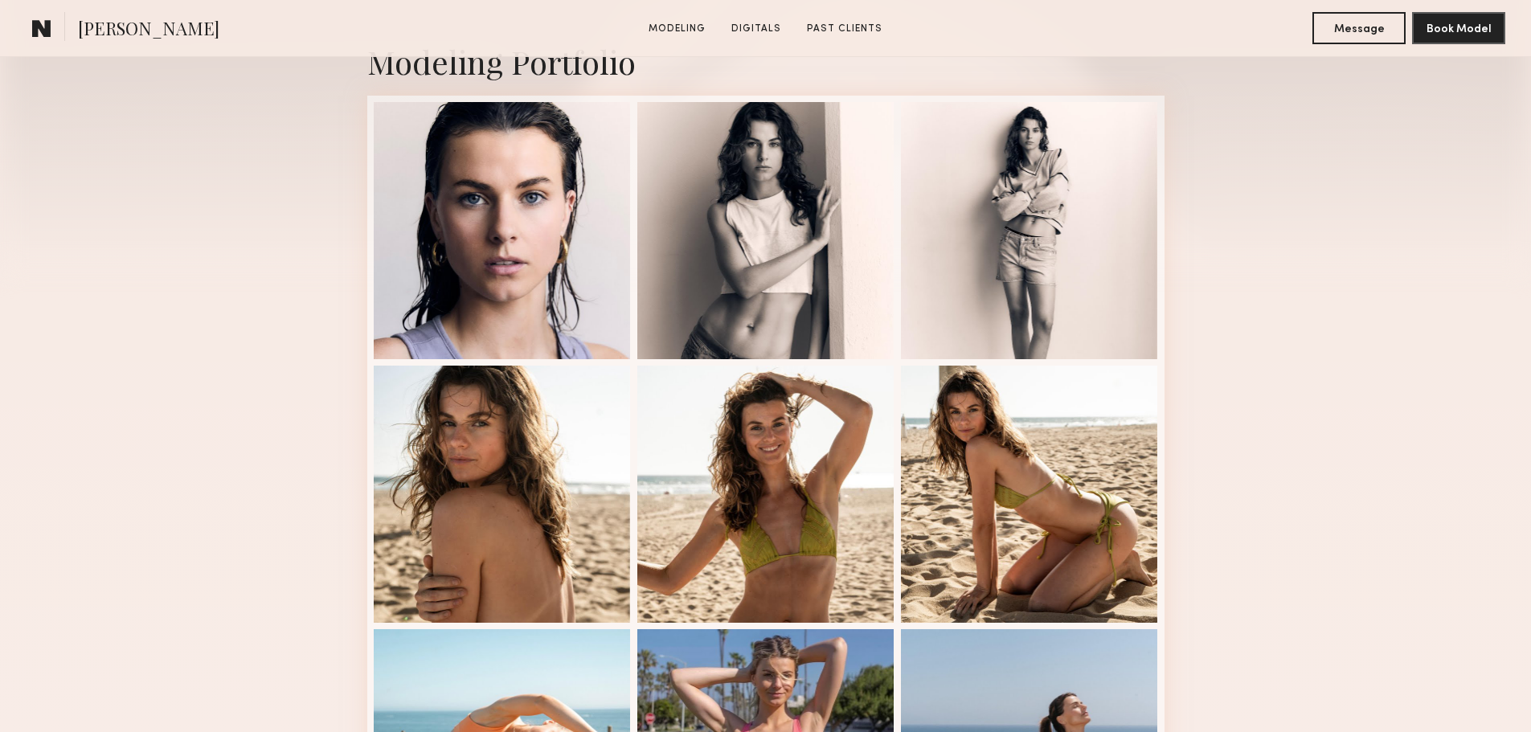
scroll to position [432, 0]
